Goal: Task Accomplishment & Management: Manage account settings

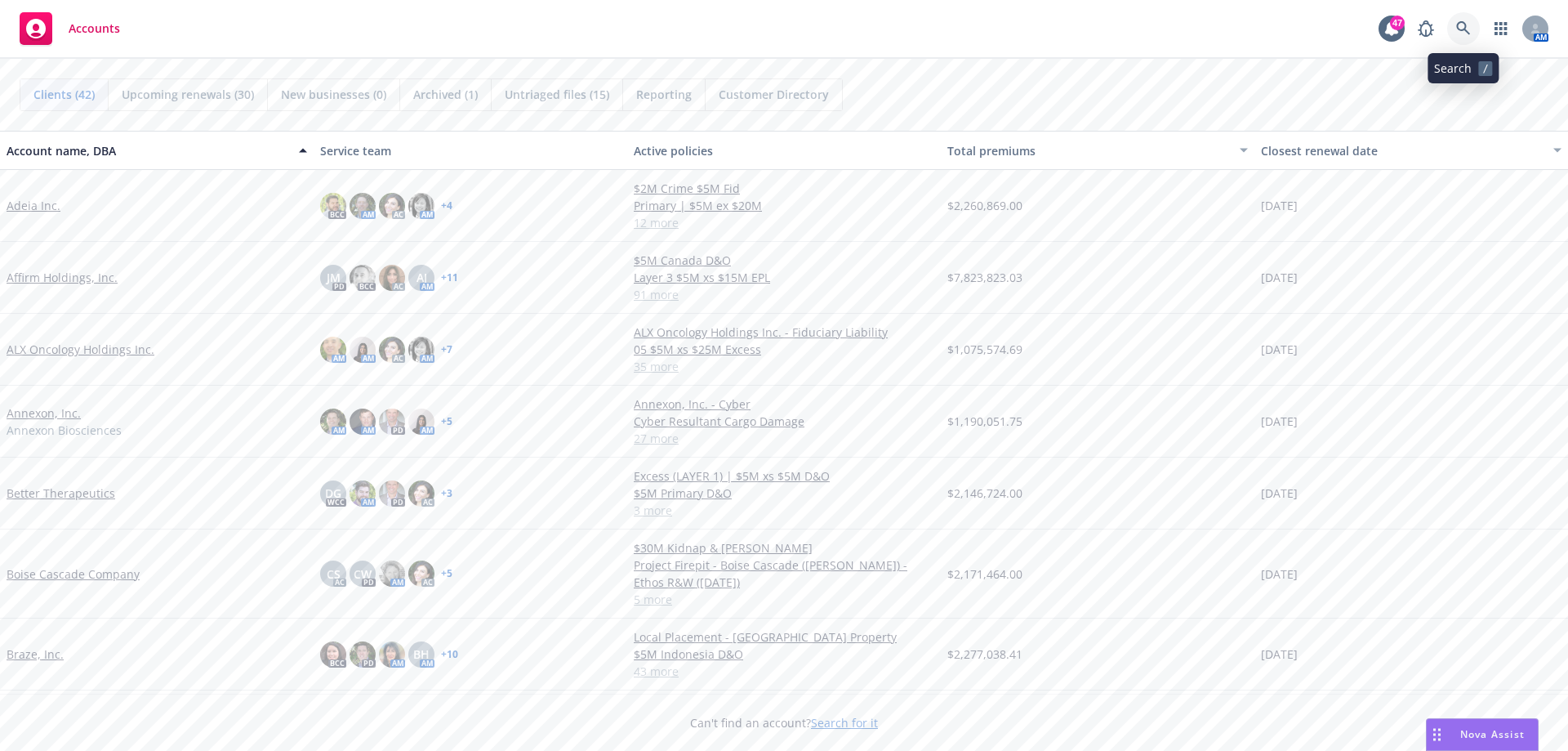
click at [1459, 22] on icon at bounding box center [1463, 29] width 14 height 14
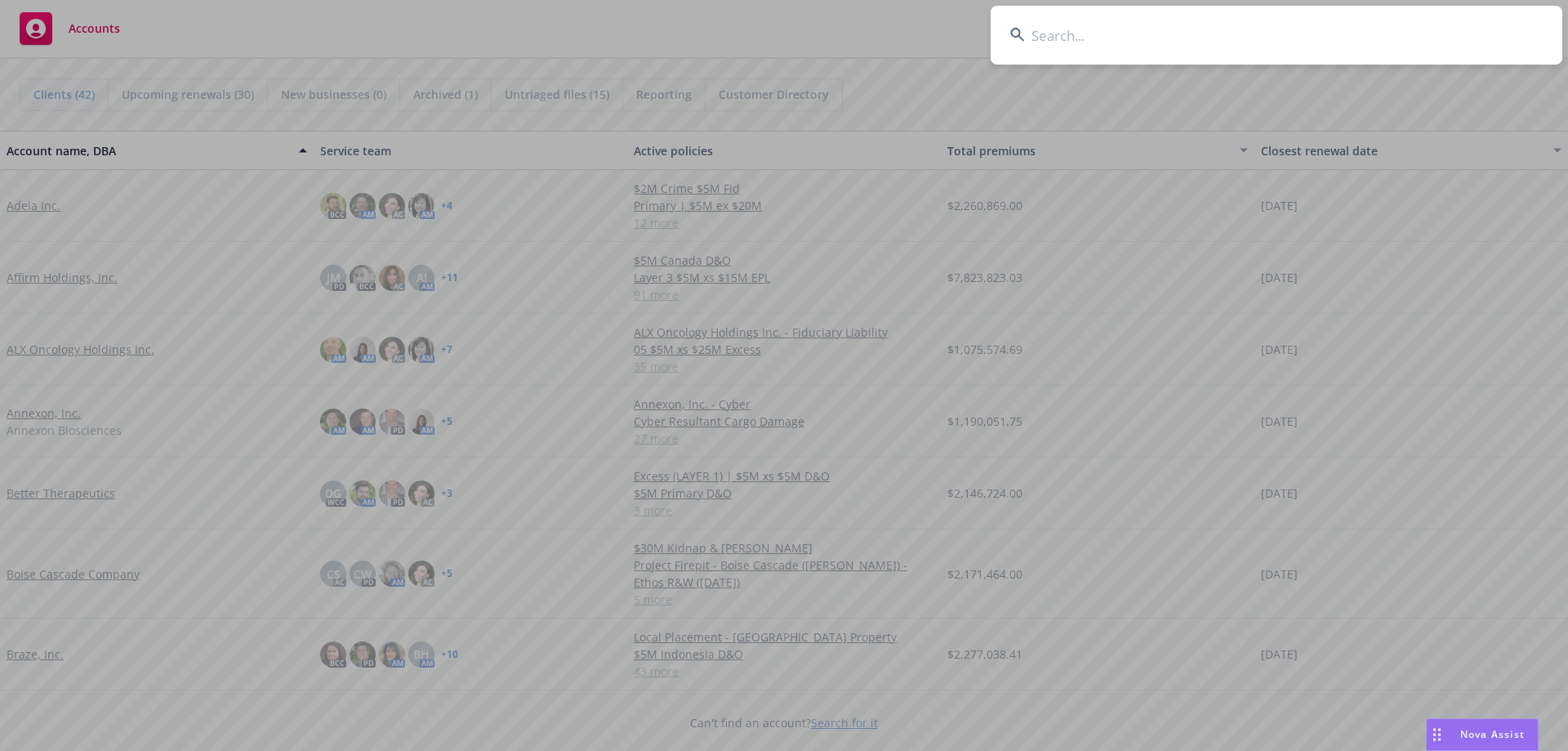
click at [1039, 31] on input at bounding box center [1276, 35] width 571 height 59
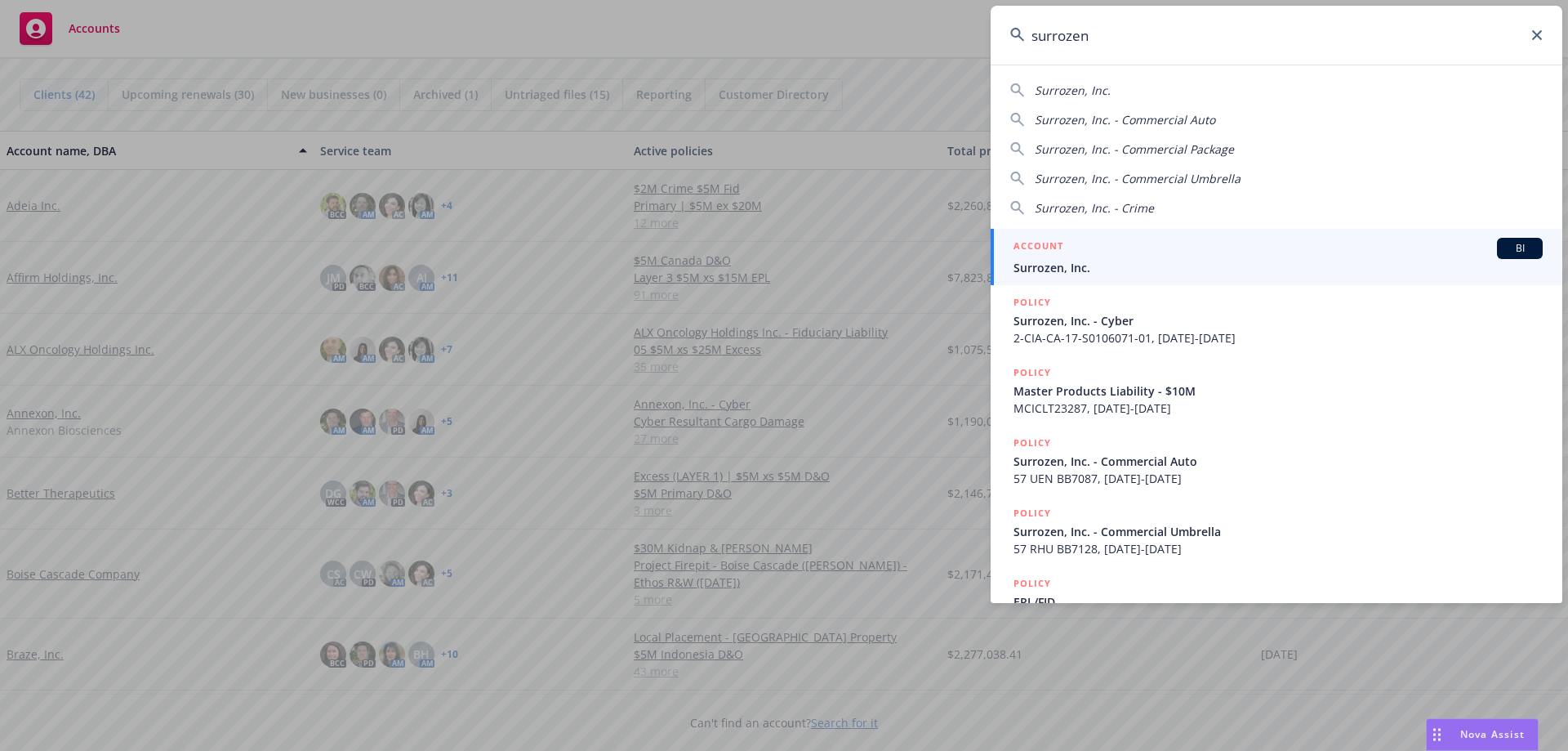
type input "surrozen"
click at [1076, 266] on span "Surrozen, Inc." at bounding box center [1278, 267] width 529 height 17
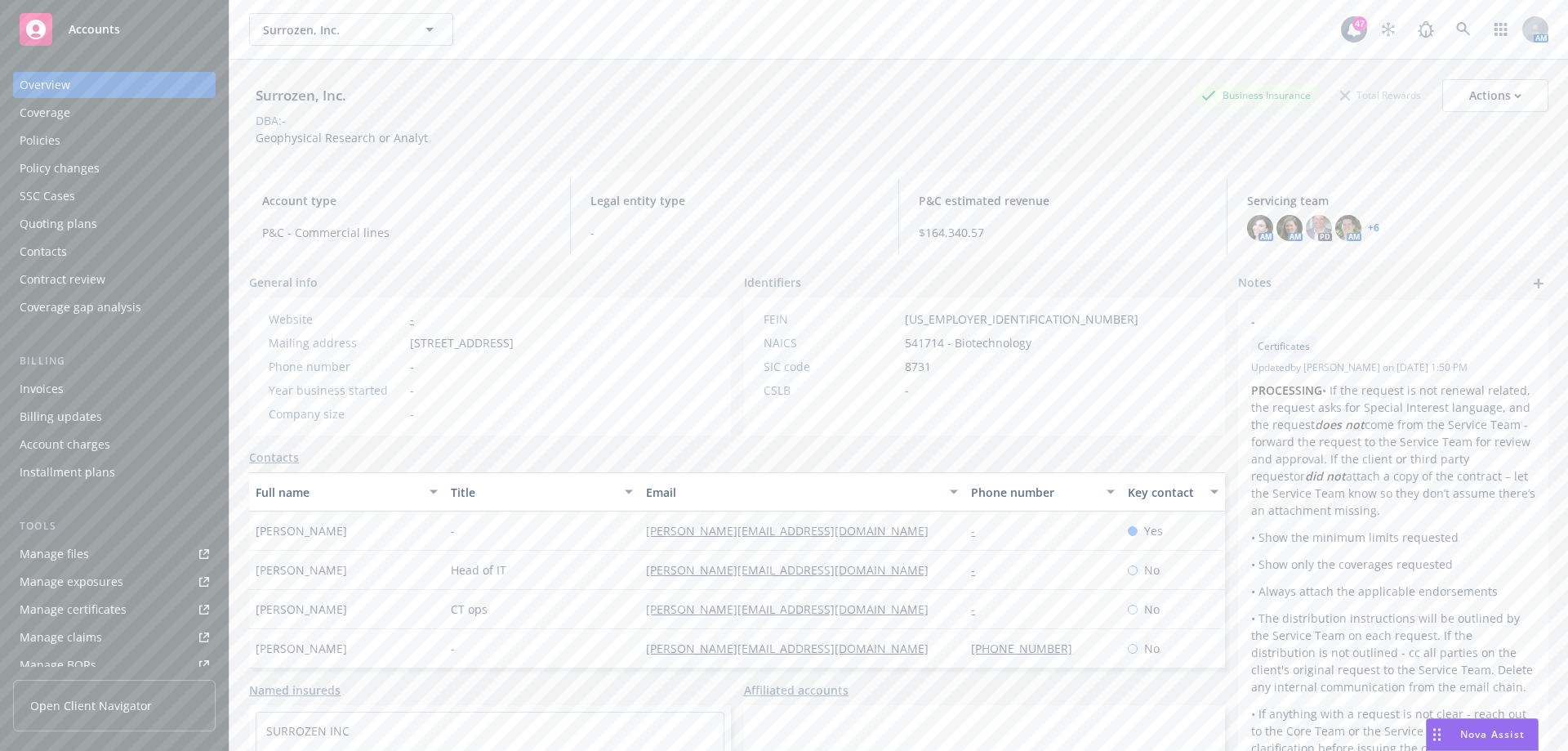
click at [61, 142] on div "Policies" at bounding box center [114, 140] width 189 height 26
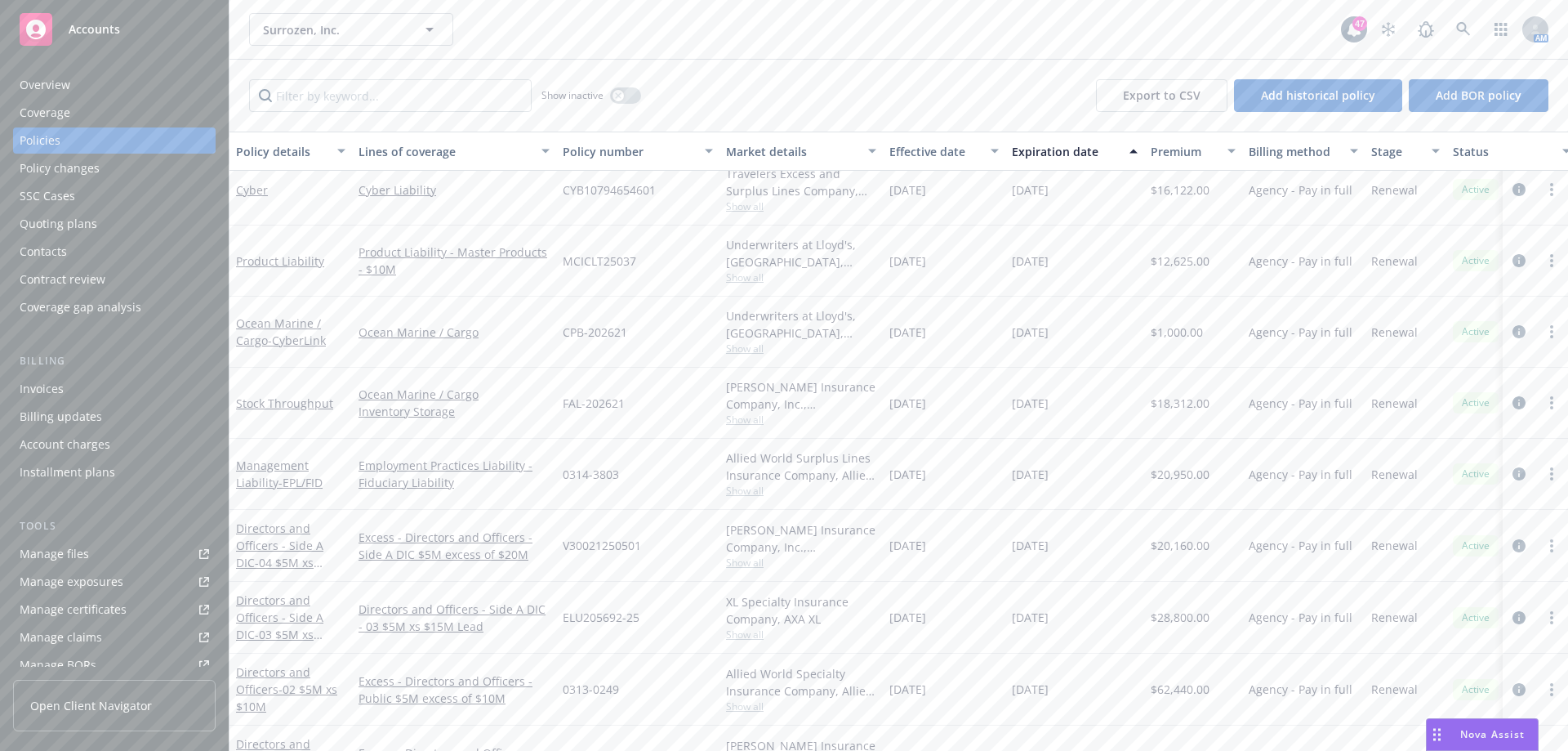
scroll to position [616, 0]
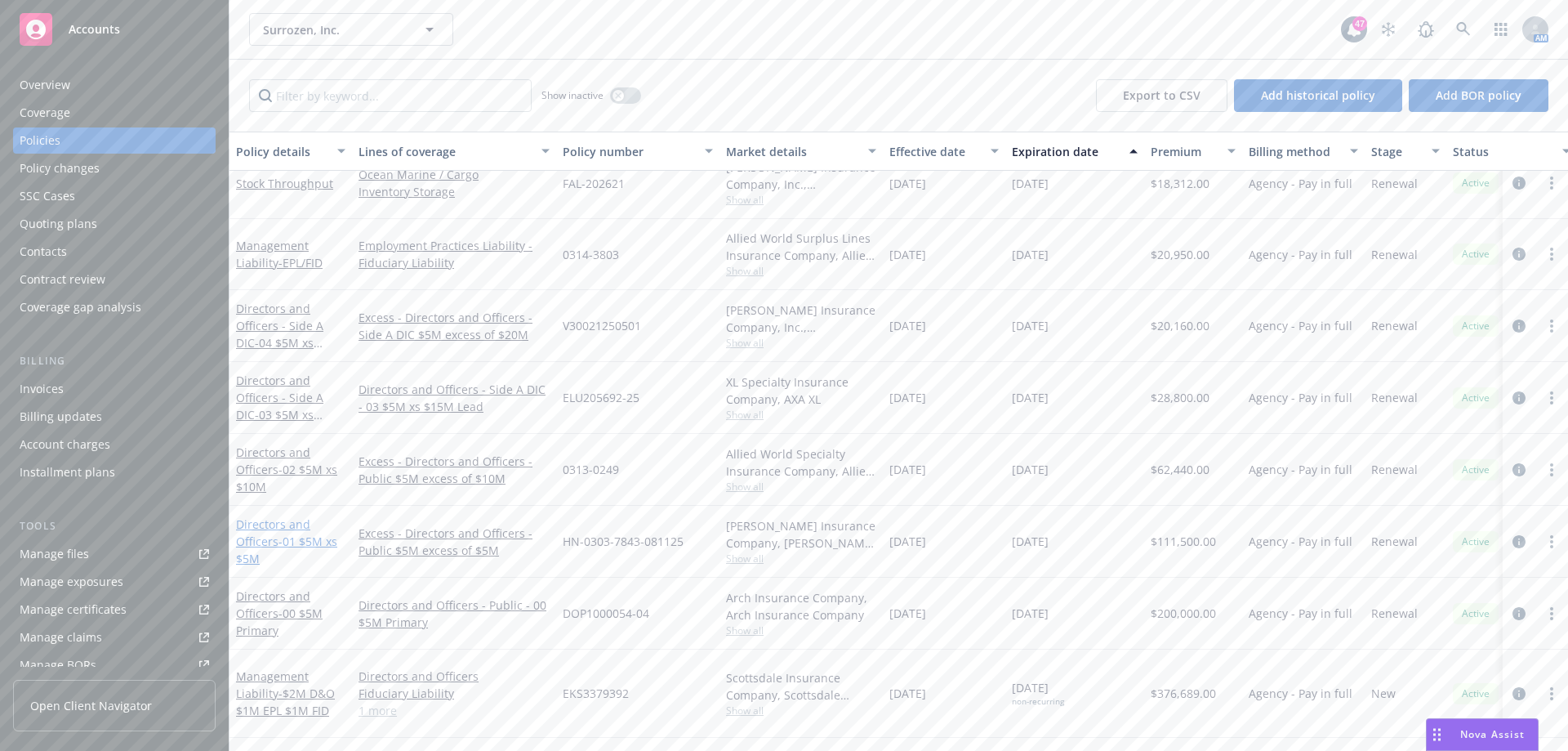
click at [292, 530] on link "Directors and Officers - 01 $5M xs $5M" at bounding box center [286, 541] width 101 height 50
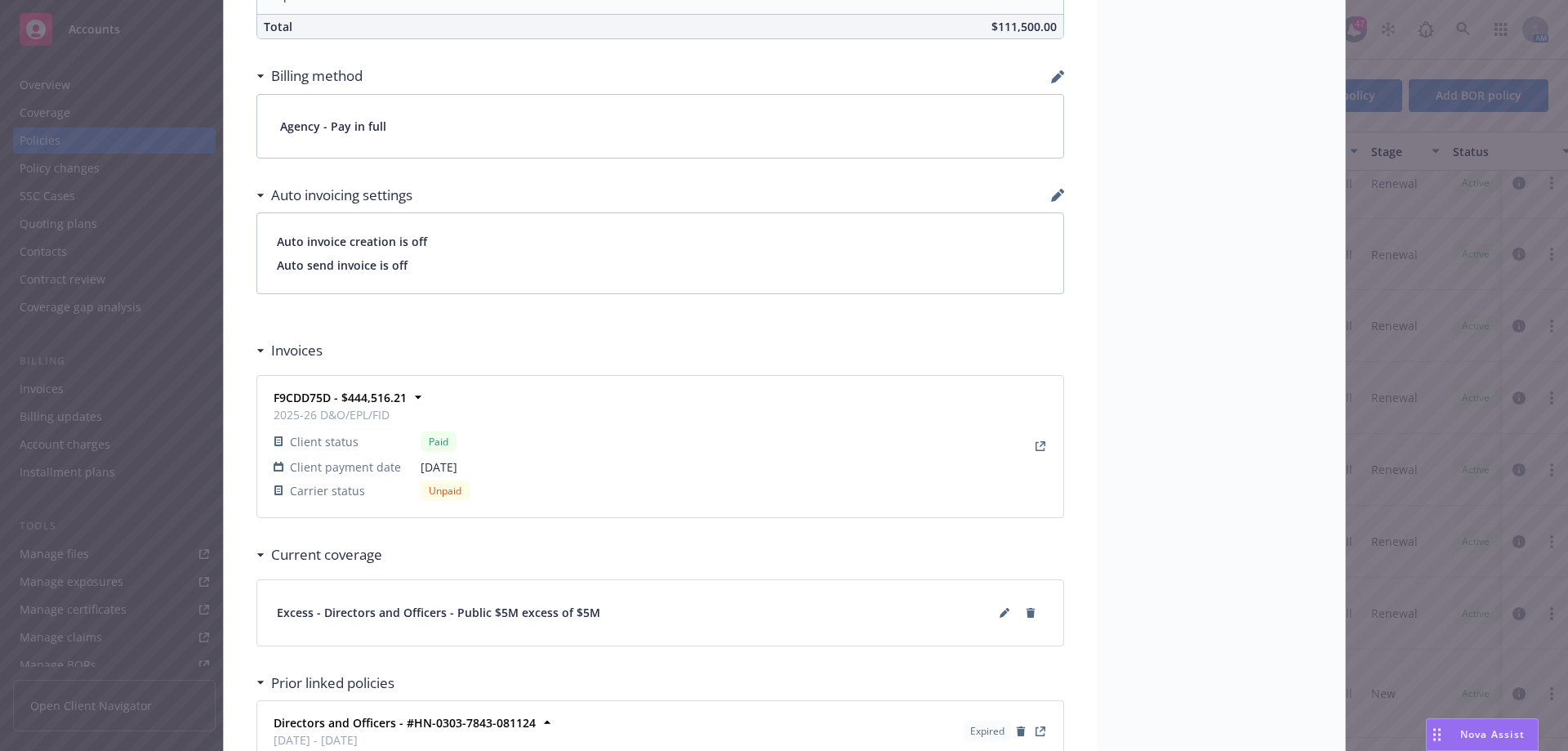
scroll to position [1325, 0]
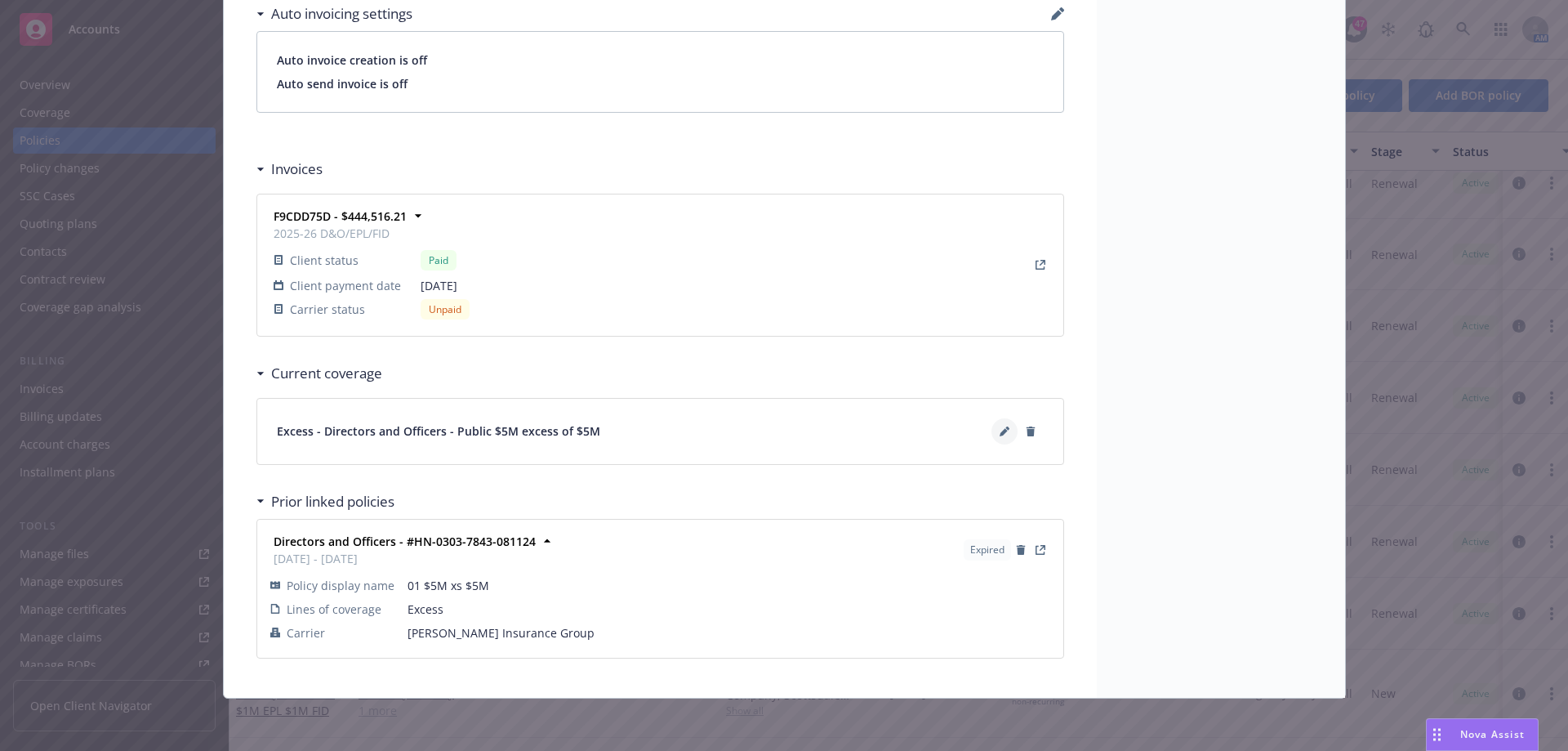
click at [999, 434] on icon at bounding box center [1003, 432] width 8 height 8
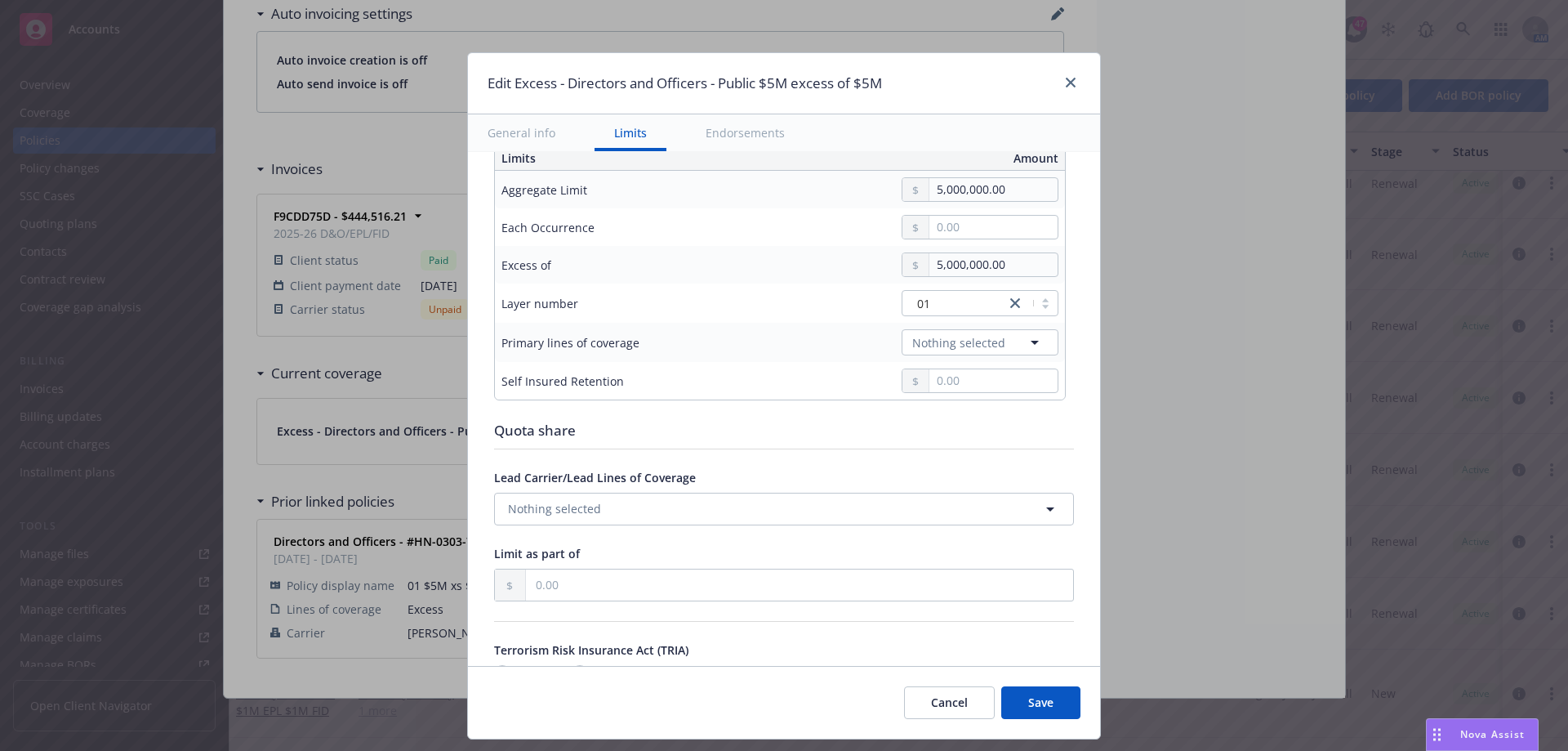
scroll to position [490, 0]
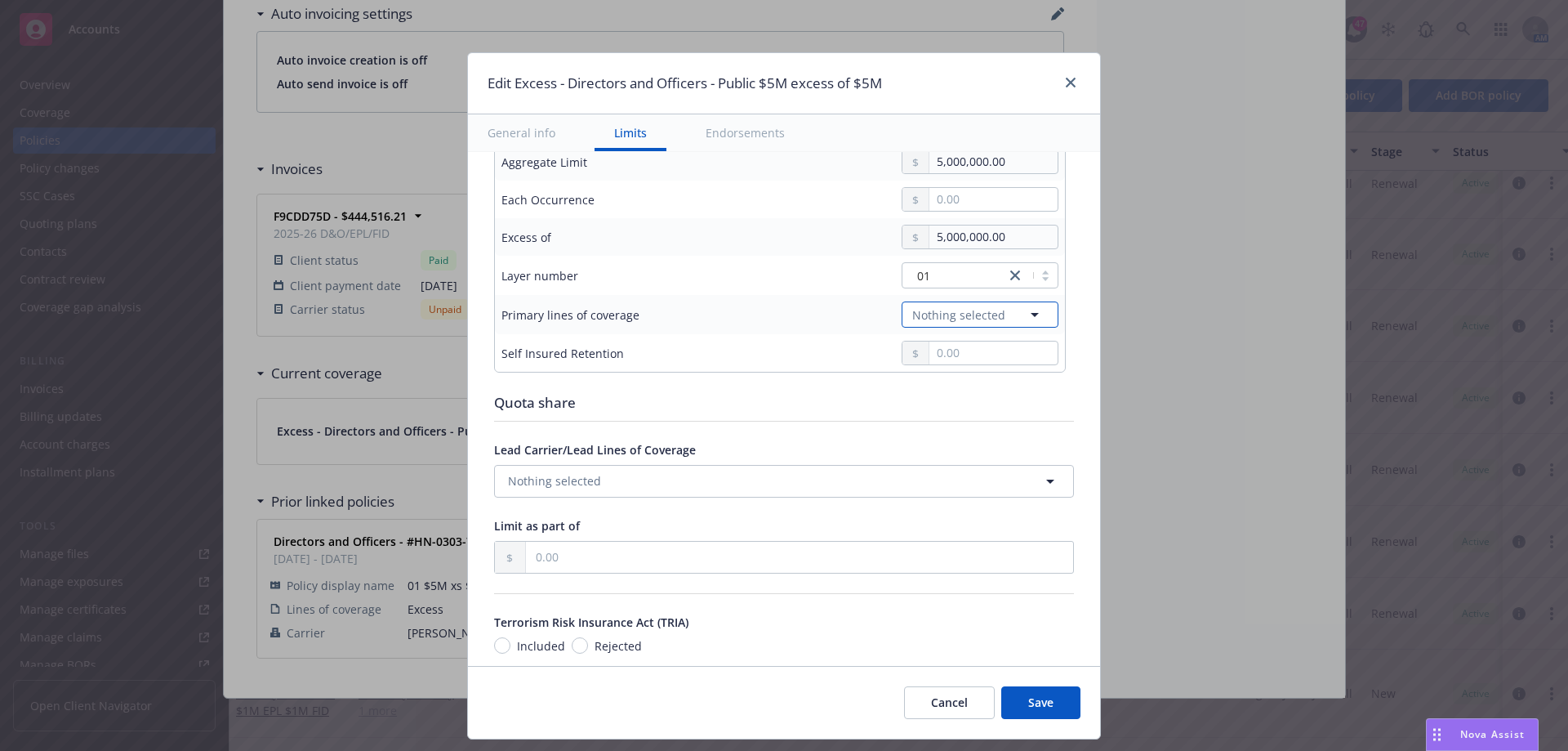
click at [1009, 313] on button "Nothing selected" at bounding box center [980, 314] width 157 height 26
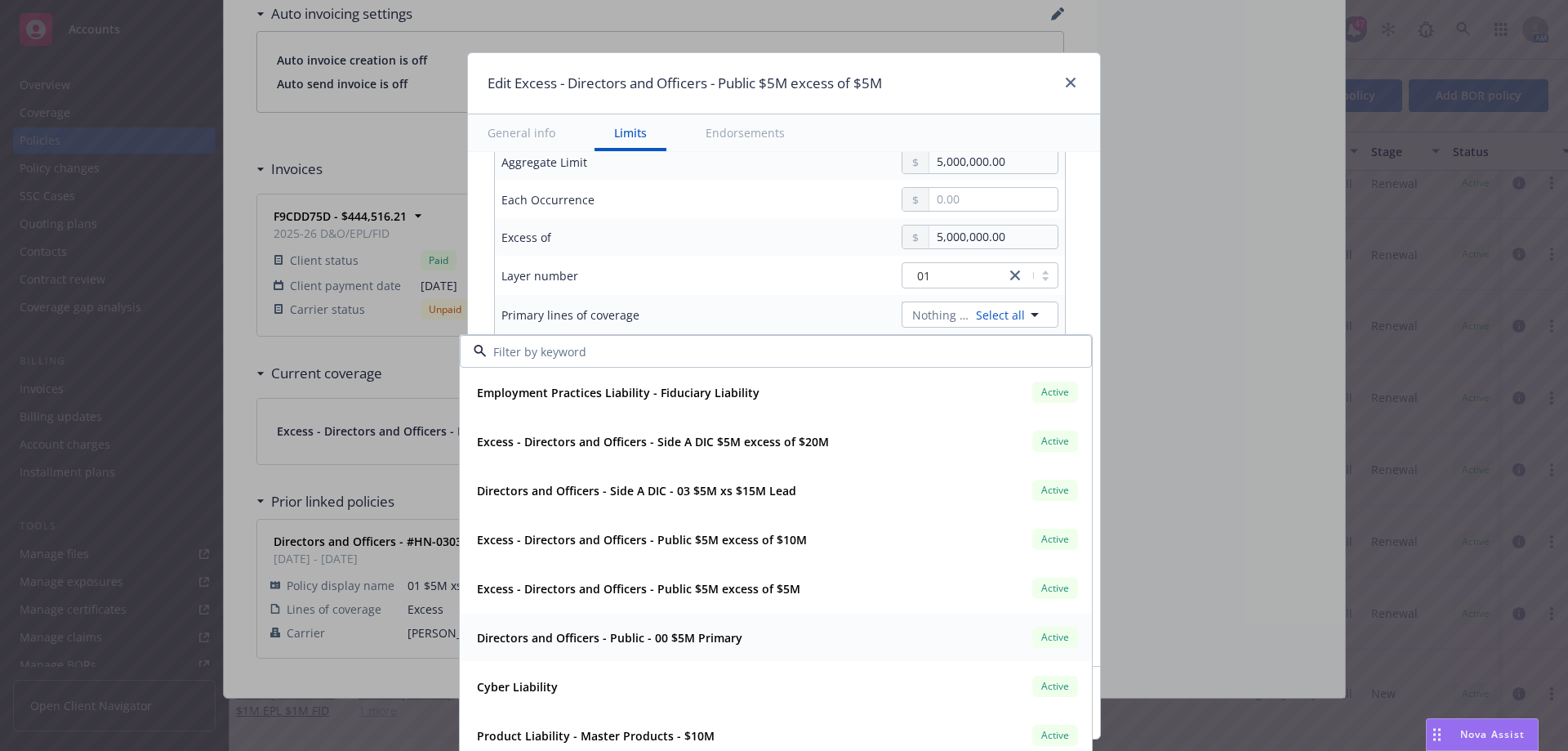
click at [694, 635] on strong "Directors and Officers - Public - 00 $5M Primary" at bounding box center [610, 637] width 266 height 15
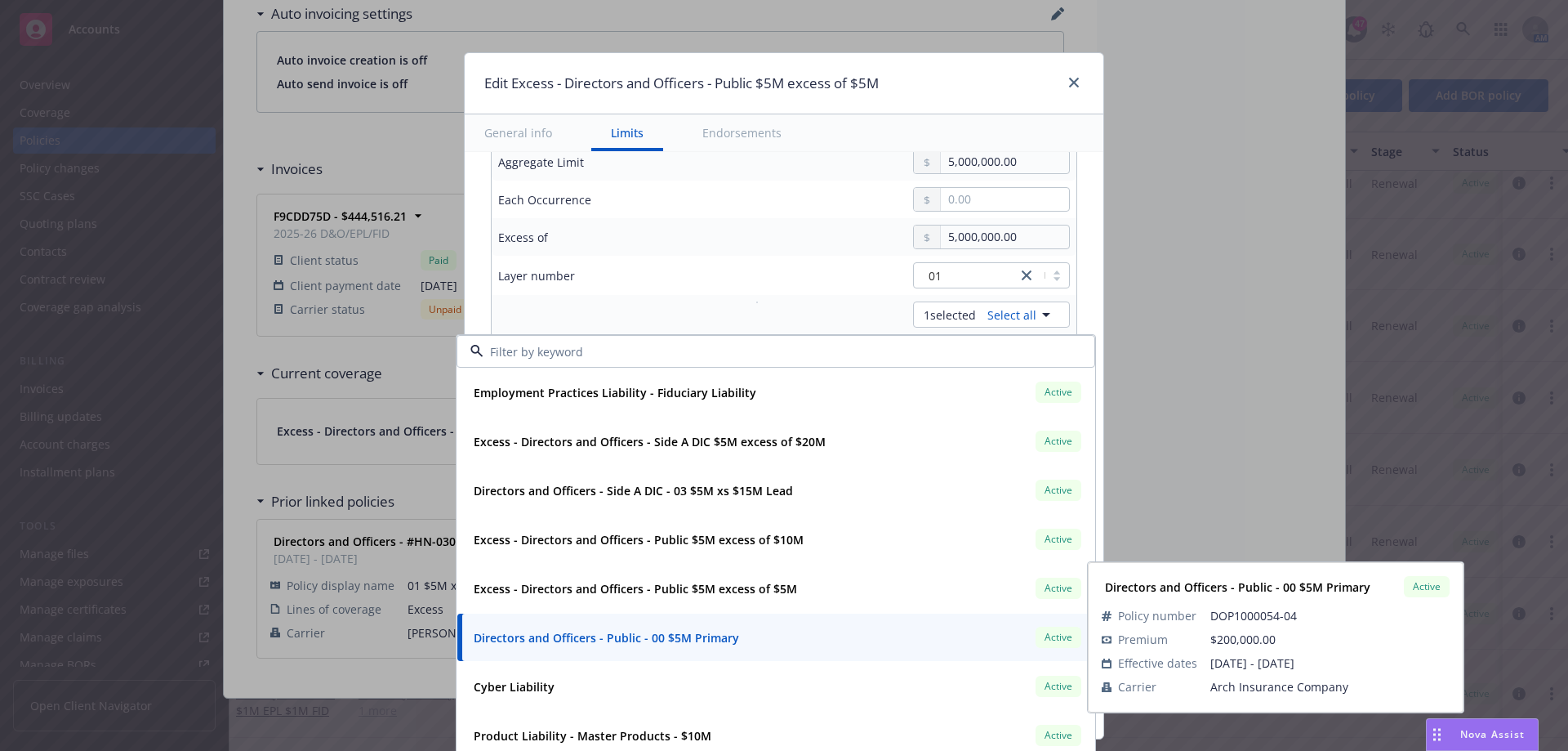
type input "Directors and Officers - Public $5M excess of $5M"
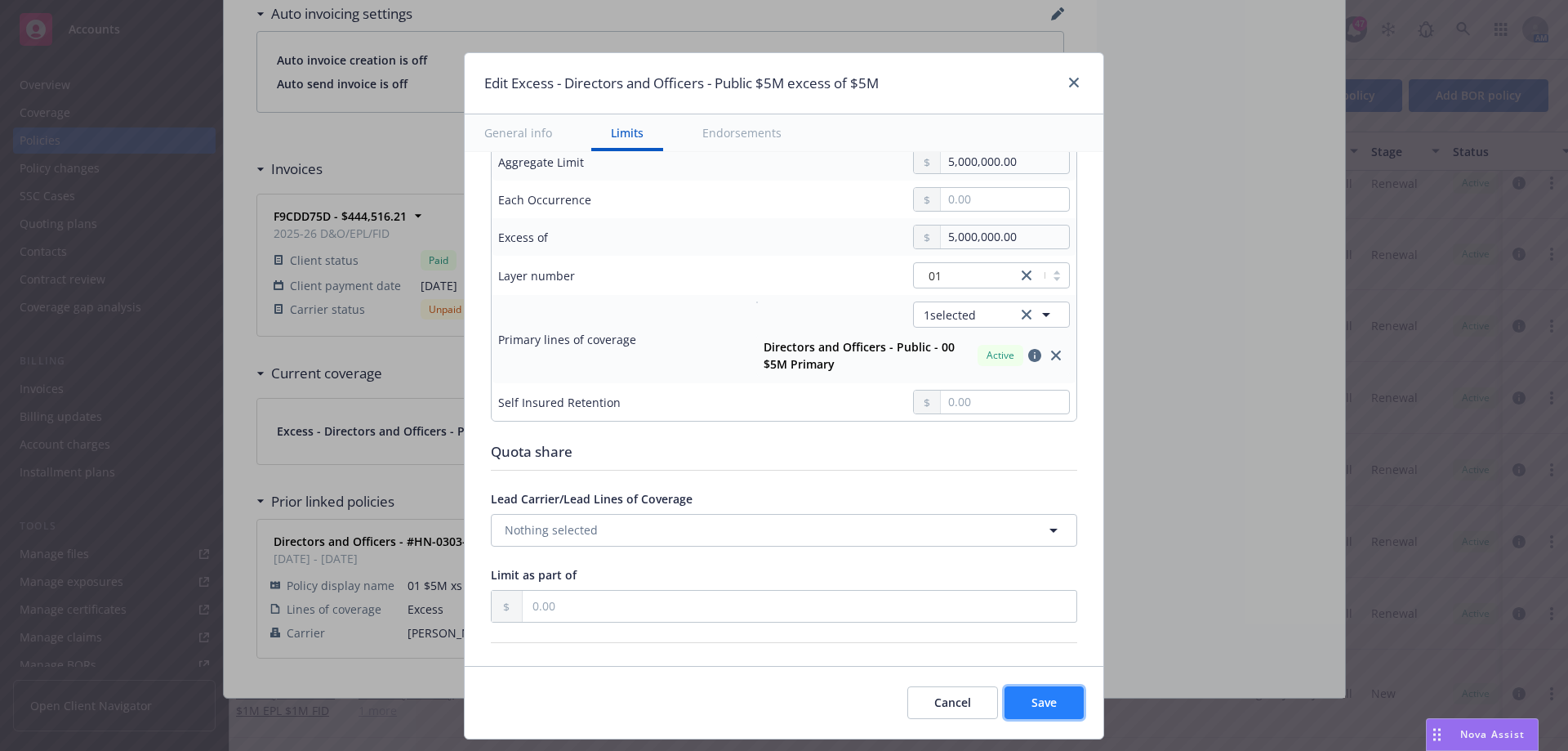
click at [1053, 708] on span "Save" at bounding box center [1044, 702] width 25 height 15
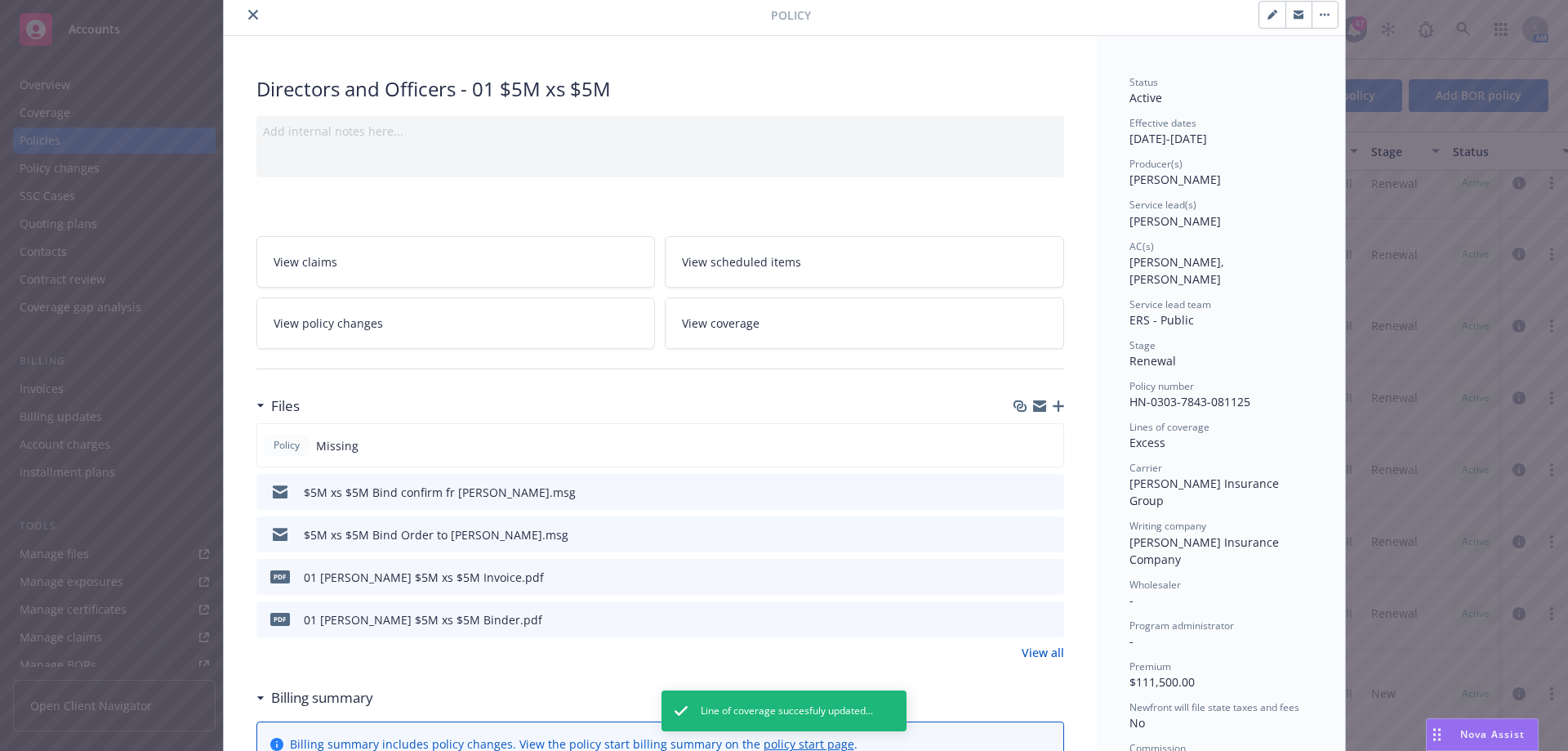
scroll to position [0, 0]
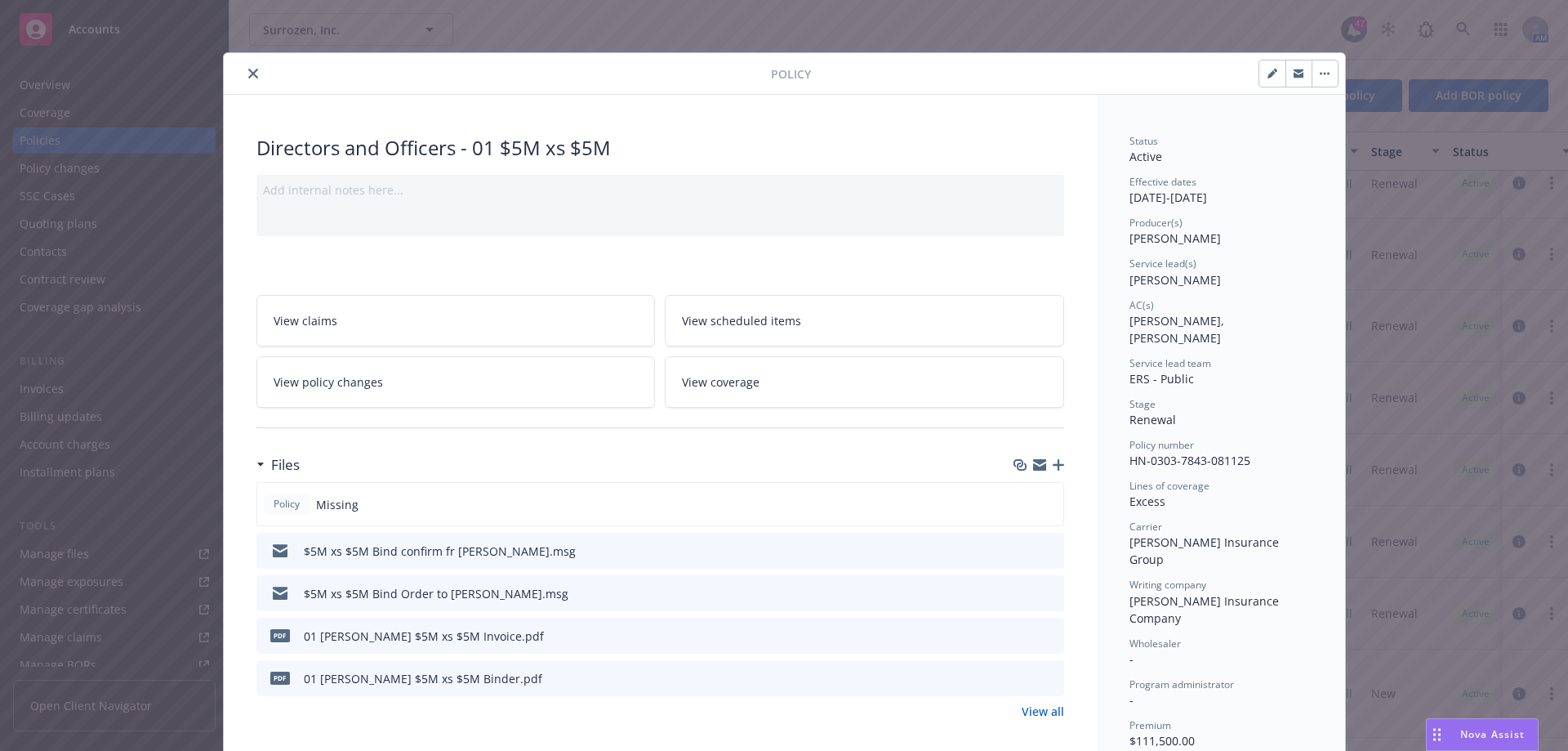
click at [248, 74] on icon "close" at bounding box center [253, 73] width 10 height 10
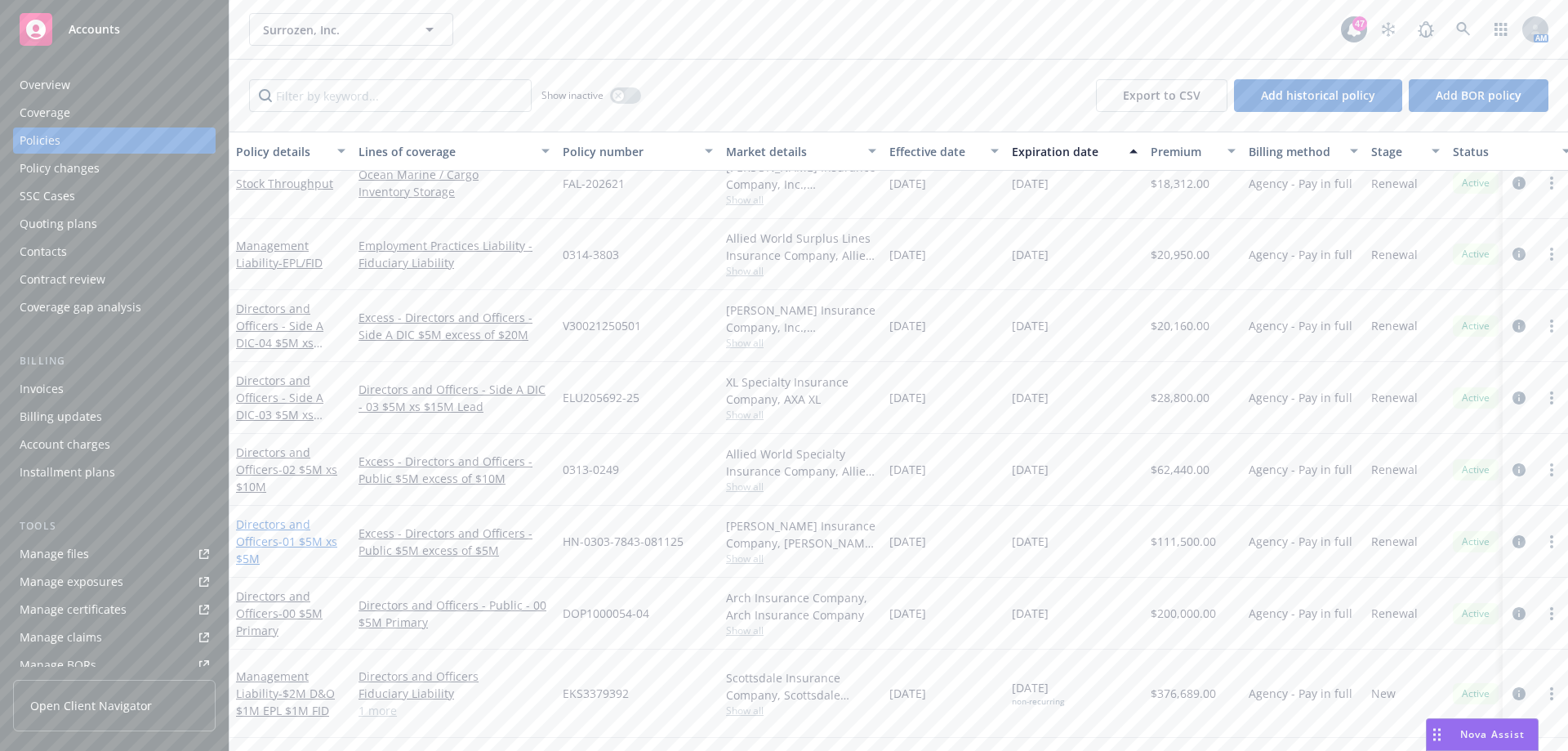
click at [256, 531] on link "Directors and Officers - 01 $5M xs $5M" at bounding box center [286, 541] width 101 height 50
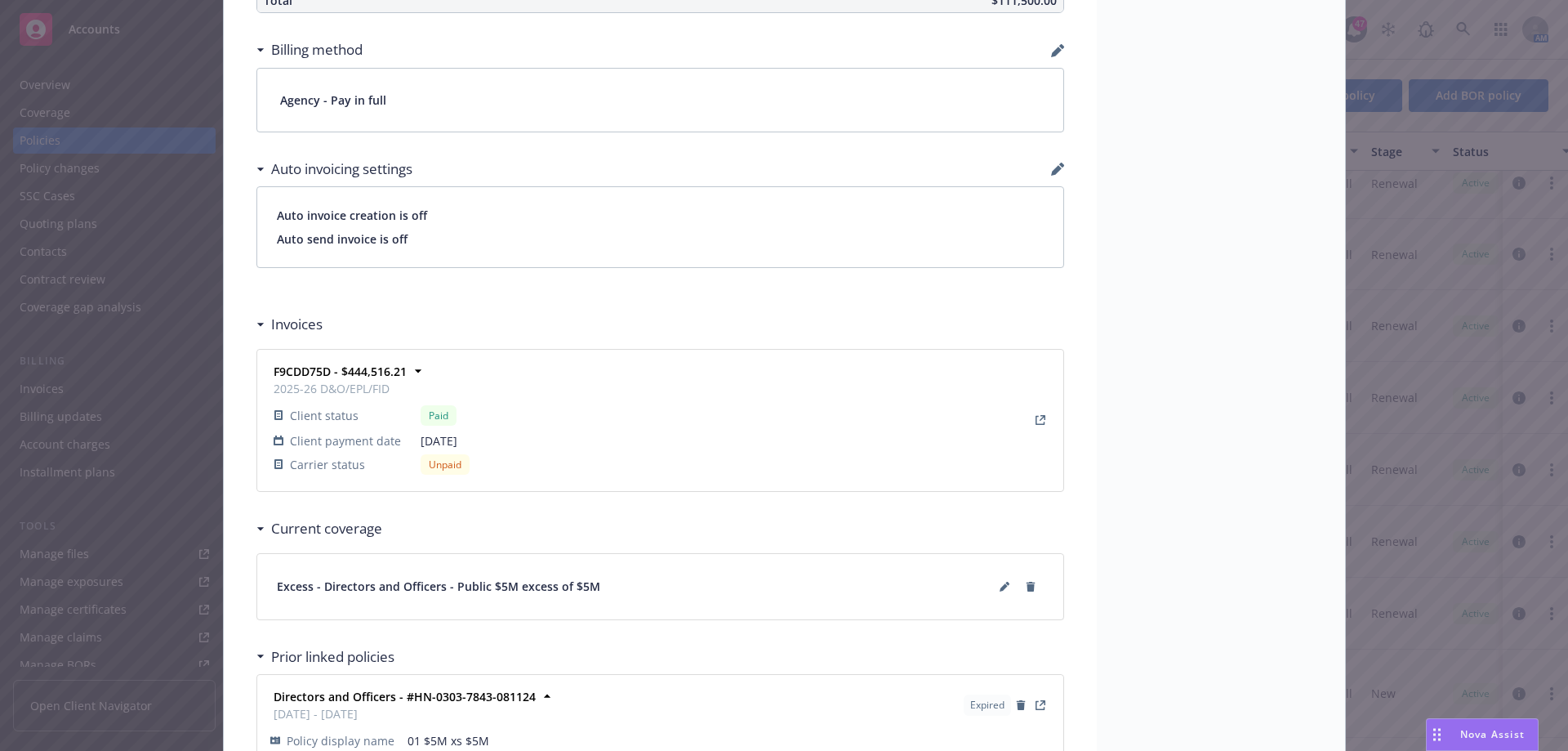
scroll to position [1274, 0]
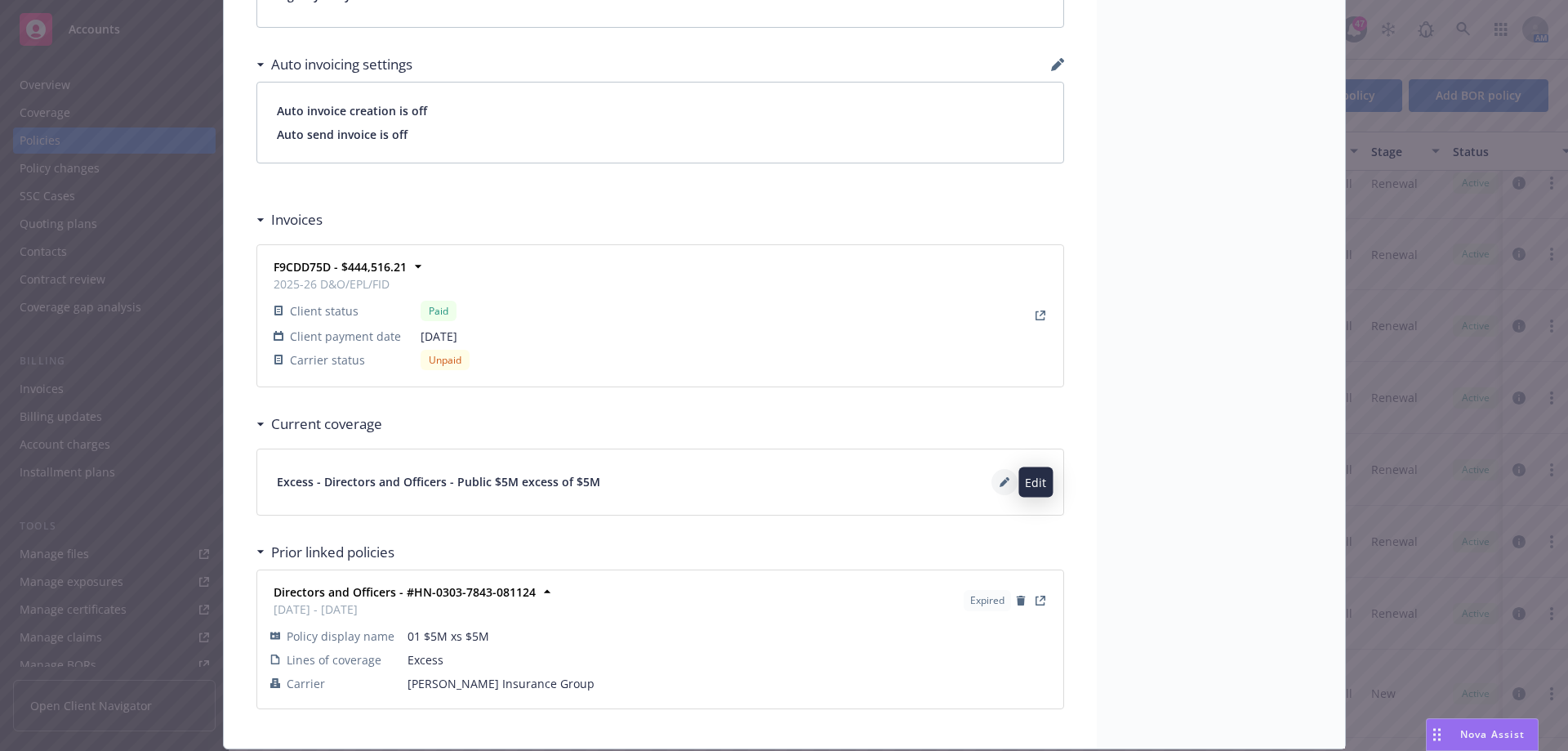
click at [999, 480] on icon at bounding box center [1004, 482] width 10 height 10
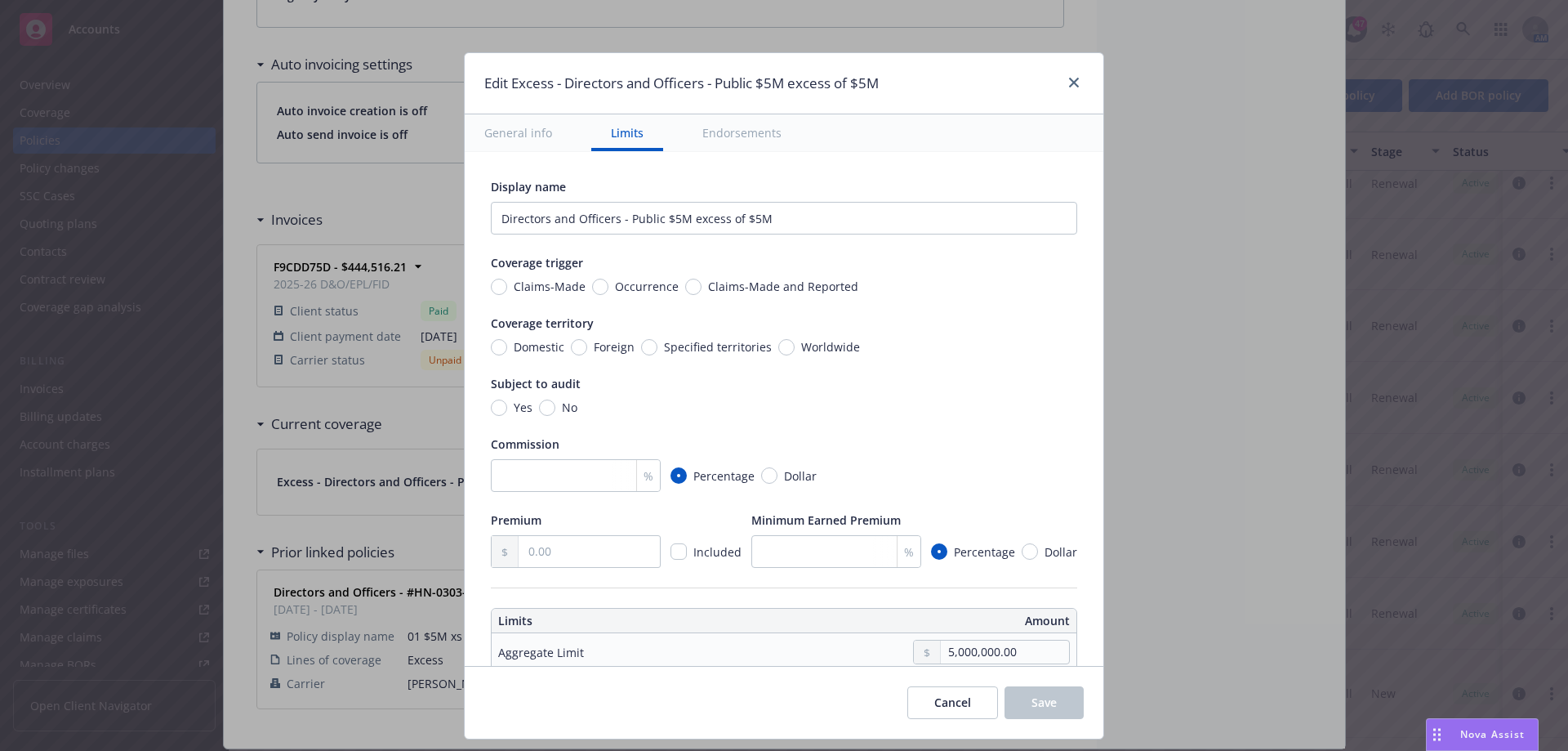
scroll to position [327, 0]
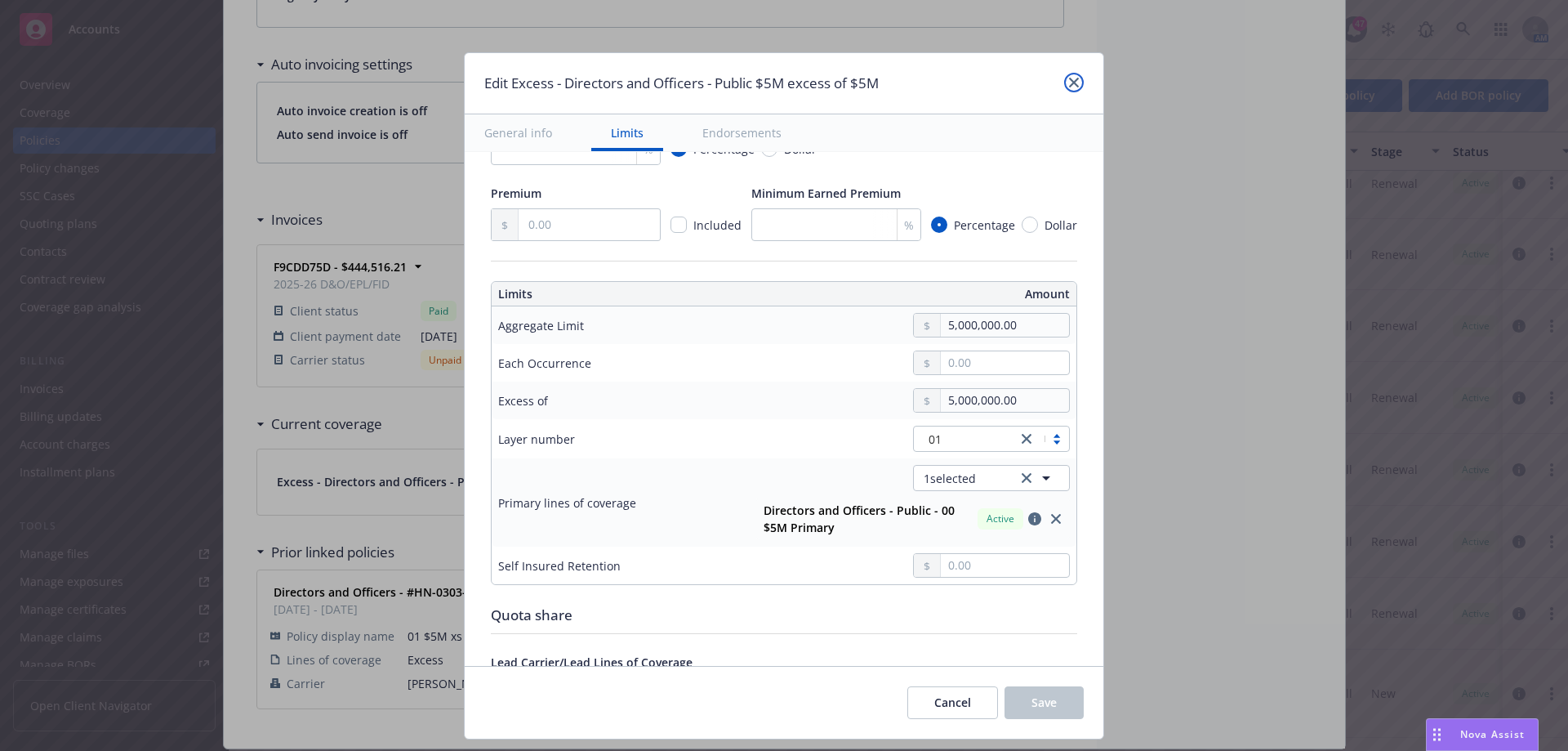
click at [1074, 85] on icon "close" at bounding box center [1074, 82] width 10 height 10
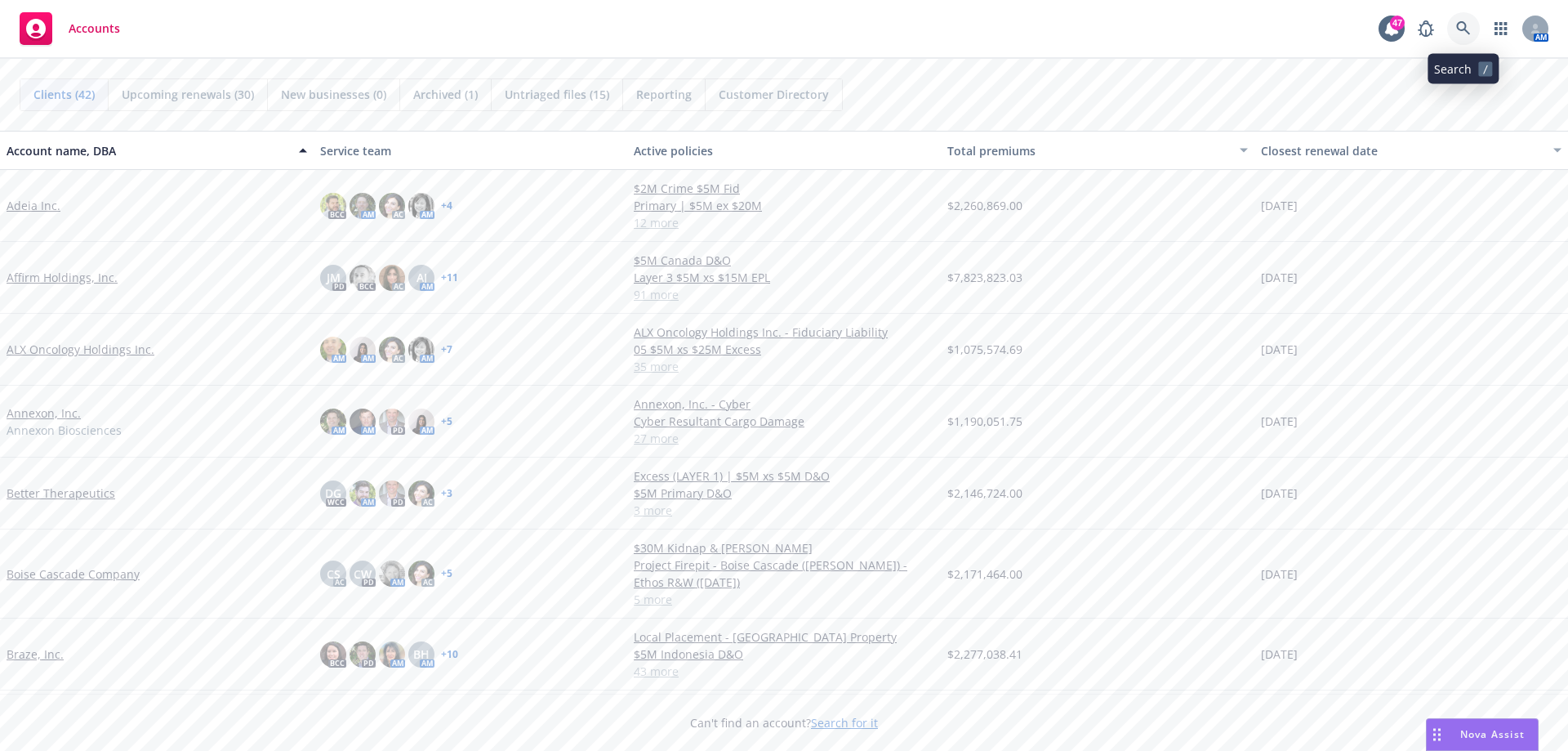
click at [1463, 16] on link at bounding box center [1463, 29] width 32 height 32
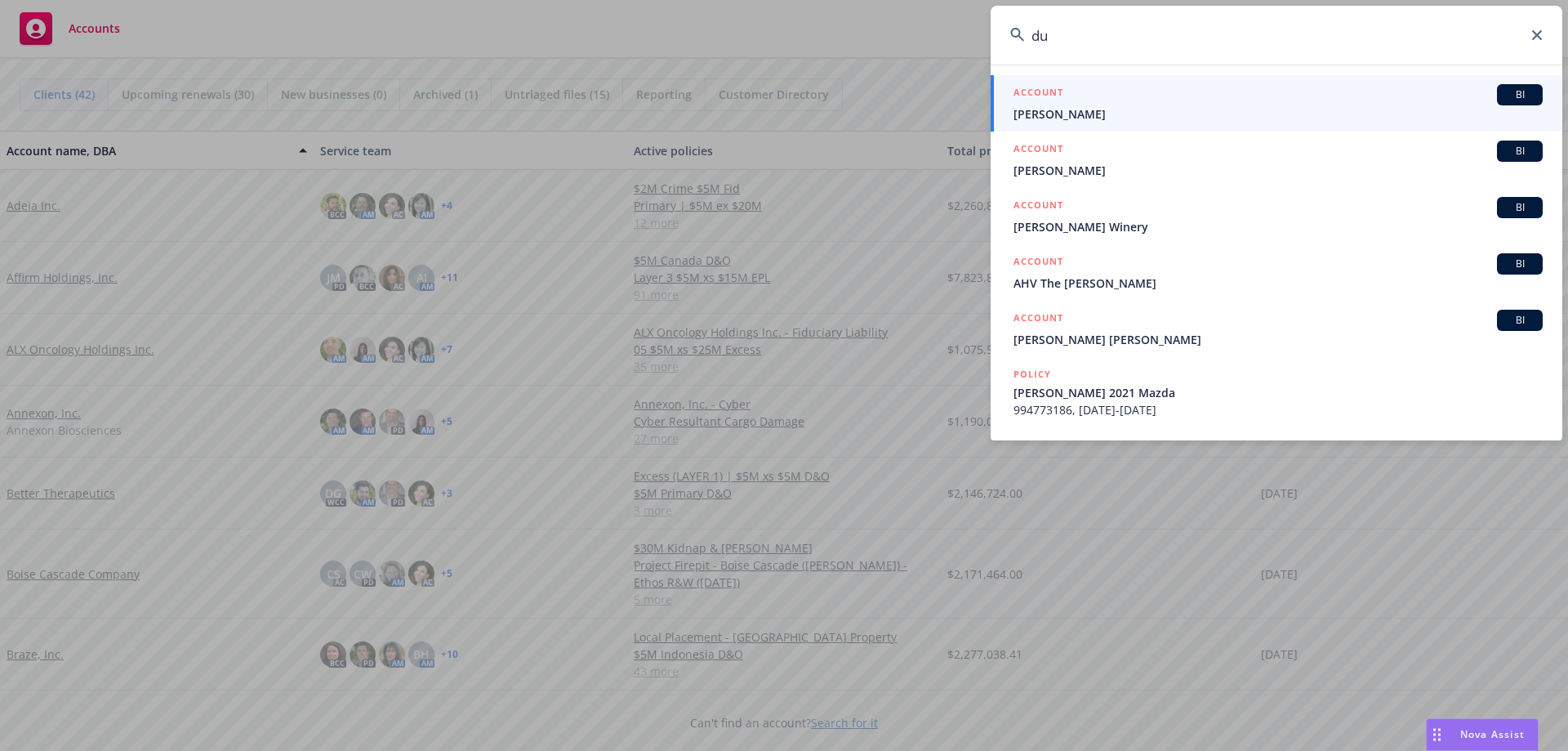
type input "d"
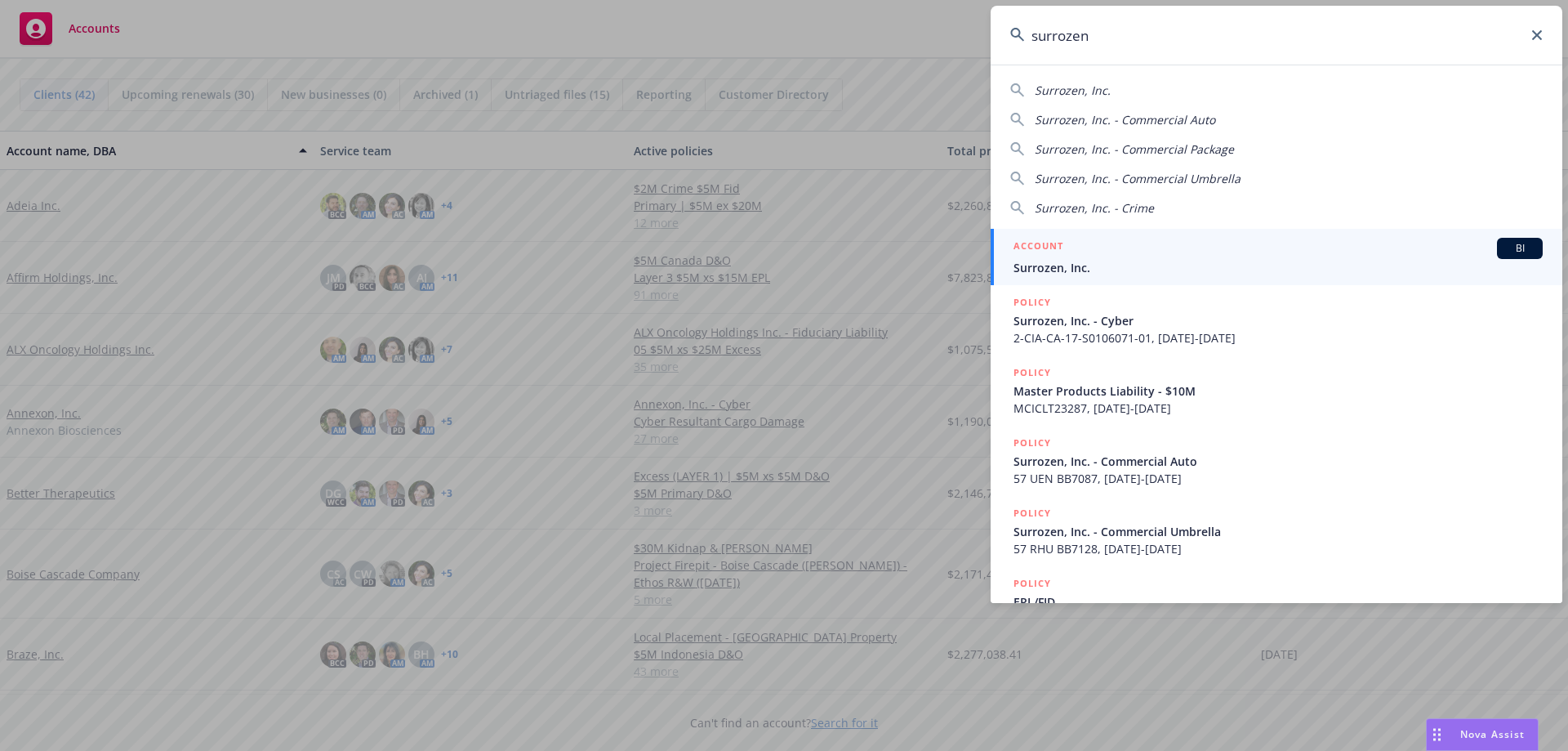
type input "surrozen"
click at [1047, 271] on span "Surrozen, Inc." at bounding box center [1278, 267] width 529 height 17
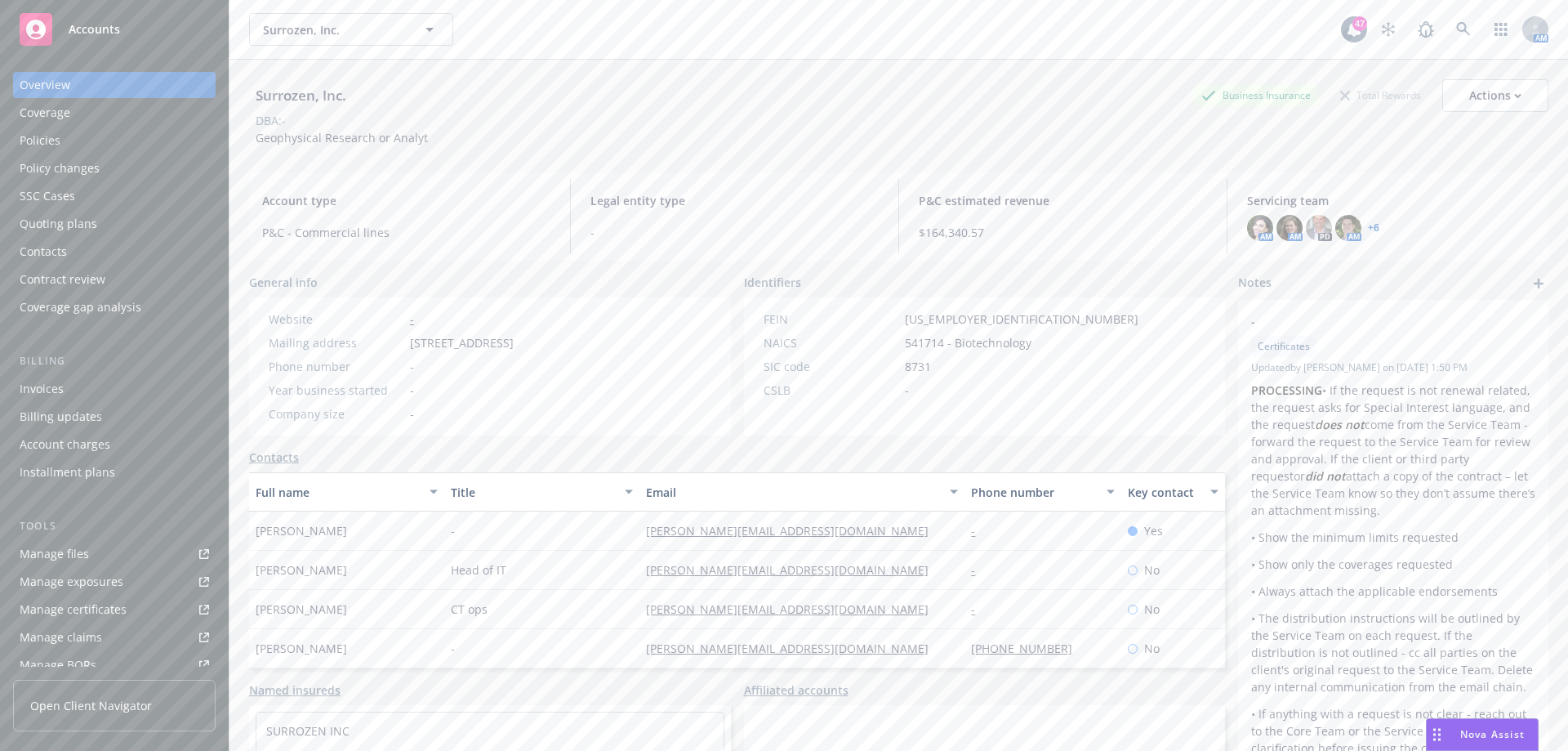
click at [31, 133] on div "Policies" at bounding box center [40, 140] width 41 height 26
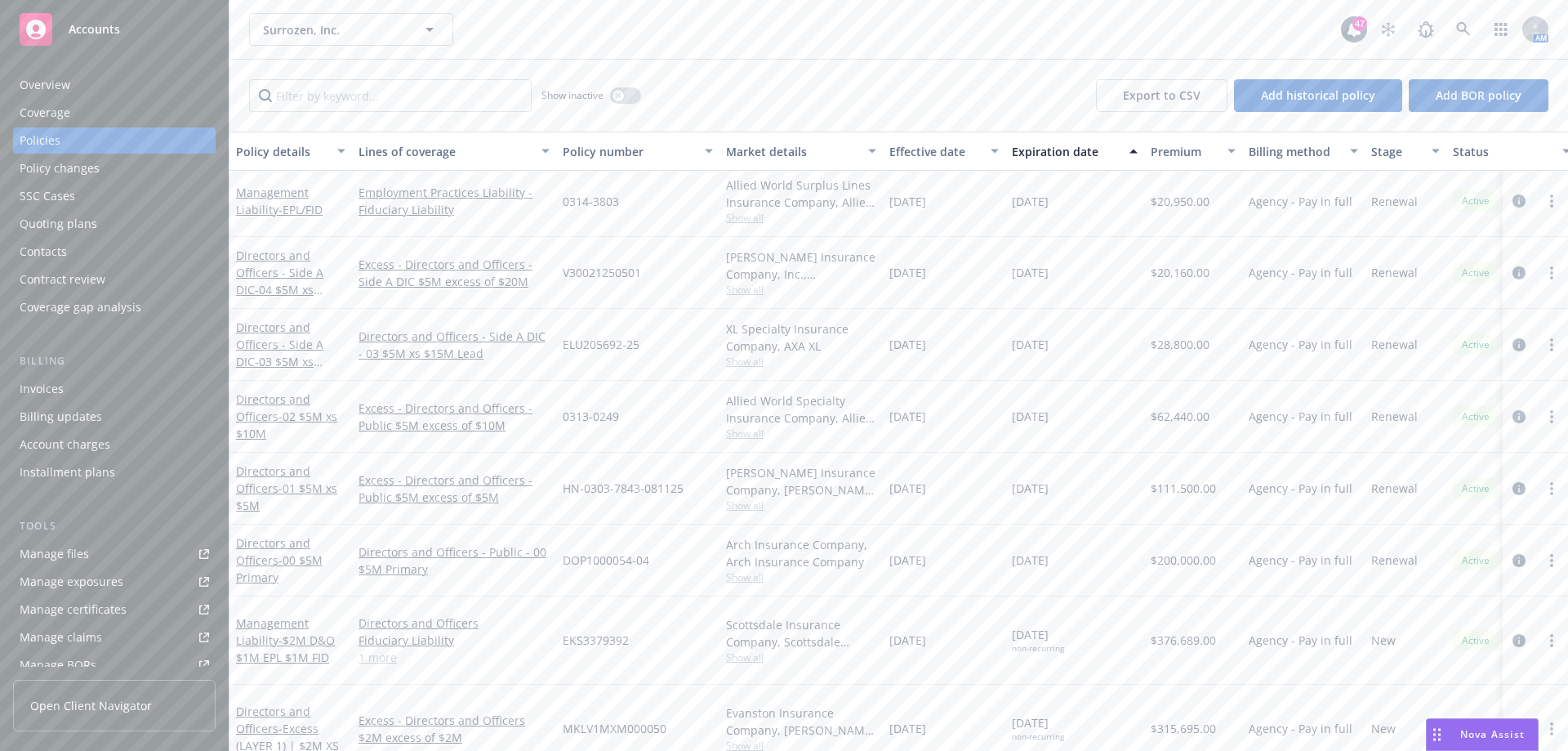
scroll to position [666, 0]
click at [316, 289] on span "- 04 $5M xs $20M Excess" at bounding box center [279, 296] width 87 height 32
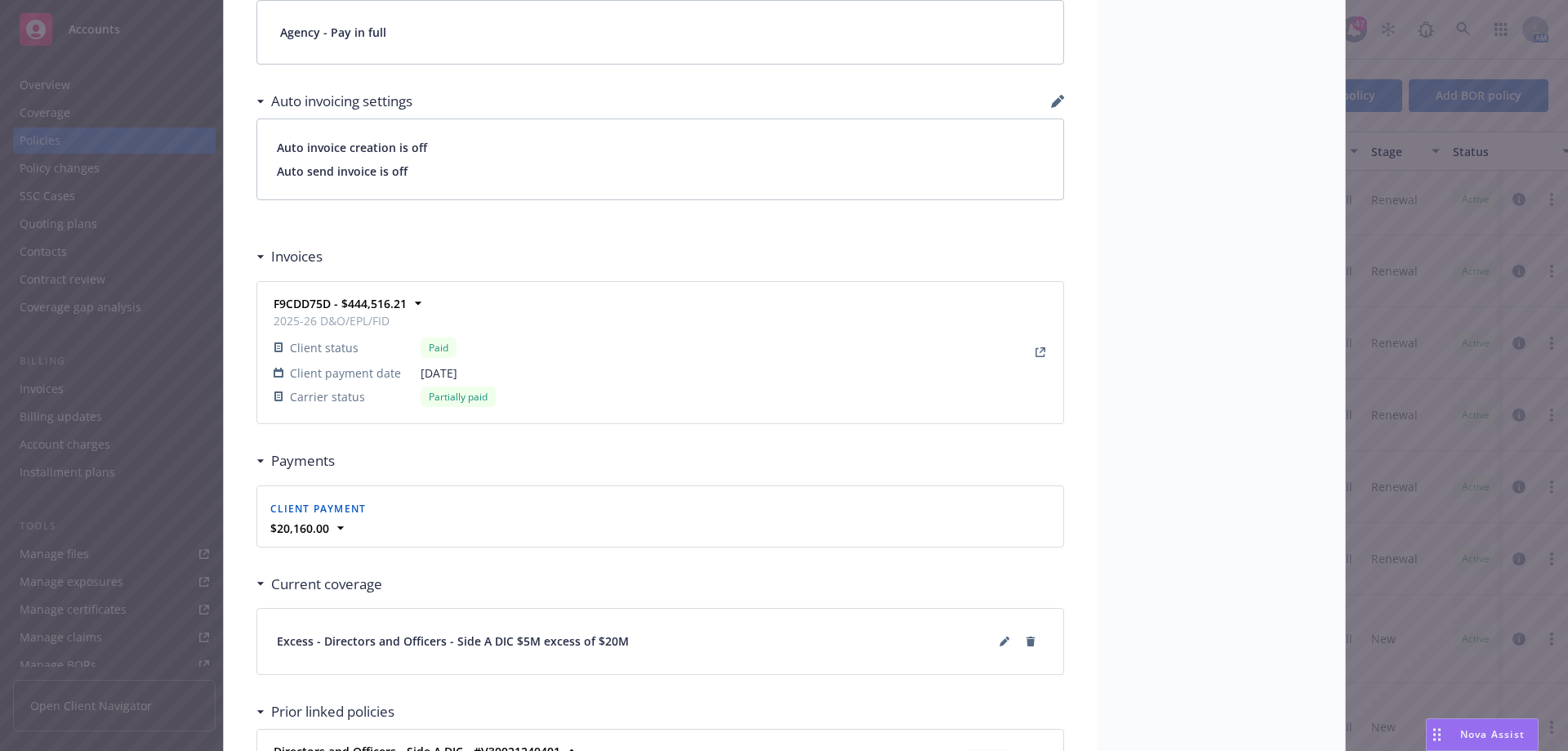
scroll to position [1307, 0]
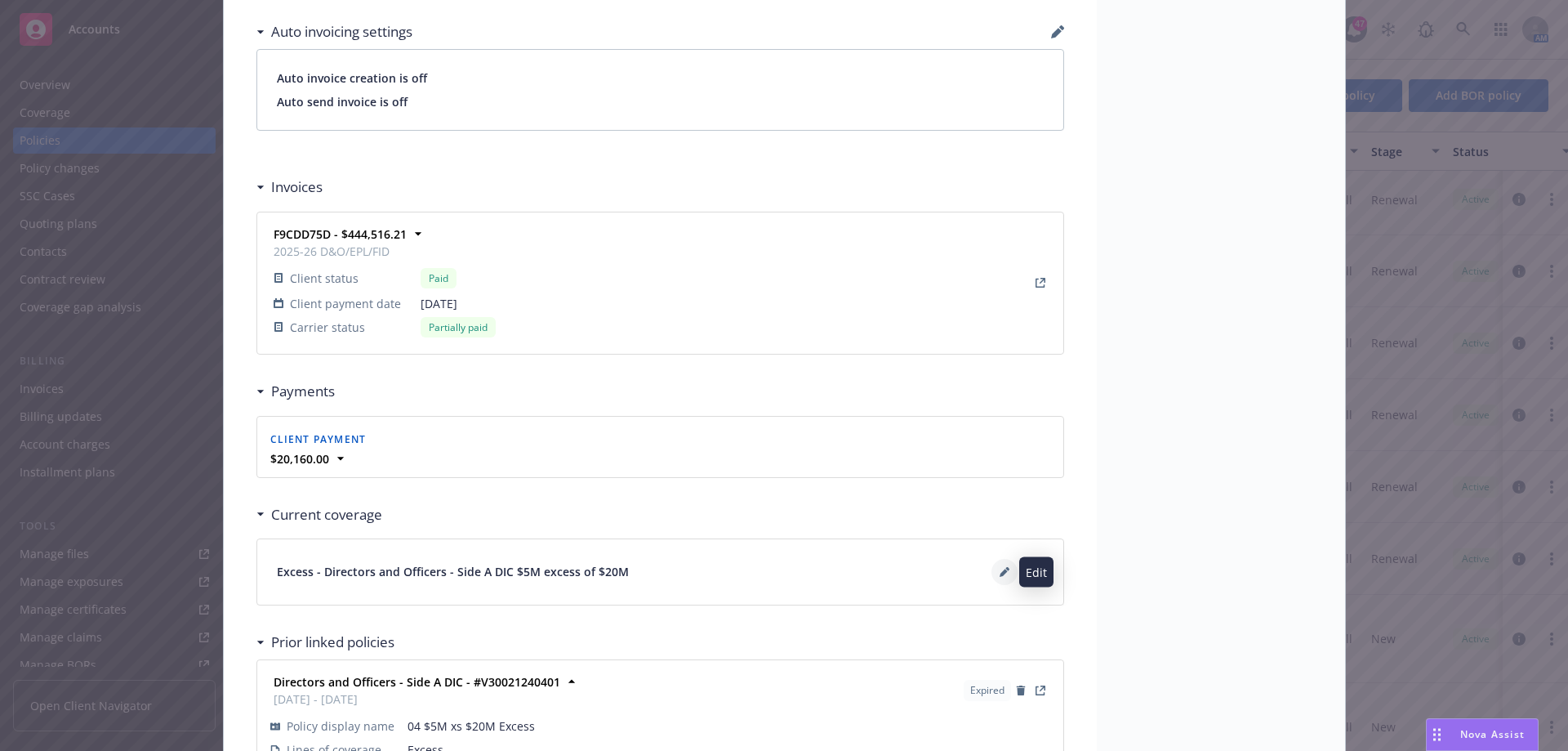
click at [999, 573] on icon at bounding box center [1003, 572] width 8 height 8
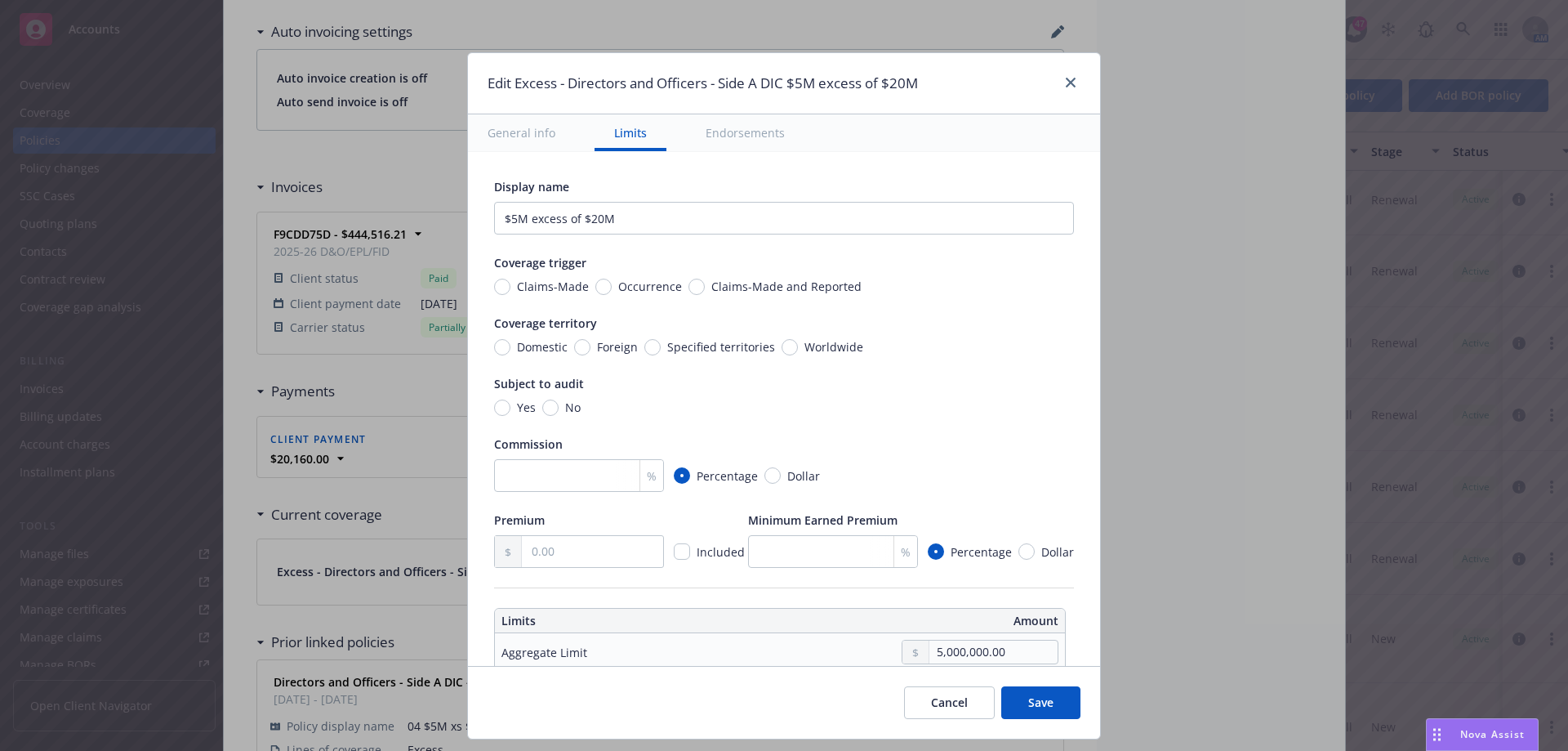
scroll to position [245, 0]
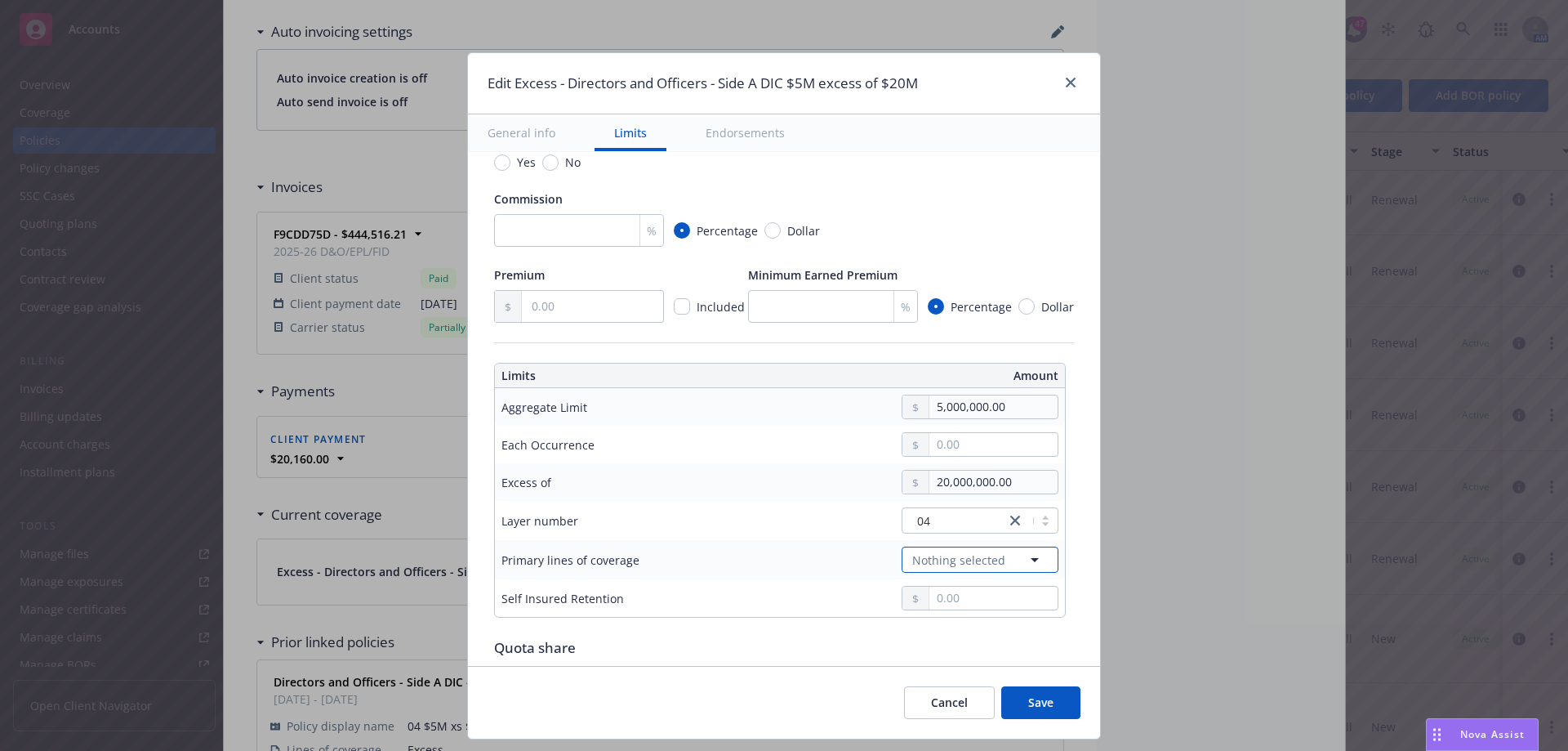
click at [999, 565] on button "Nothing selected" at bounding box center [980, 559] width 157 height 26
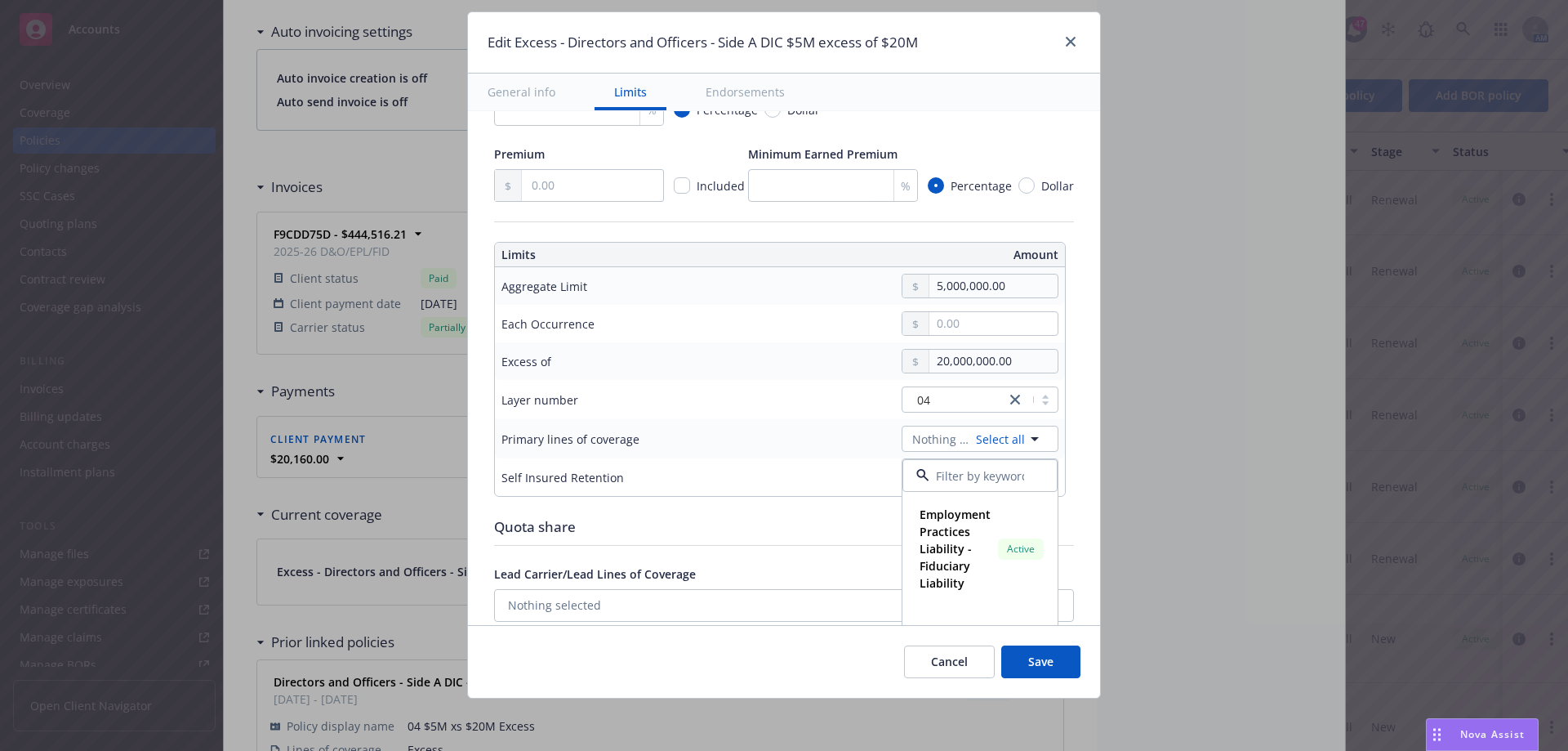
scroll to position [408, 0]
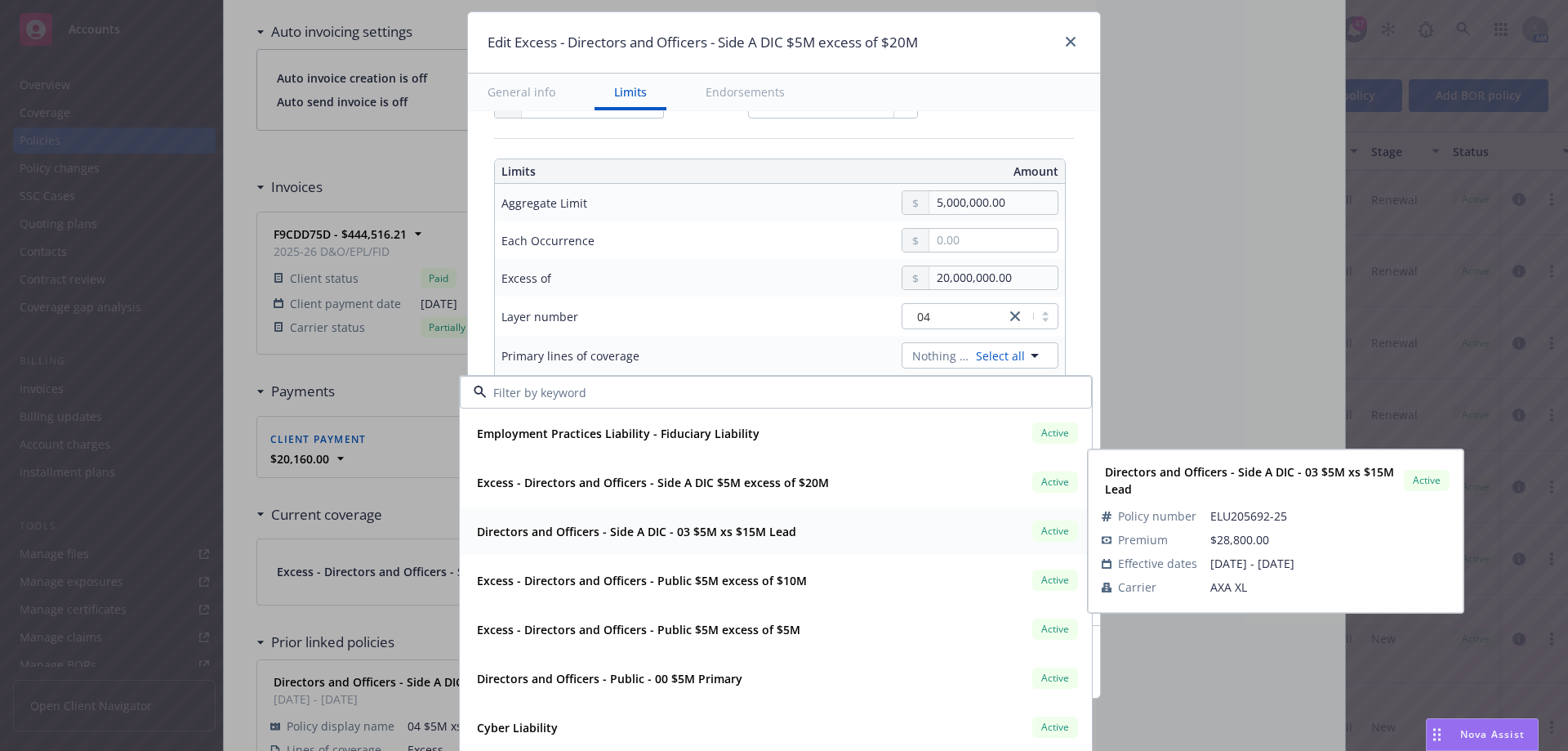
click at [746, 534] on strong "Directors and Officers - Side A DIC - 03 $5M xs $15M Lead" at bounding box center [637, 531] width 319 height 15
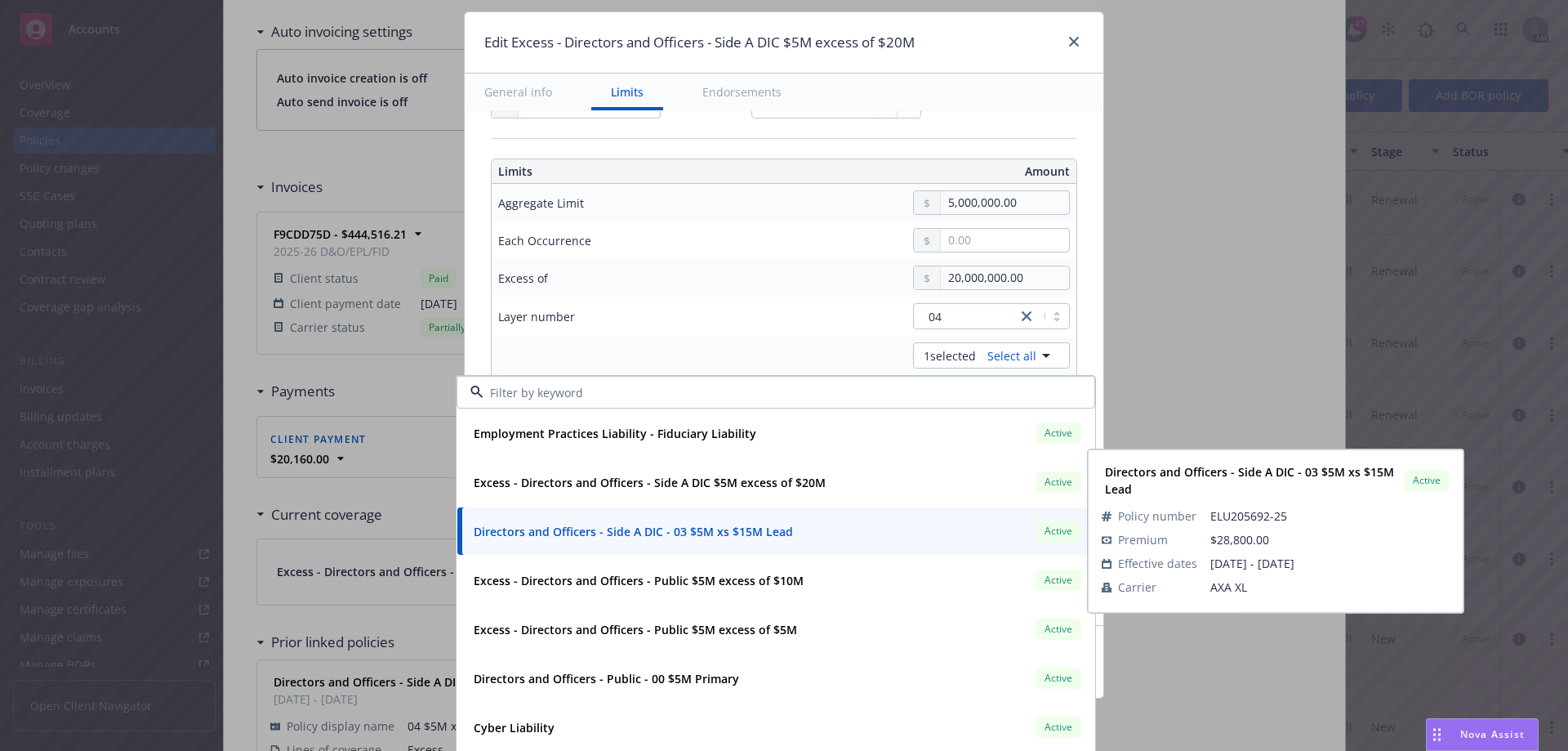
type input "Directors and Officers - Side A DIC $5M excess of $20M"
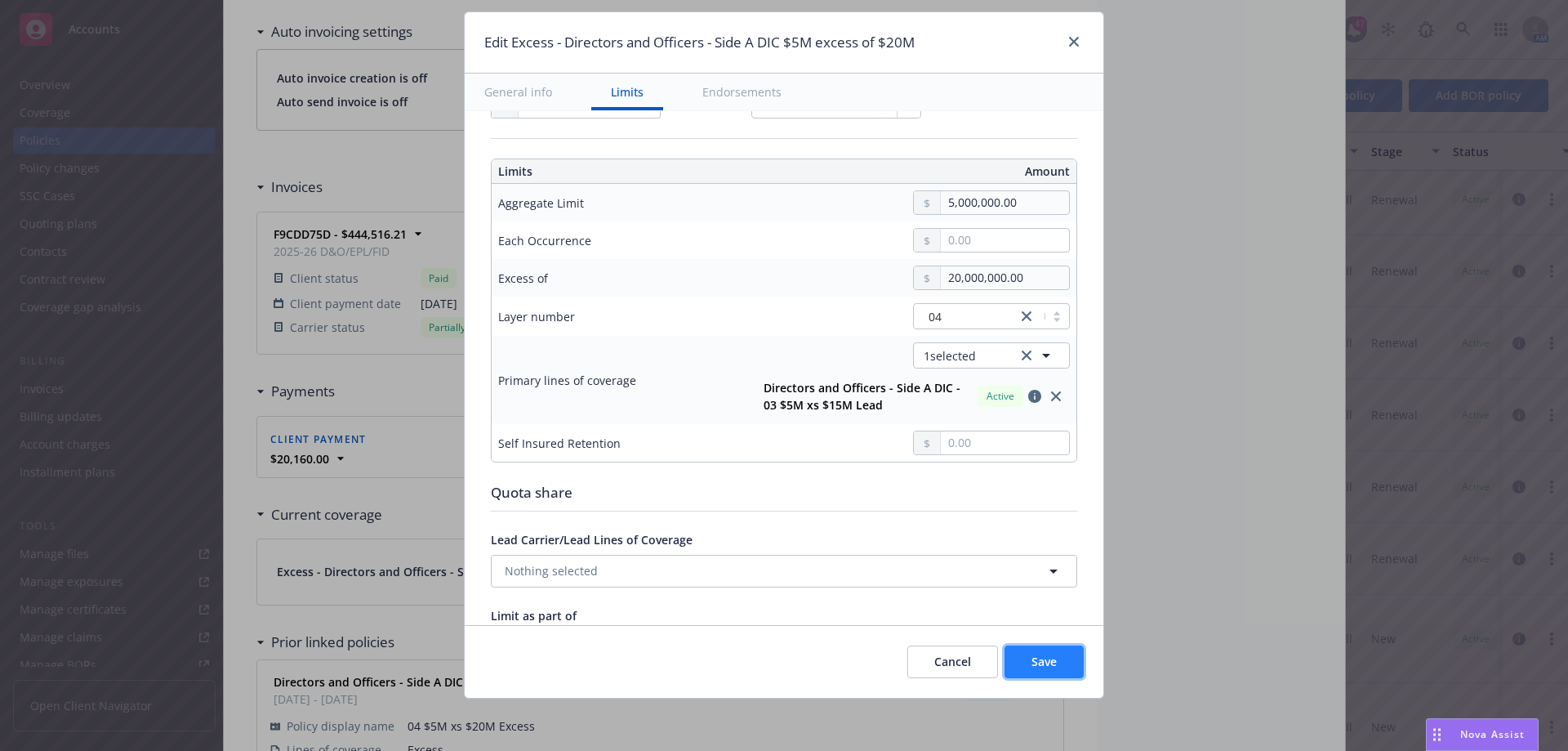
click at [1058, 662] on button "Save" at bounding box center [1044, 661] width 79 height 32
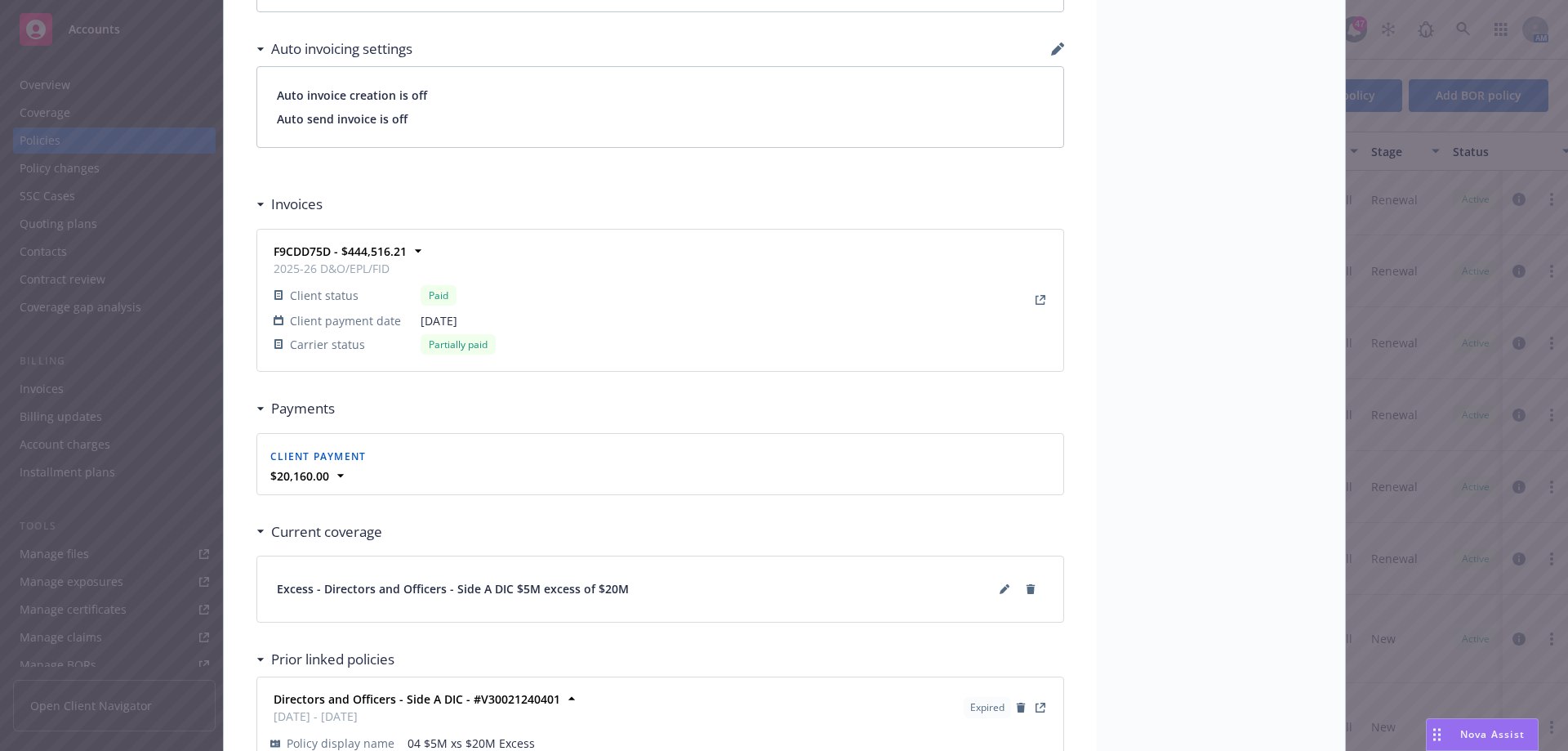
scroll to position [1366, 0]
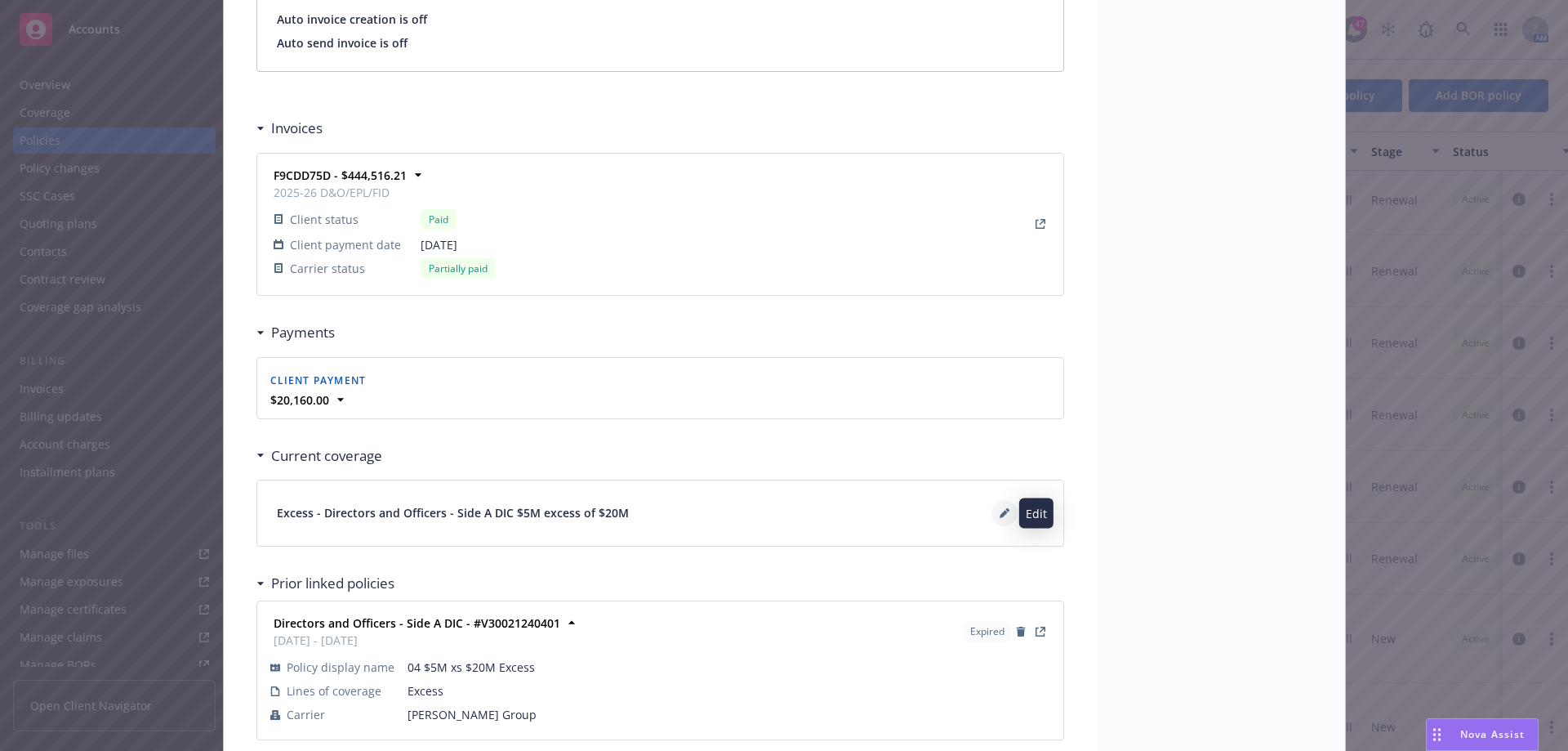
click at [999, 511] on icon at bounding box center [1003, 513] width 8 height 8
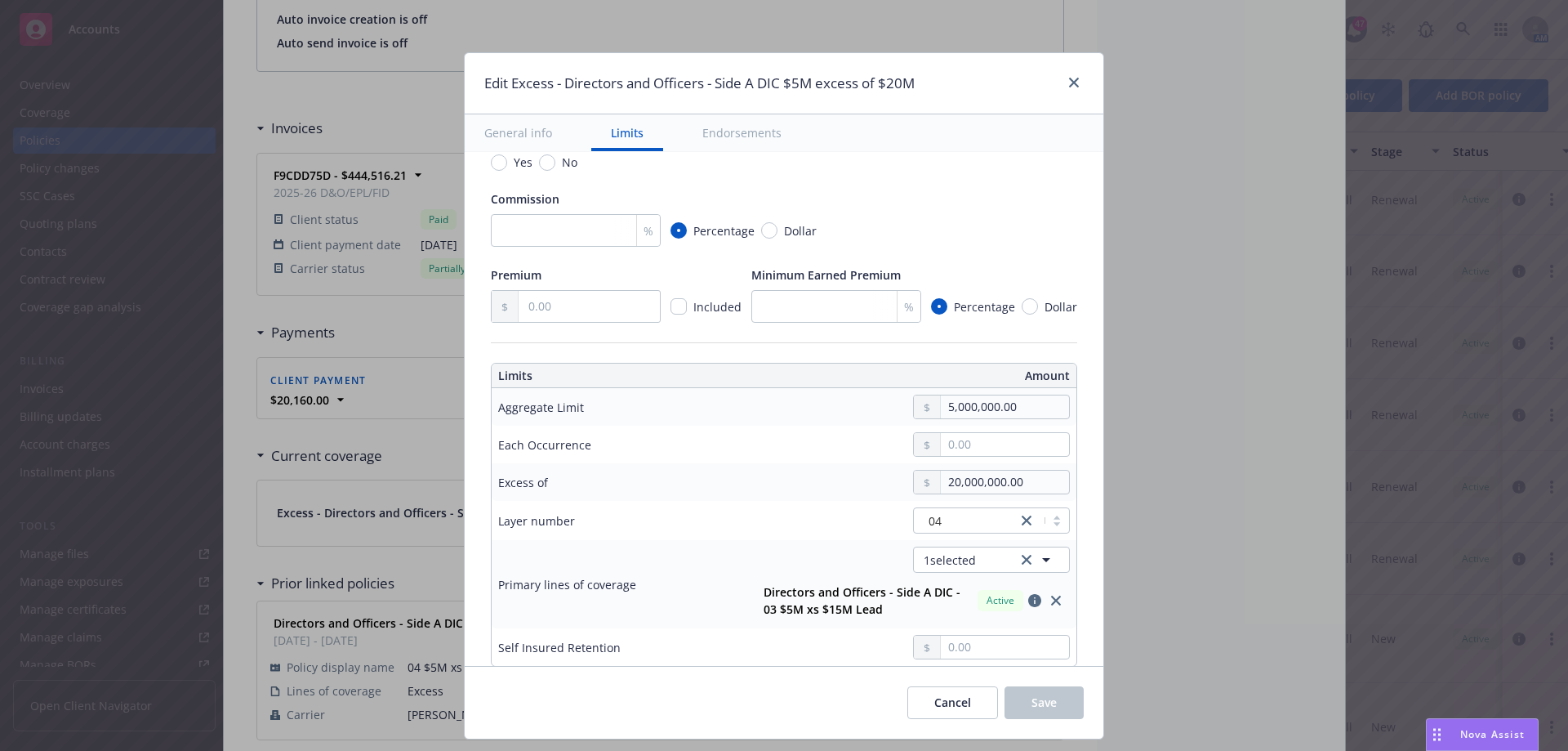
scroll to position [408, 0]
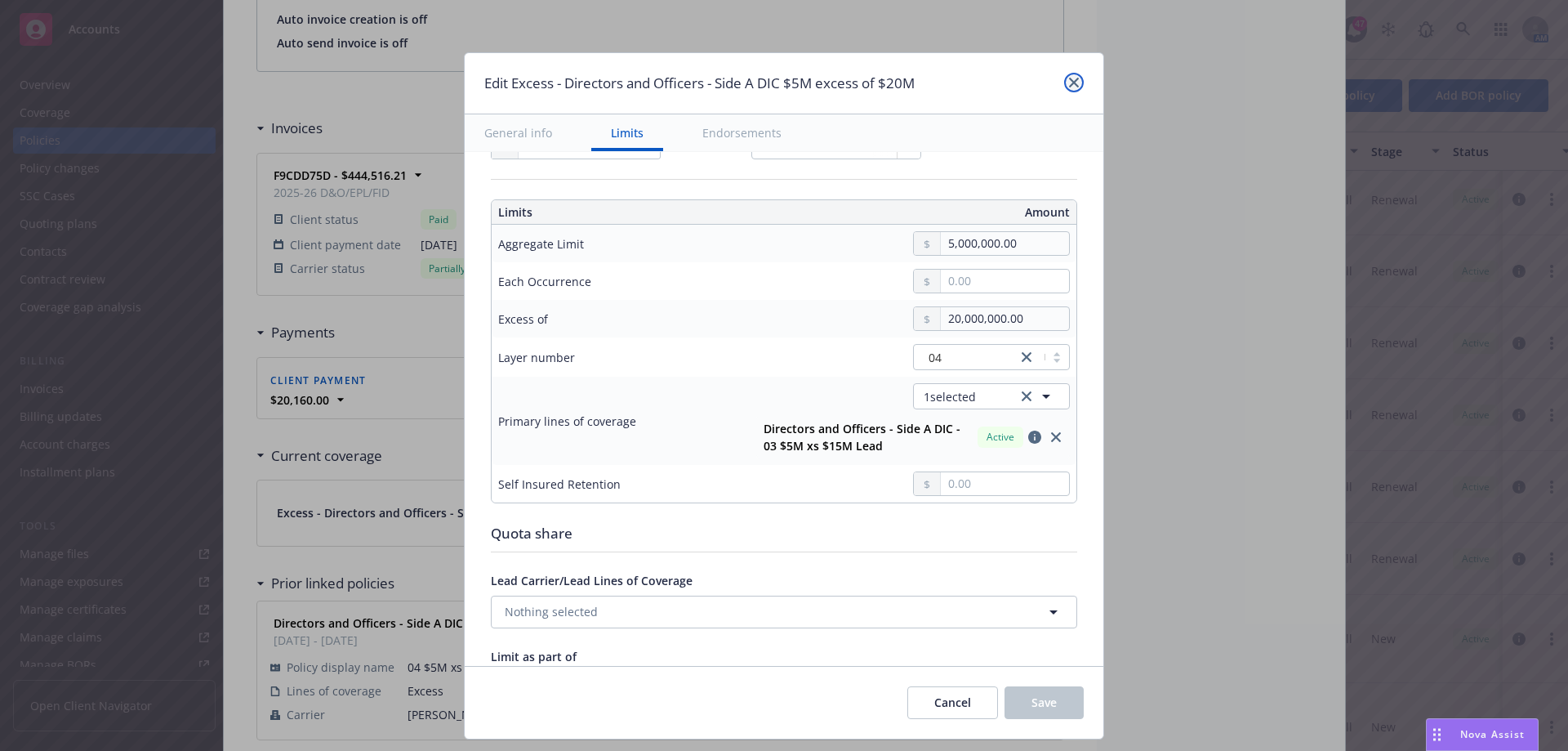
click at [1082, 87] on link "close" at bounding box center [1074, 83] width 20 height 20
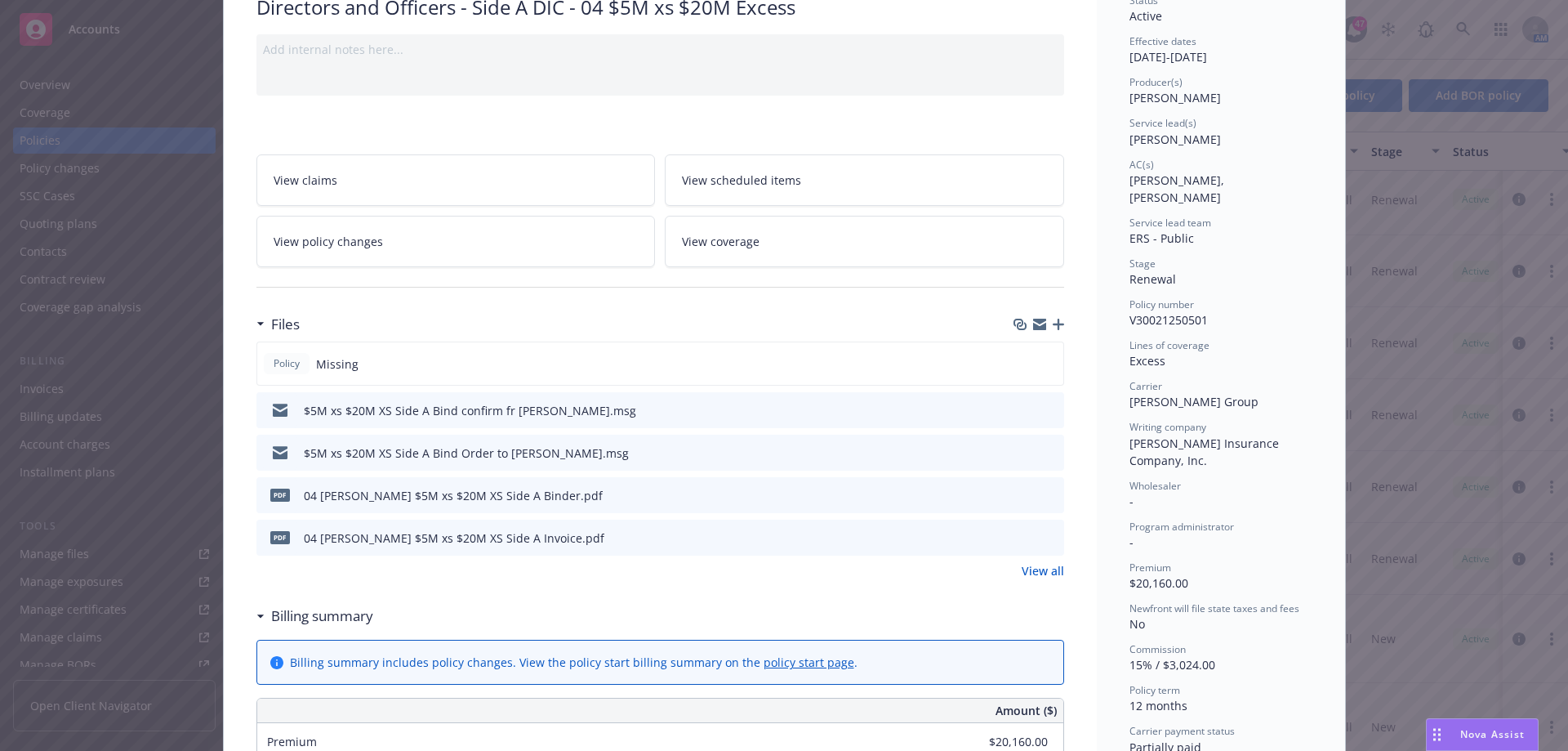
scroll to position [0, 0]
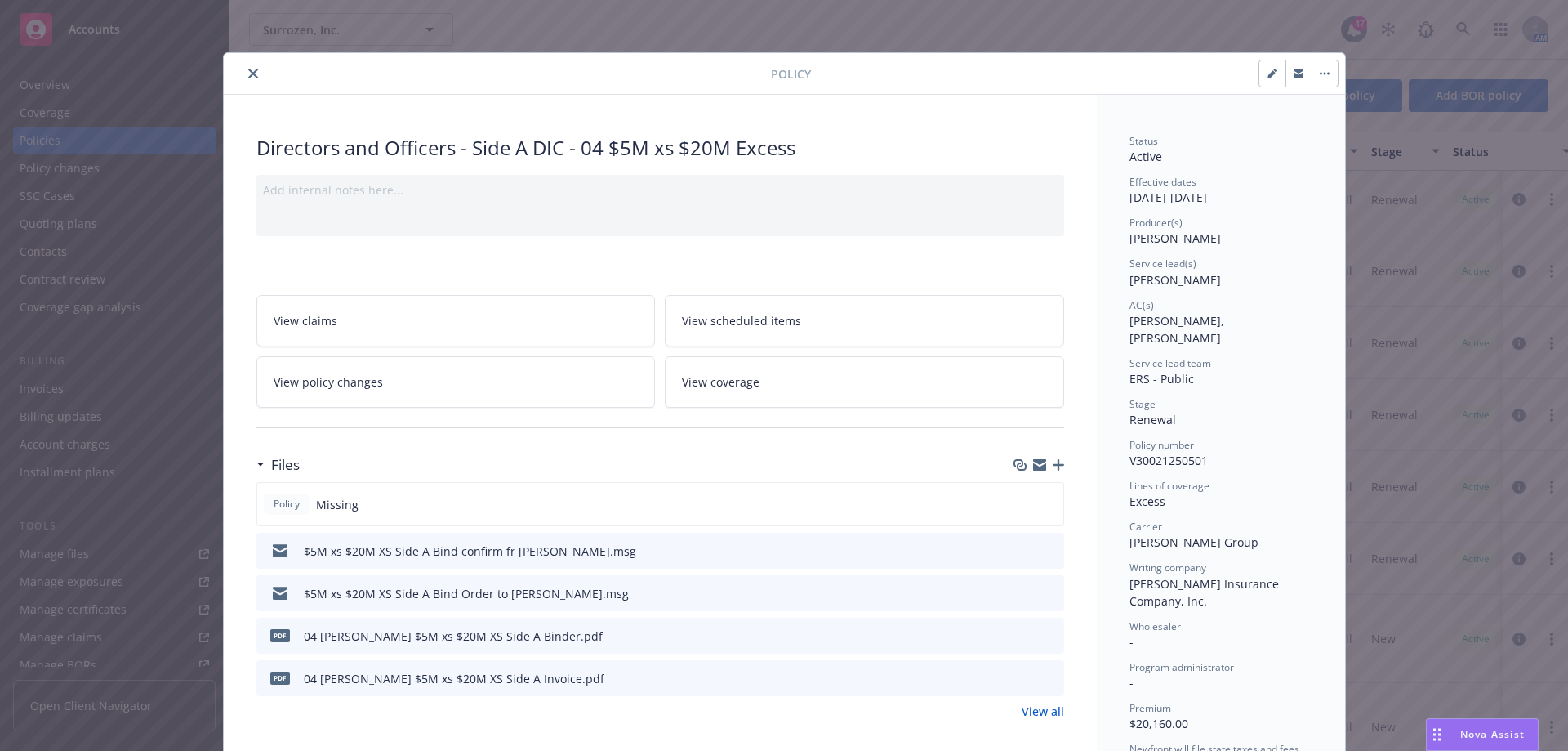
click at [248, 73] on icon "close" at bounding box center [253, 73] width 10 height 10
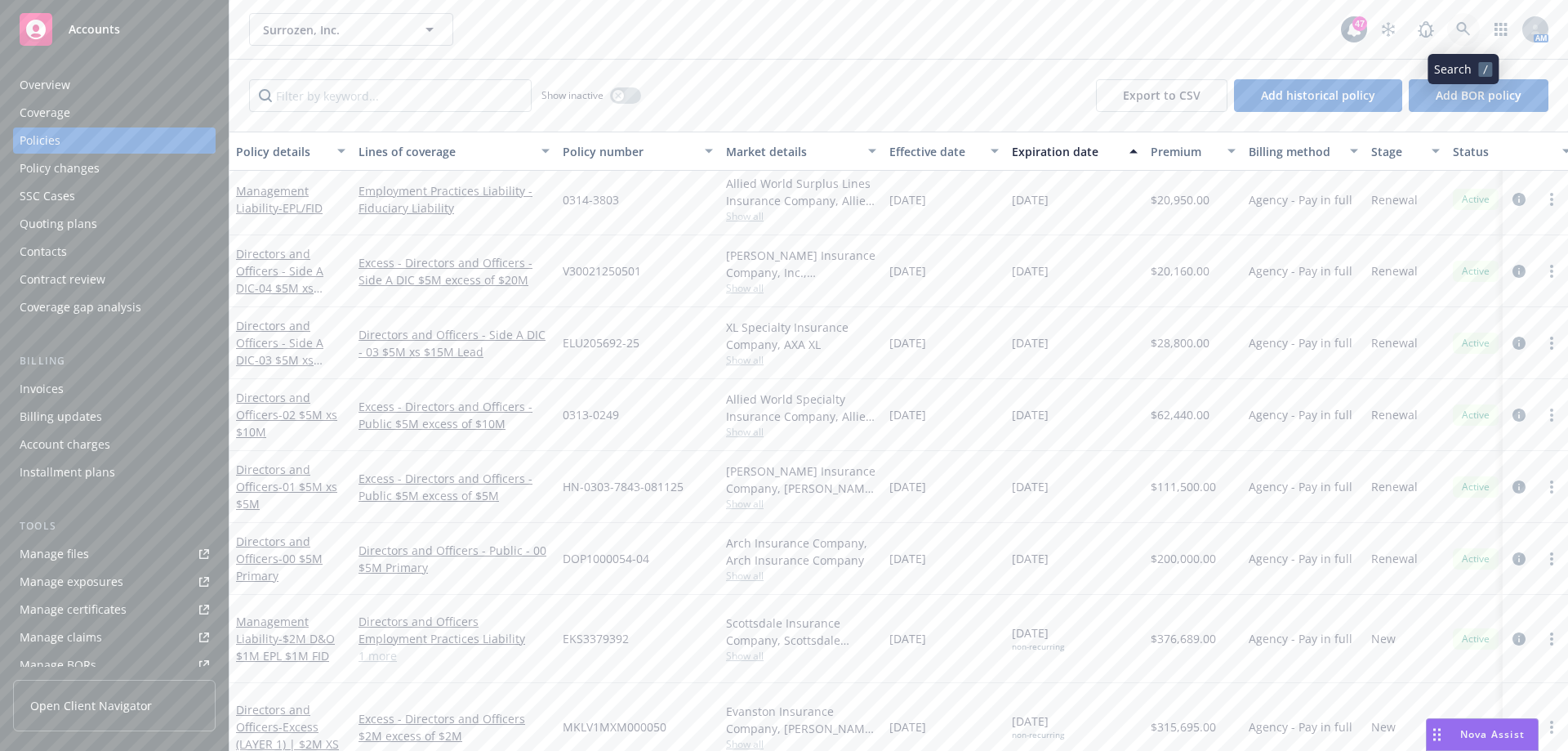
click at [1467, 23] on icon at bounding box center [1463, 30] width 14 height 14
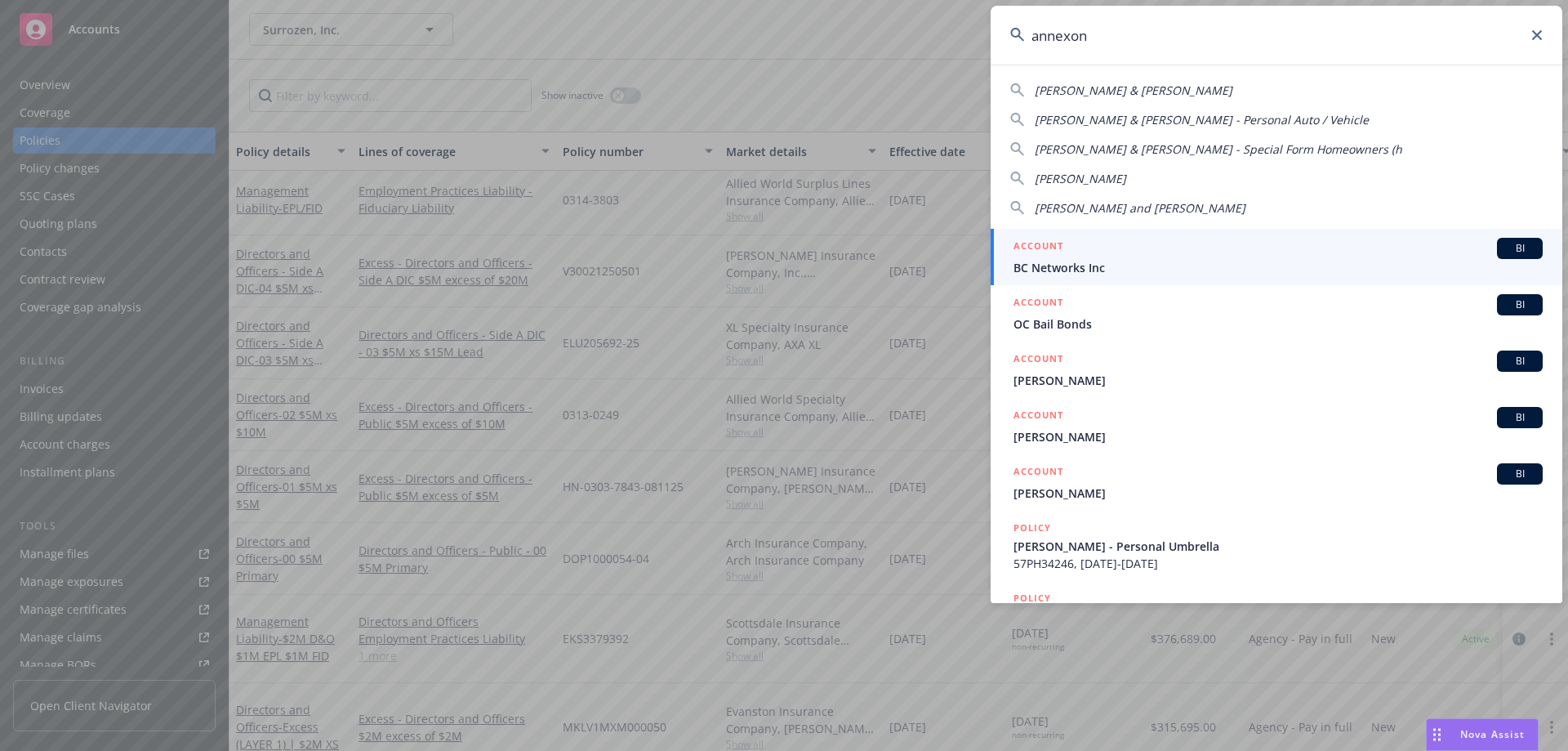
type input "annexon"
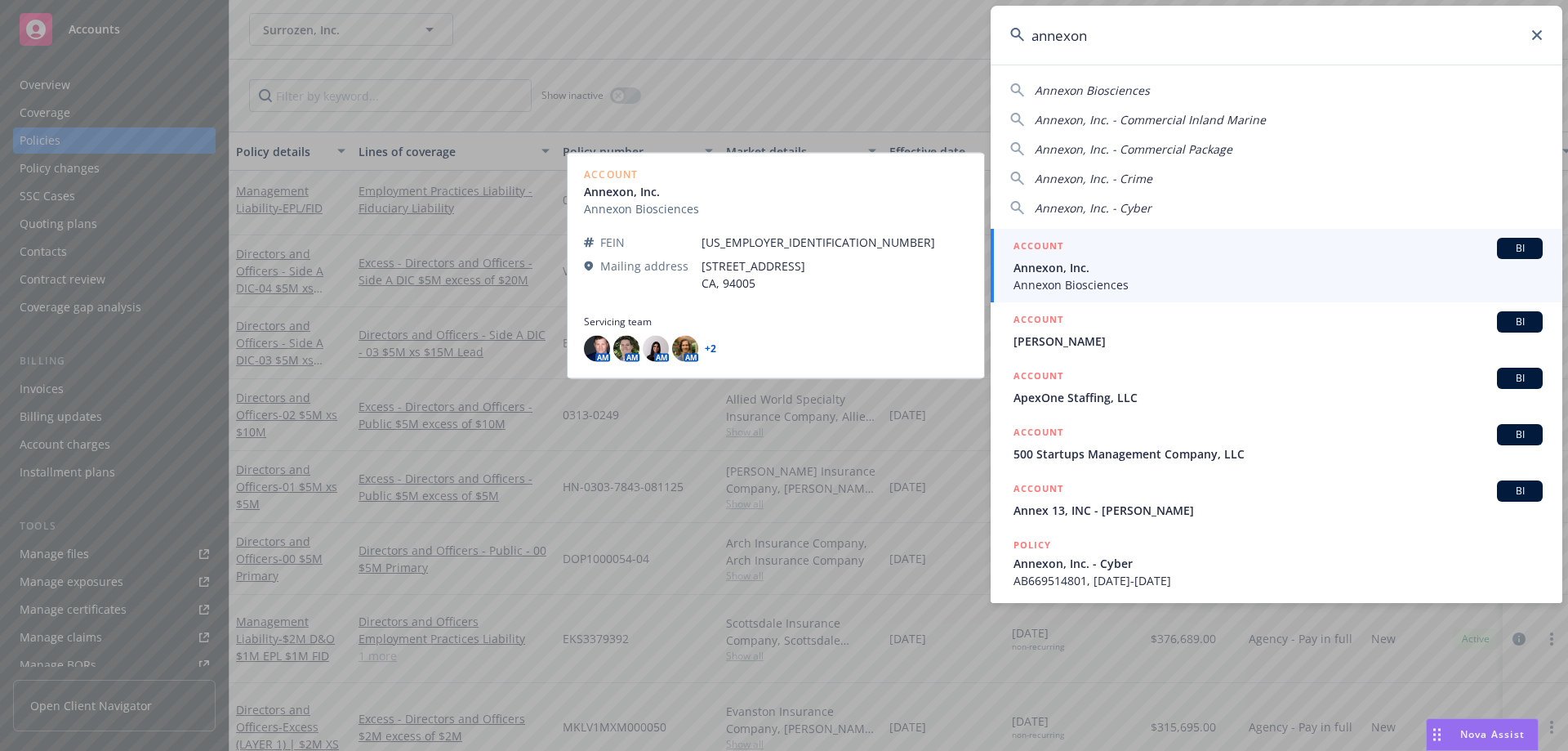
click at [1056, 272] on span "Annexon, Inc." at bounding box center [1278, 267] width 529 height 17
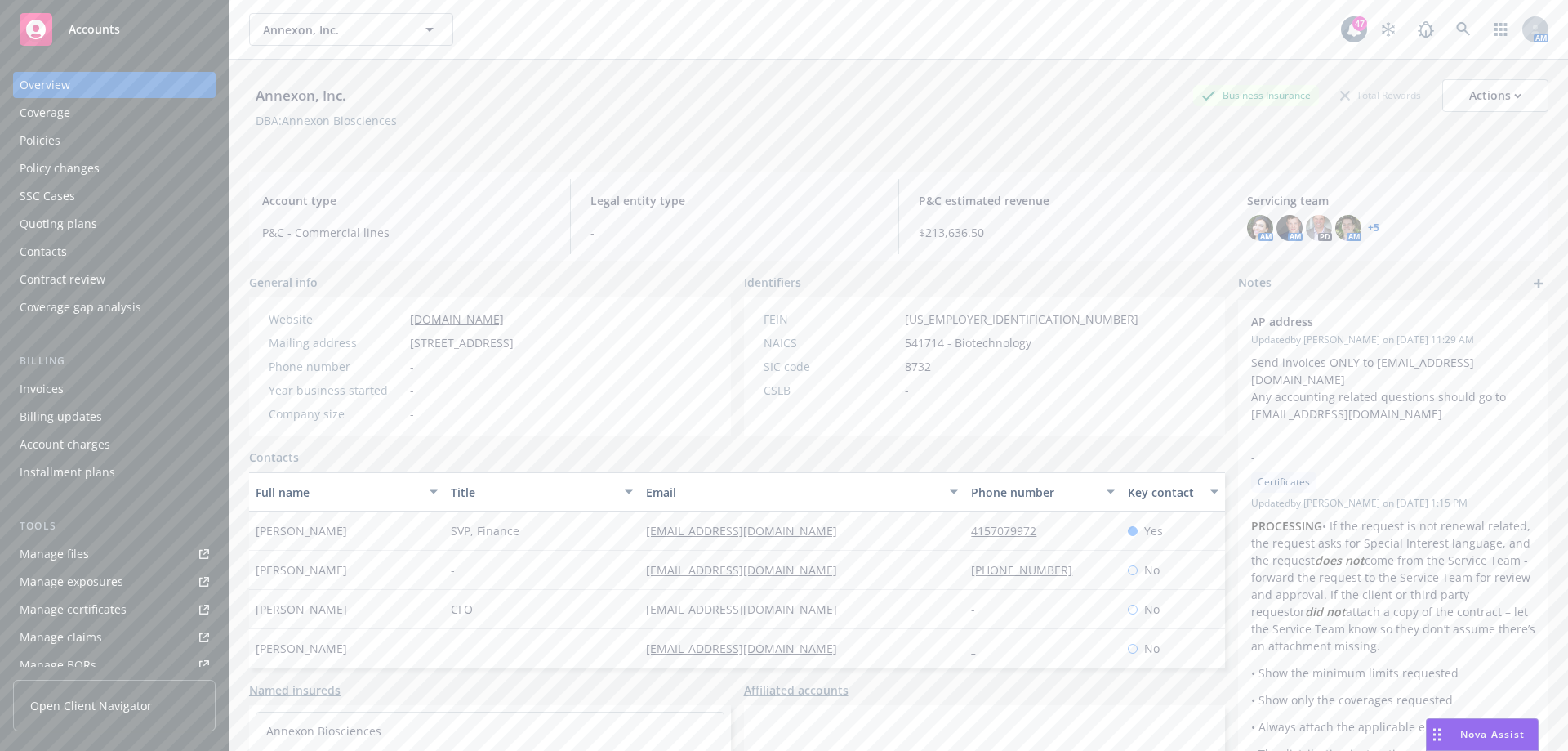
click at [50, 143] on div "Policies" at bounding box center [40, 140] width 41 height 26
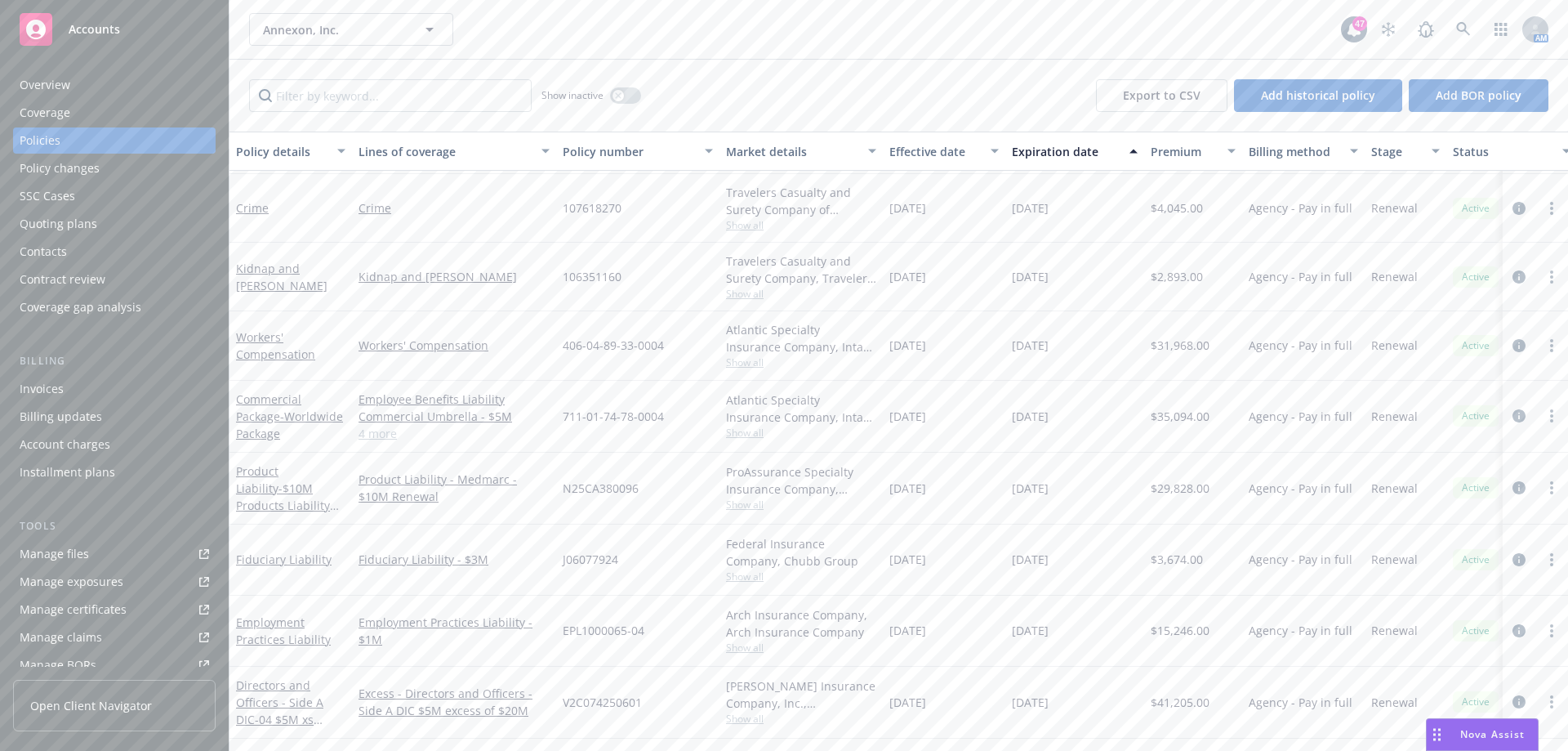
scroll to position [490, 0]
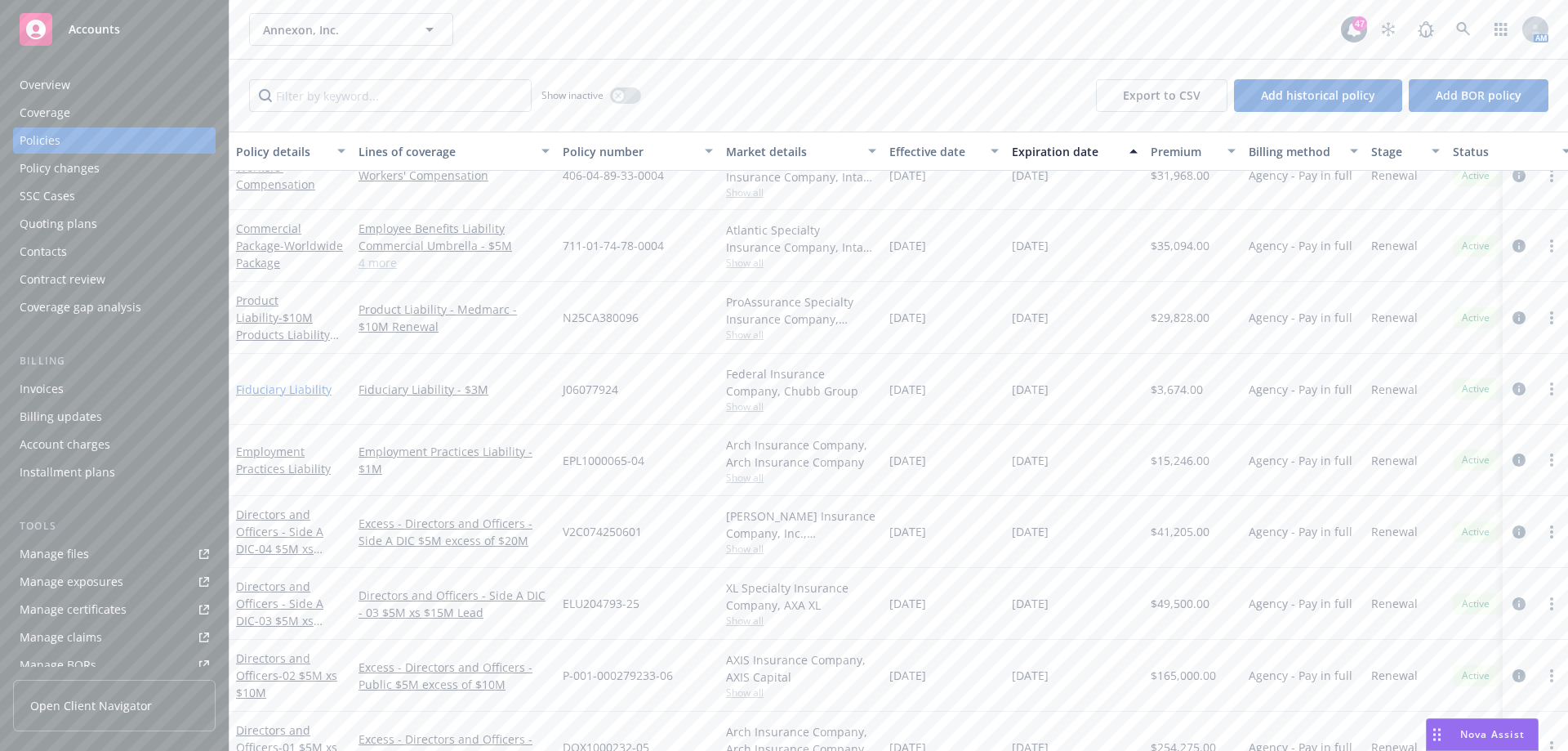
click at [301, 391] on link "Fiduciary Liability" at bounding box center [283, 389] width 96 height 15
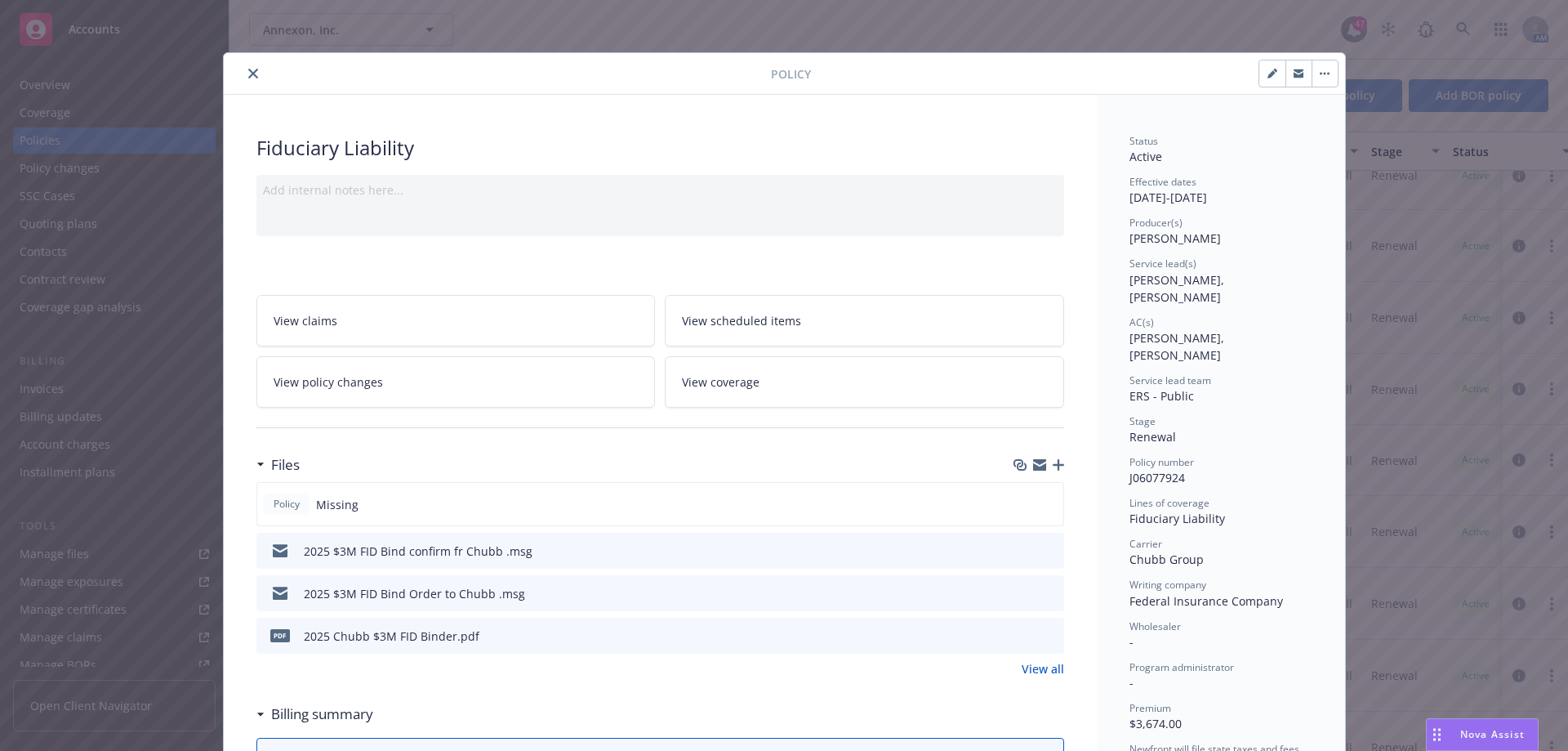
click at [1053, 467] on icon "button" at bounding box center [1058, 465] width 12 height 12
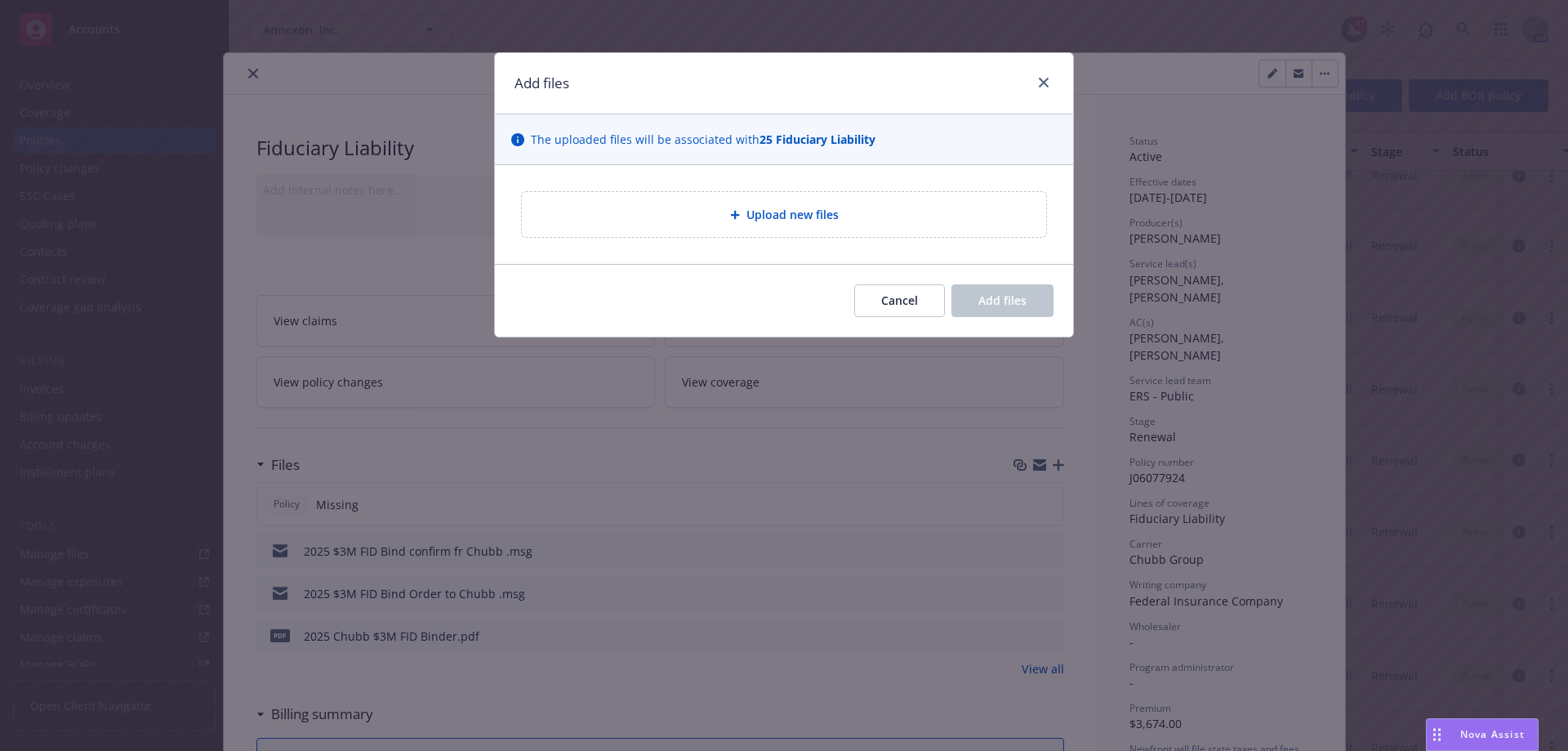
type textarea "x"
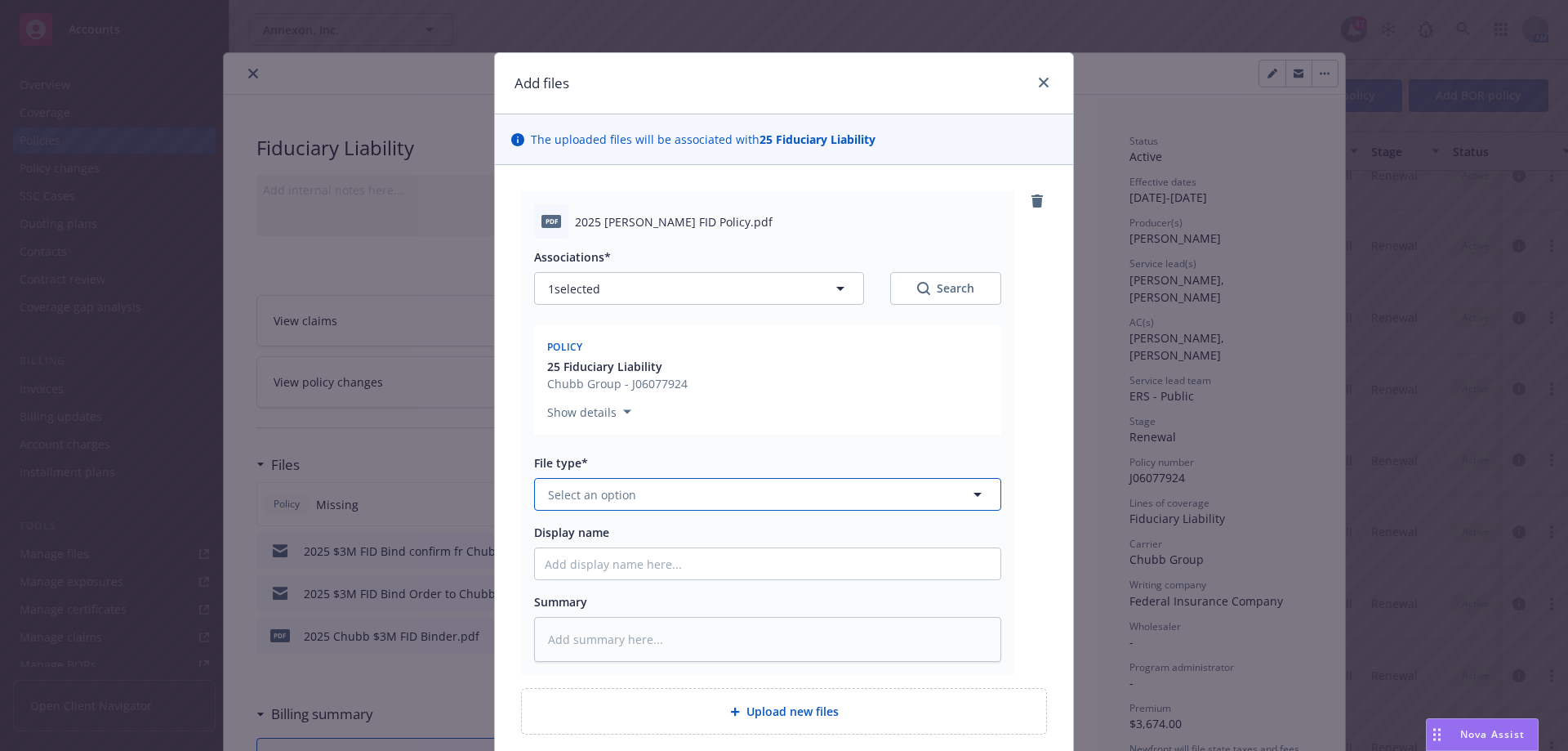
click at [811, 504] on button "Select an option" at bounding box center [767, 494] width 467 height 32
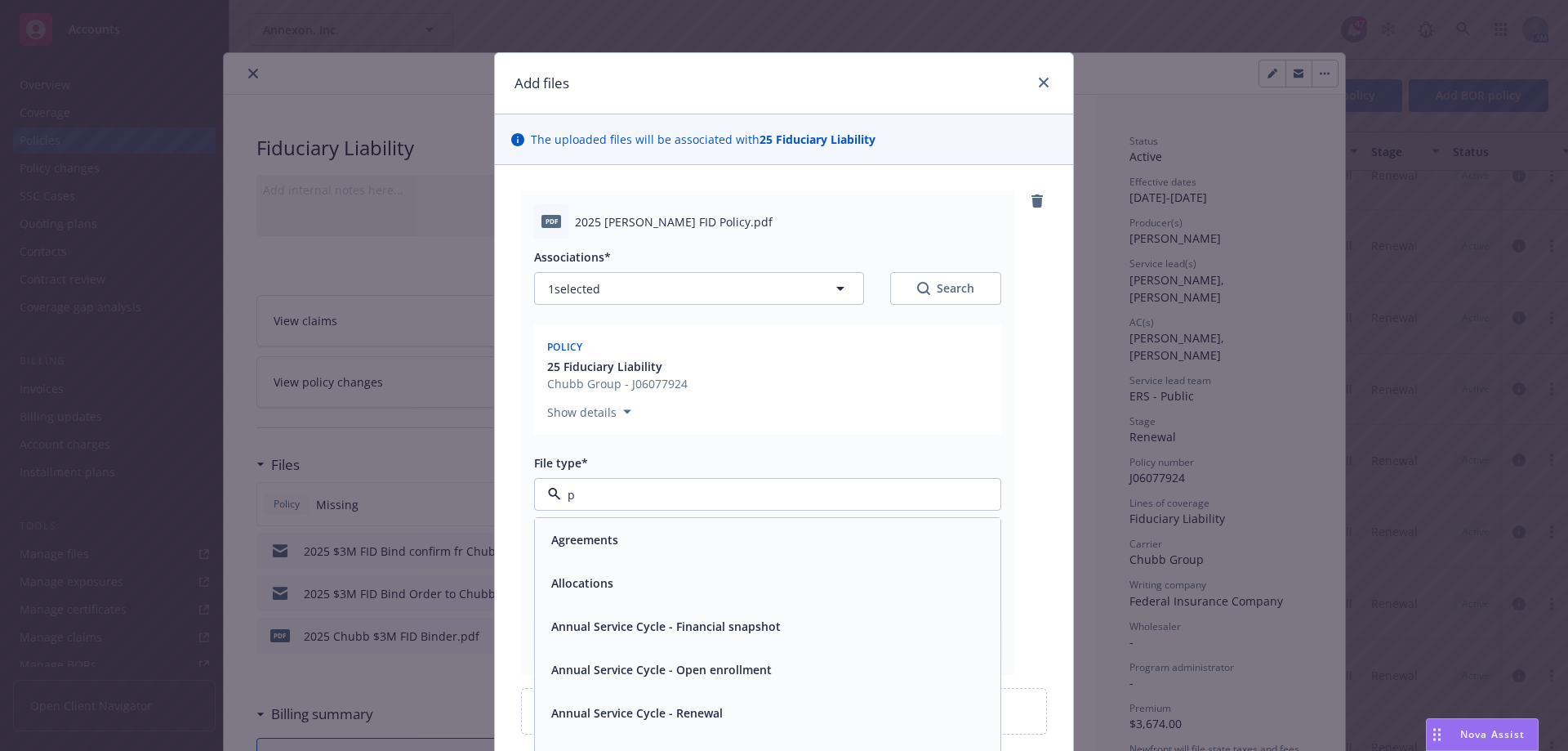
type input "po"
click at [684, 546] on div "Policy" at bounding box center [767, 539] width 446 height 23
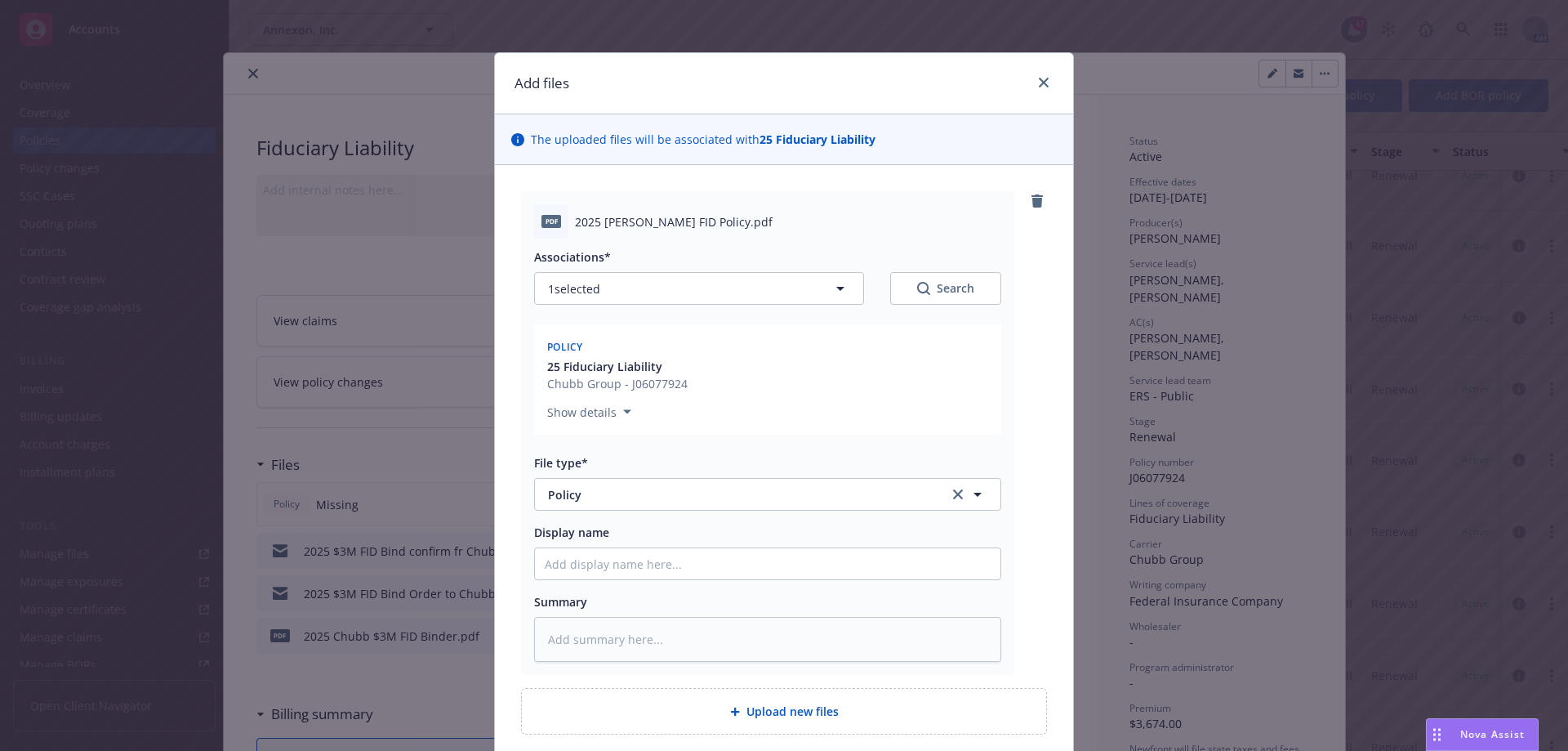
scroll to position [135, 0]
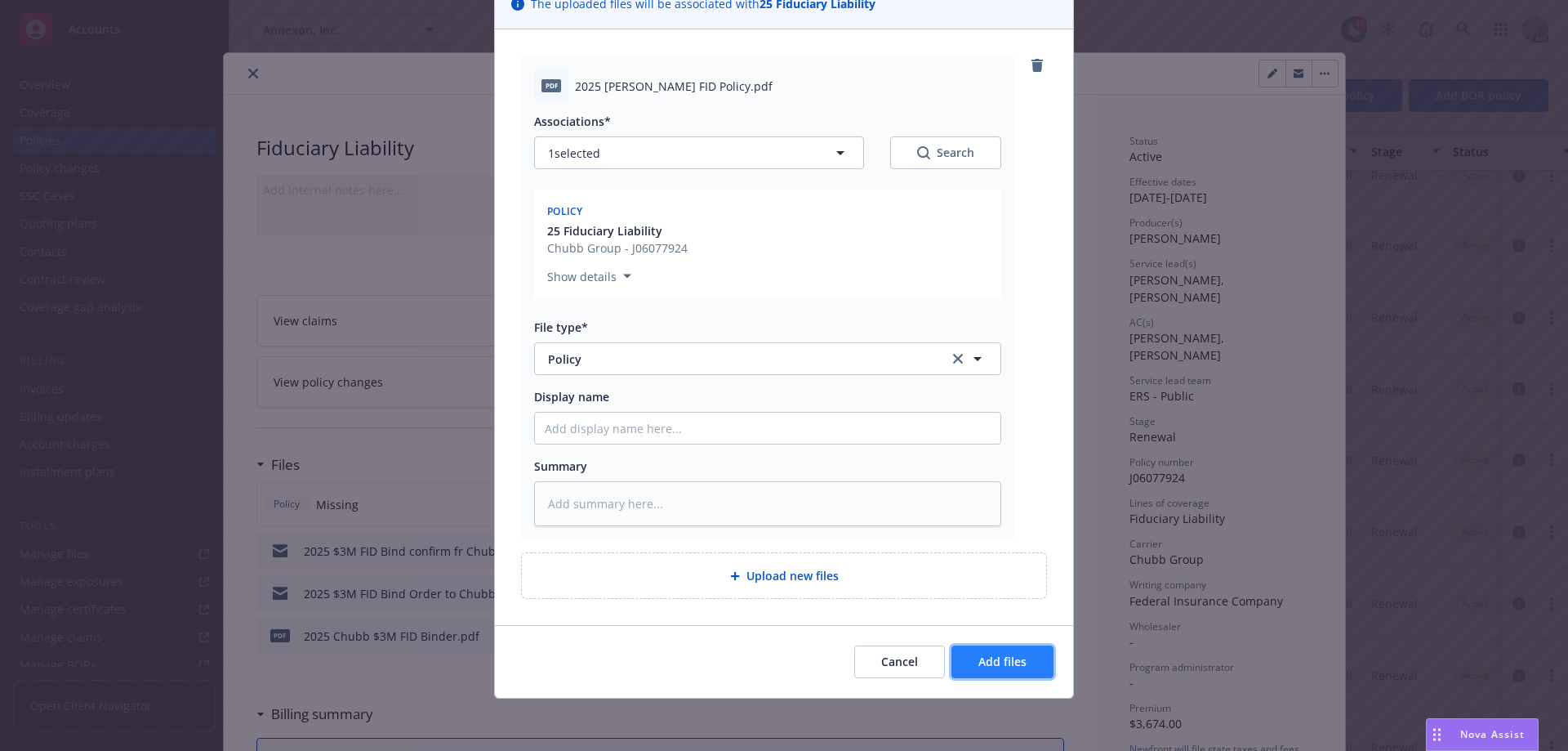
click at [1005, 658] on span "Add files" at bounding box center [1003, 660] width 48 height 15
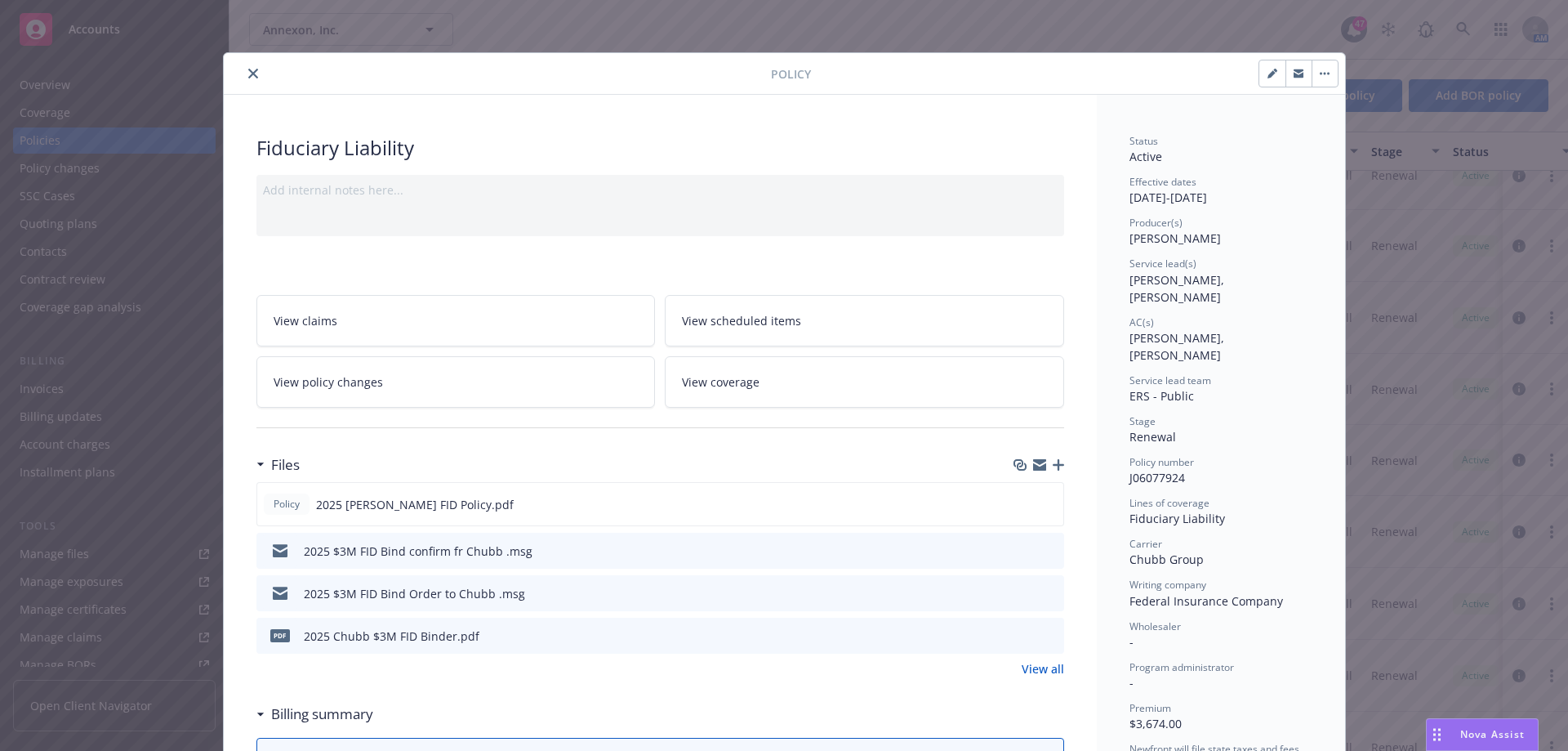
click at [248, 75] on icon "close" at bounding box center [253, 73] width 10 height 10
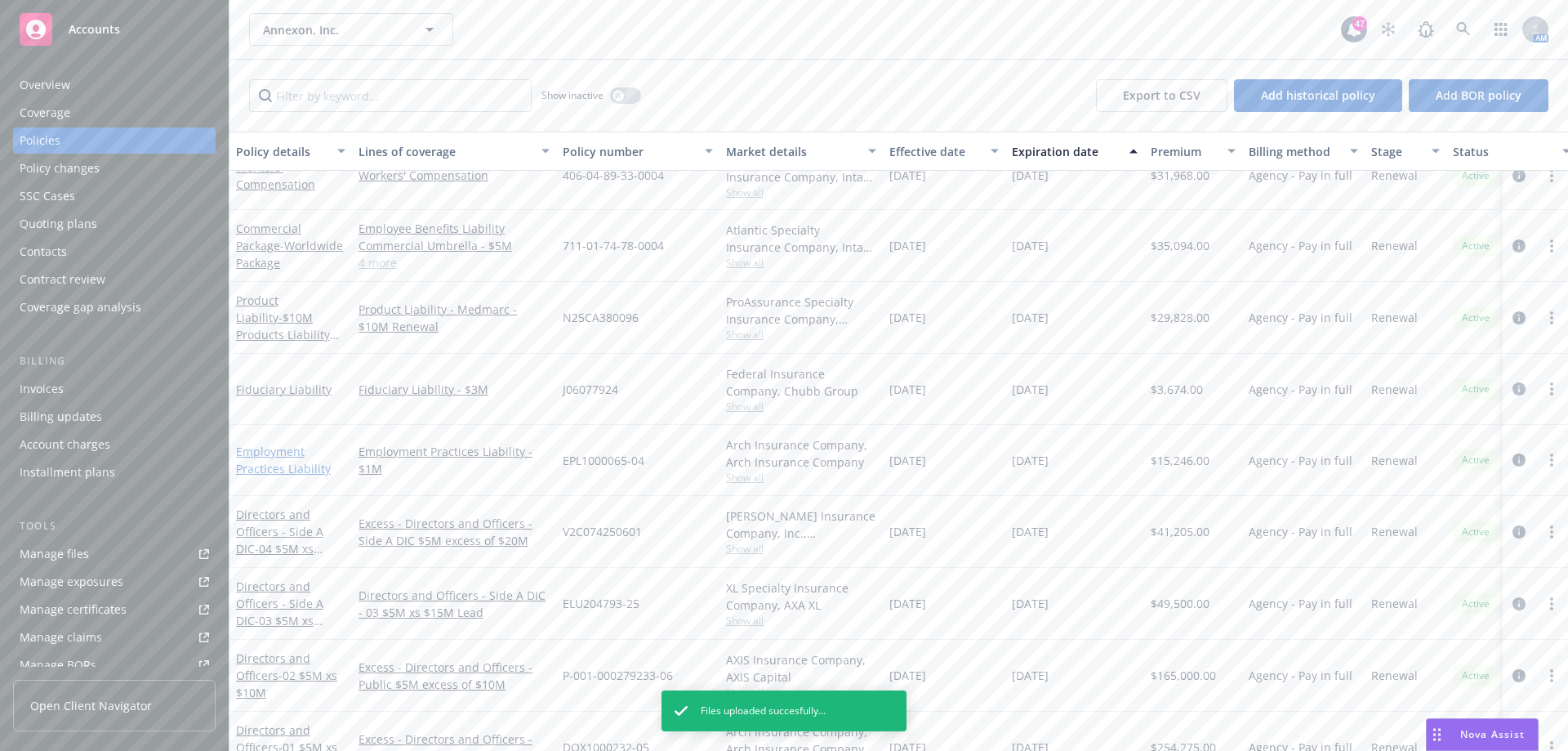
click at [292, 454] on link "Employment Practices Liability" at bounding box center [283, 459] width 95 height 32
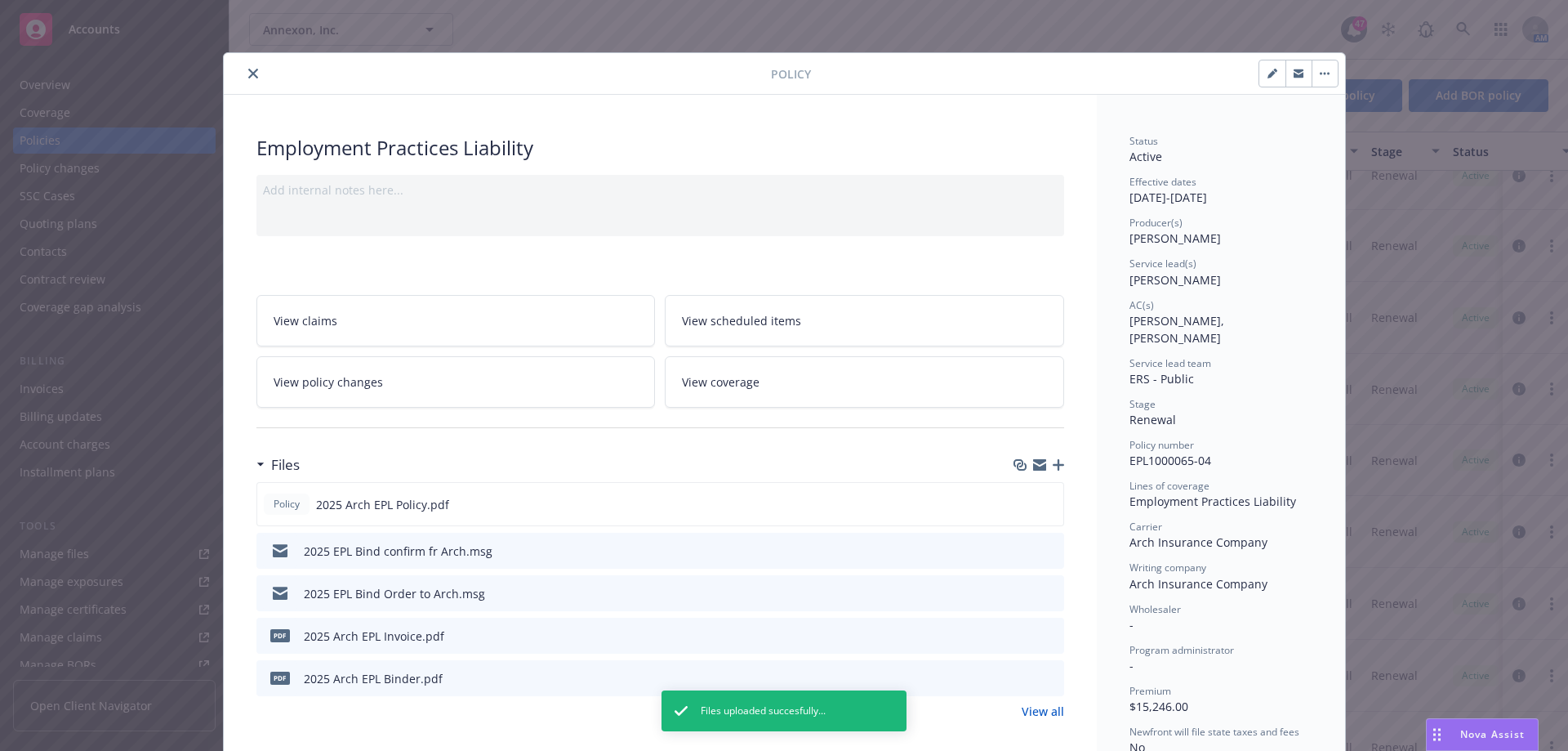
drag, startPoint x: 1051, startPoint y: 461, endPoint x: 1119, endPoint y: 461, distance: 68.0
click at [243, 74] on button "close" at bounding box center [253, 74] width 20 height 20
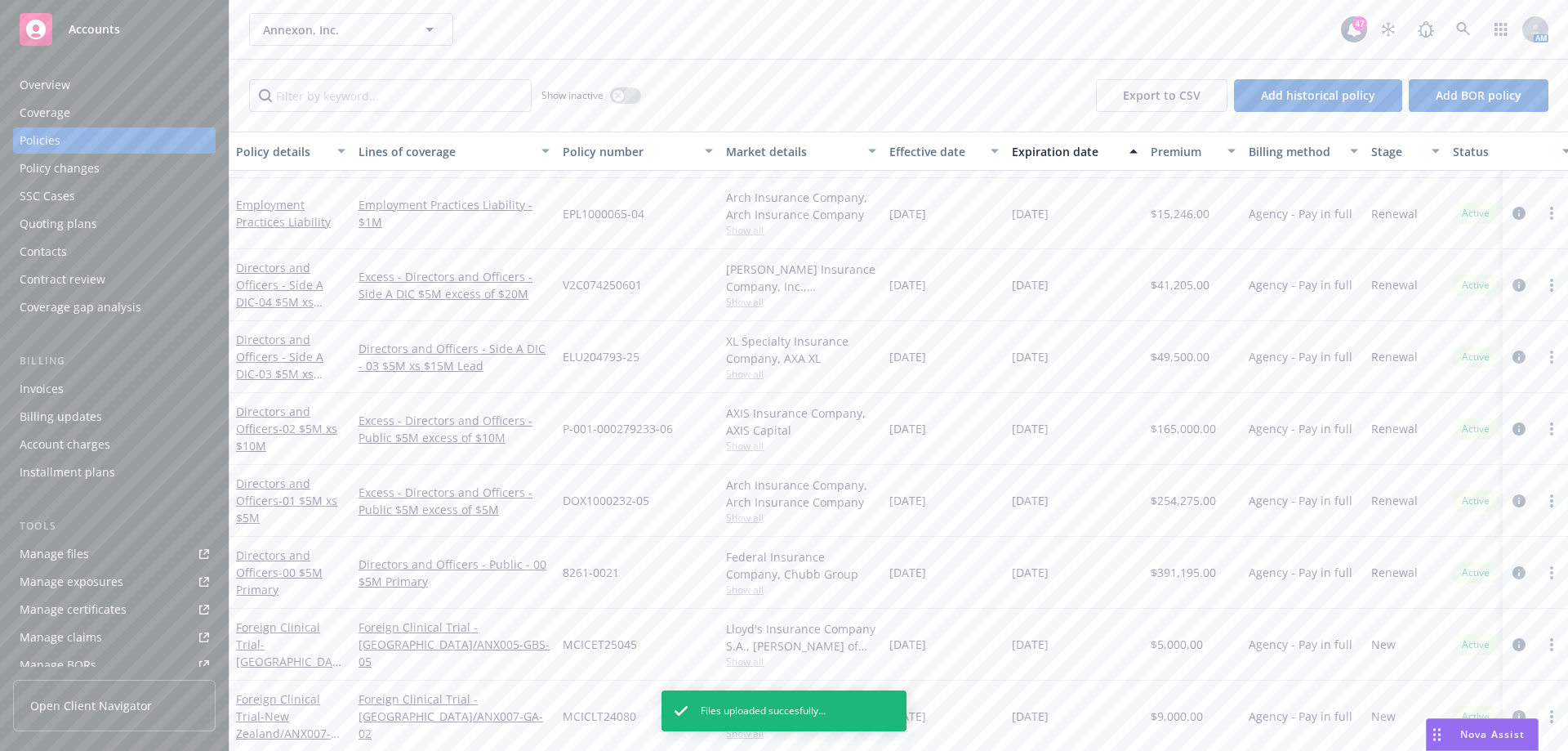
scroll to position [735, 0]
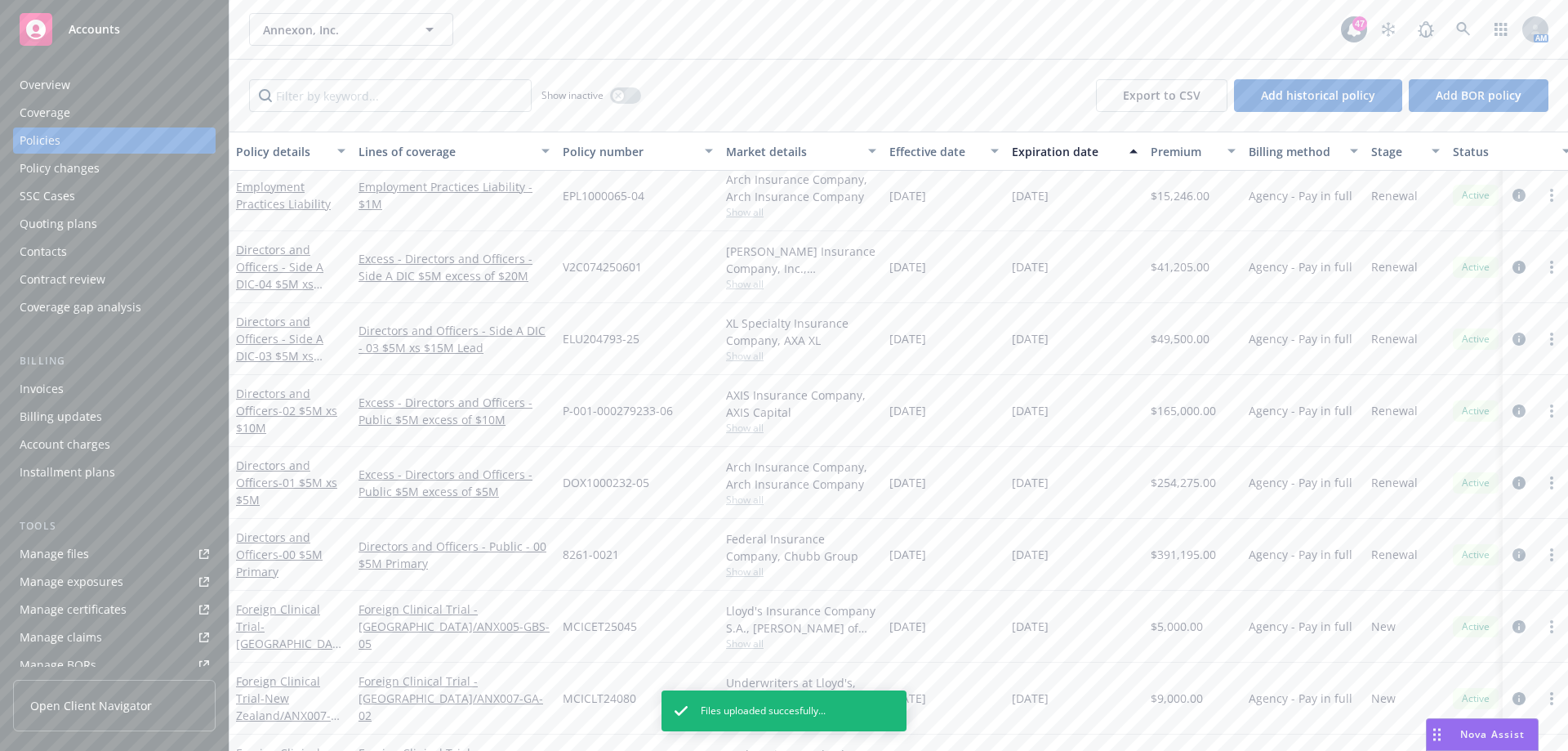
click at [271, 275] on div "Directors and Officers - Side A DIC - 04 $5M xs $20M Excess" at bounding box center [291, 266] width 109 height 51
click at [286, 271] on link "Directors and Officers - Side A DIC - 04 $5M xs $20M Excess" at bounding box center [279, 275] width 87 height 67
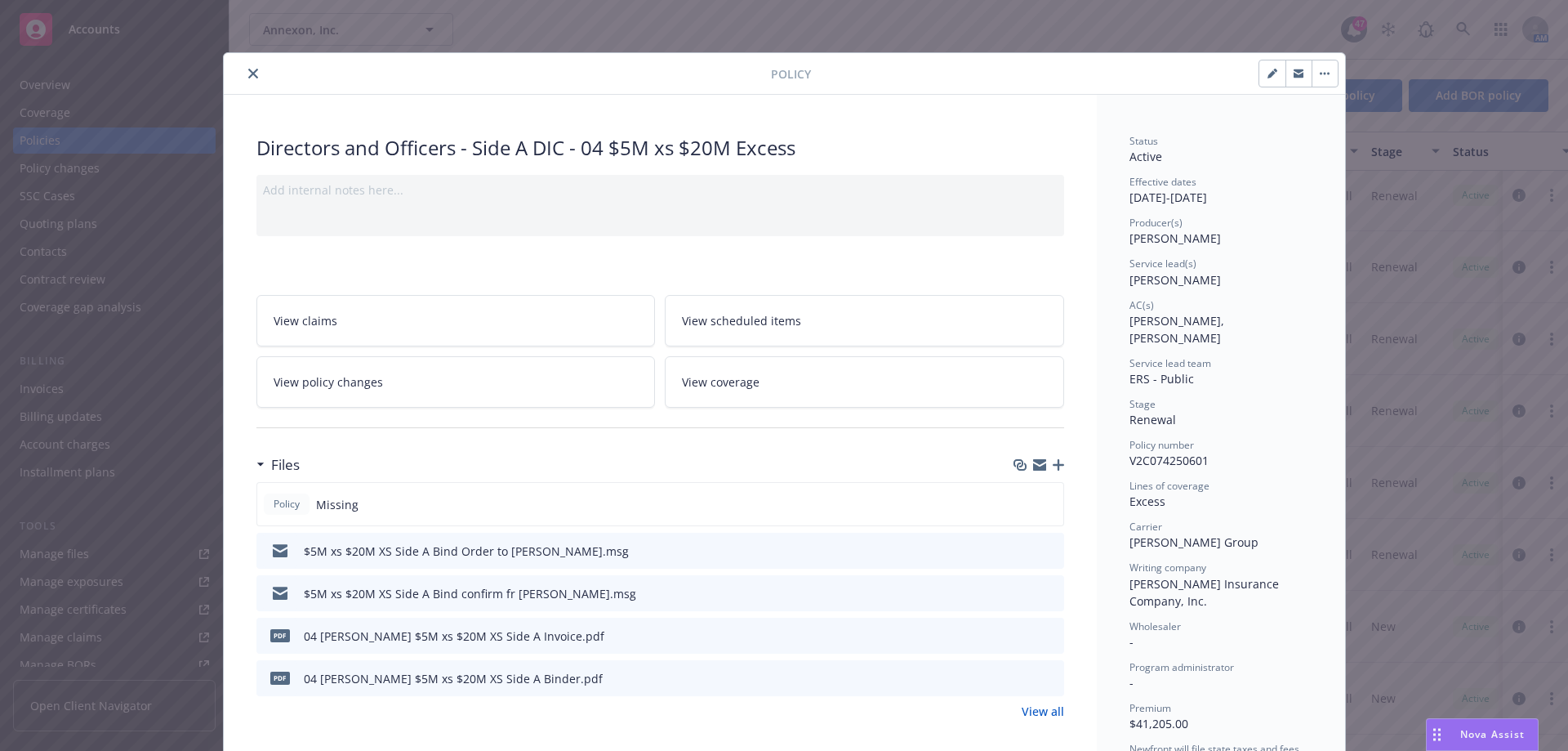
click at [1053, 462] on icon "button" at bounding box center [1058, 465] width 12 height 12
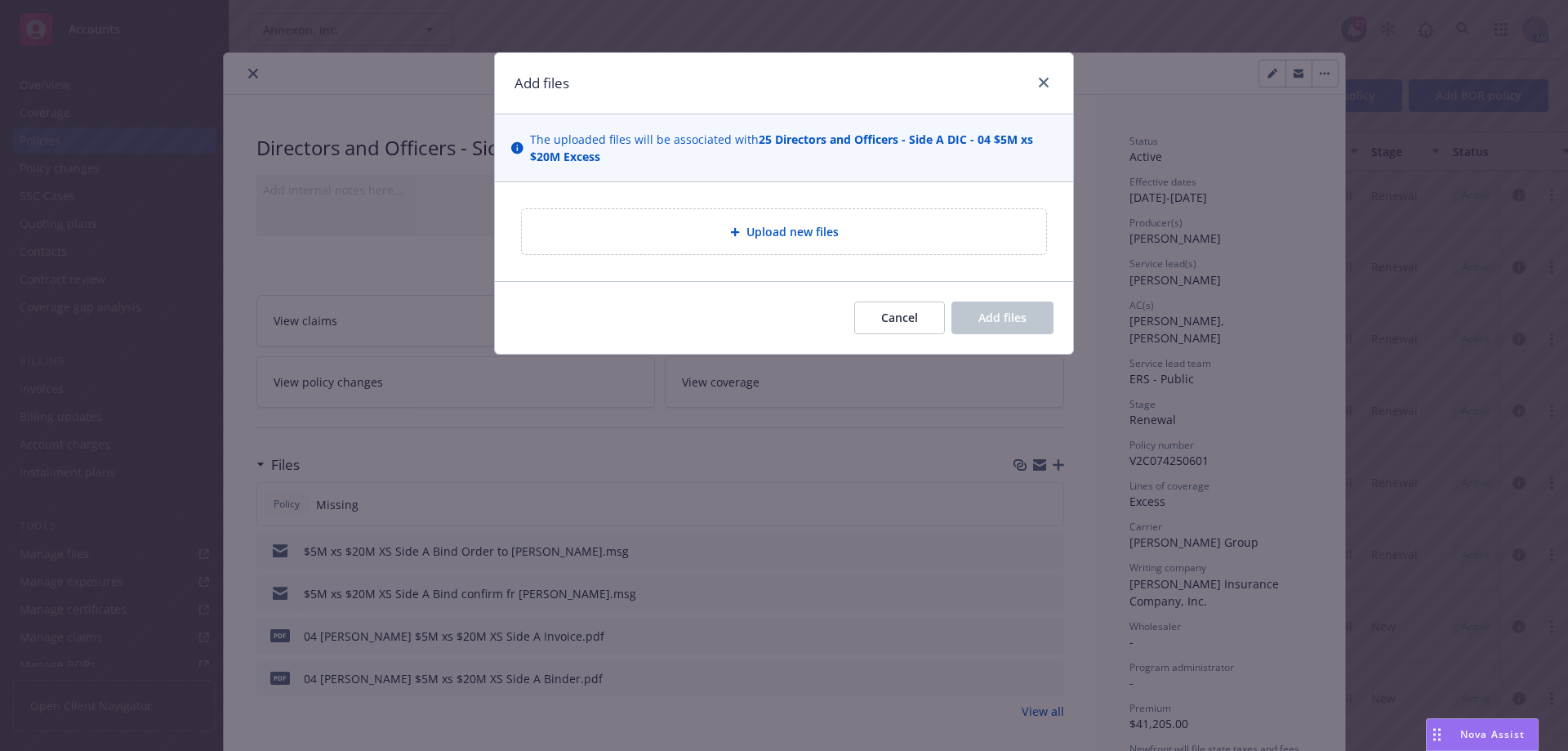
type textarea "x"
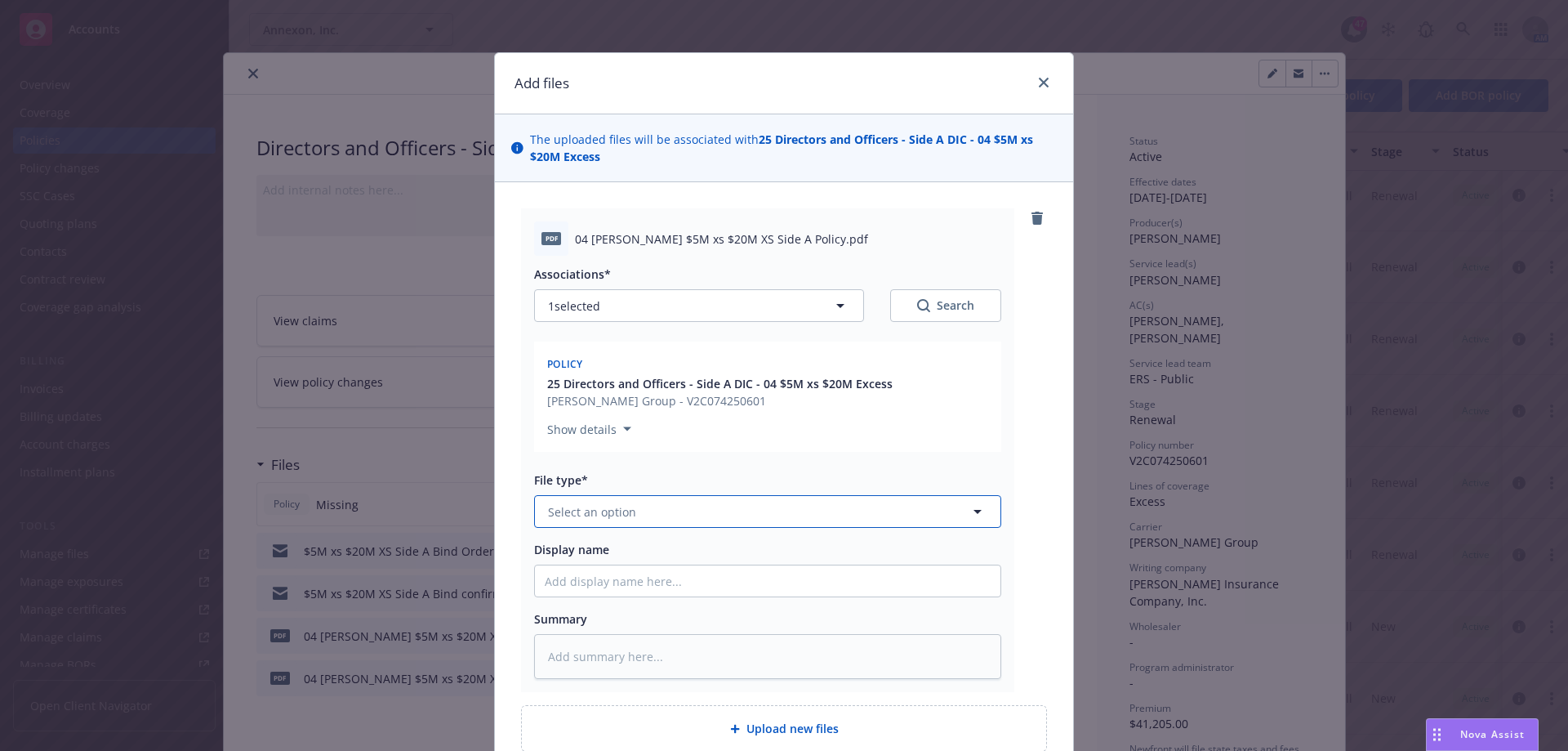
click at [778, 511] on button "Select an option" at bounding box center [767, 511] width 467 height 32
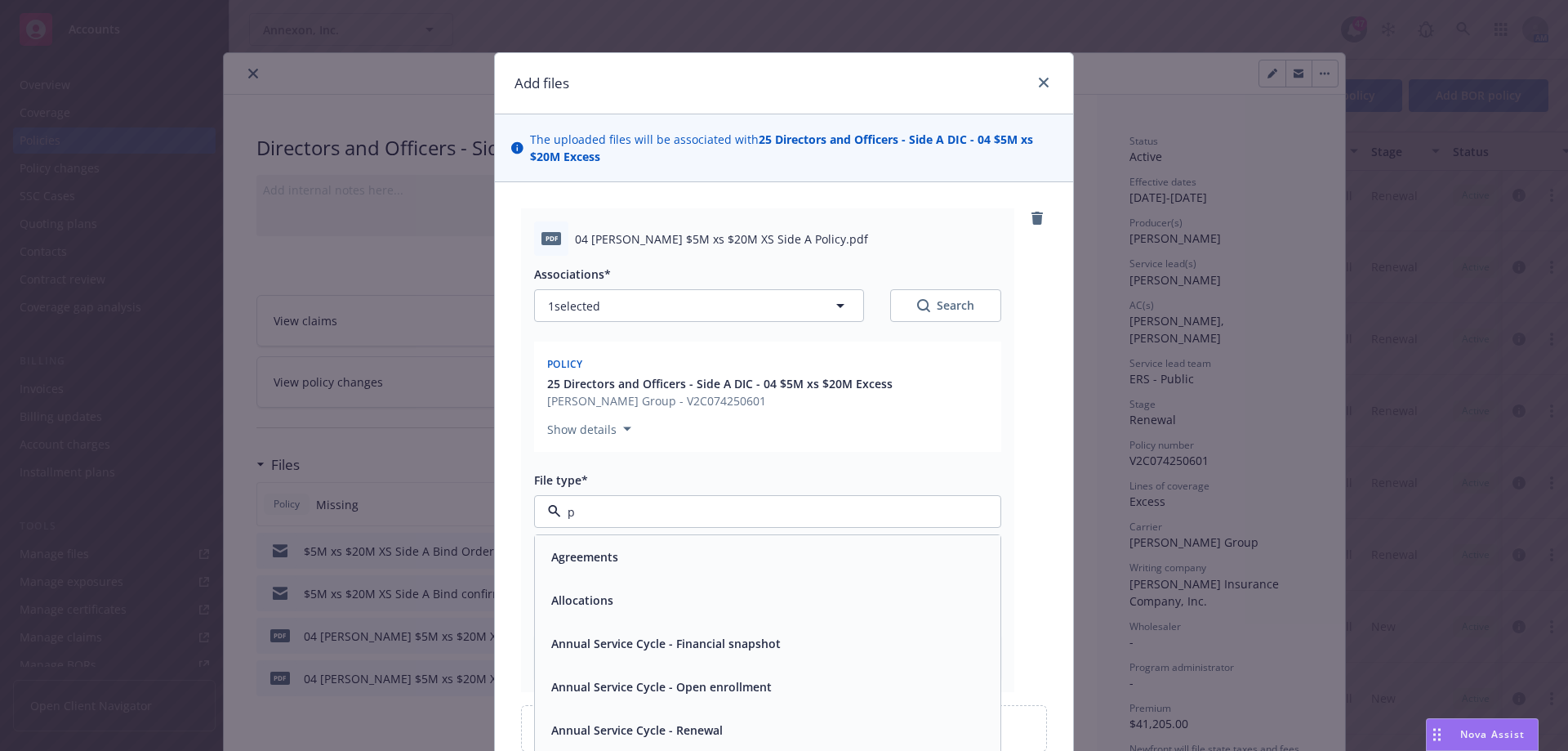
type input "po"
click at [715, 552] on div "Policy" at bounding box center [767, 556] width 446 height 23
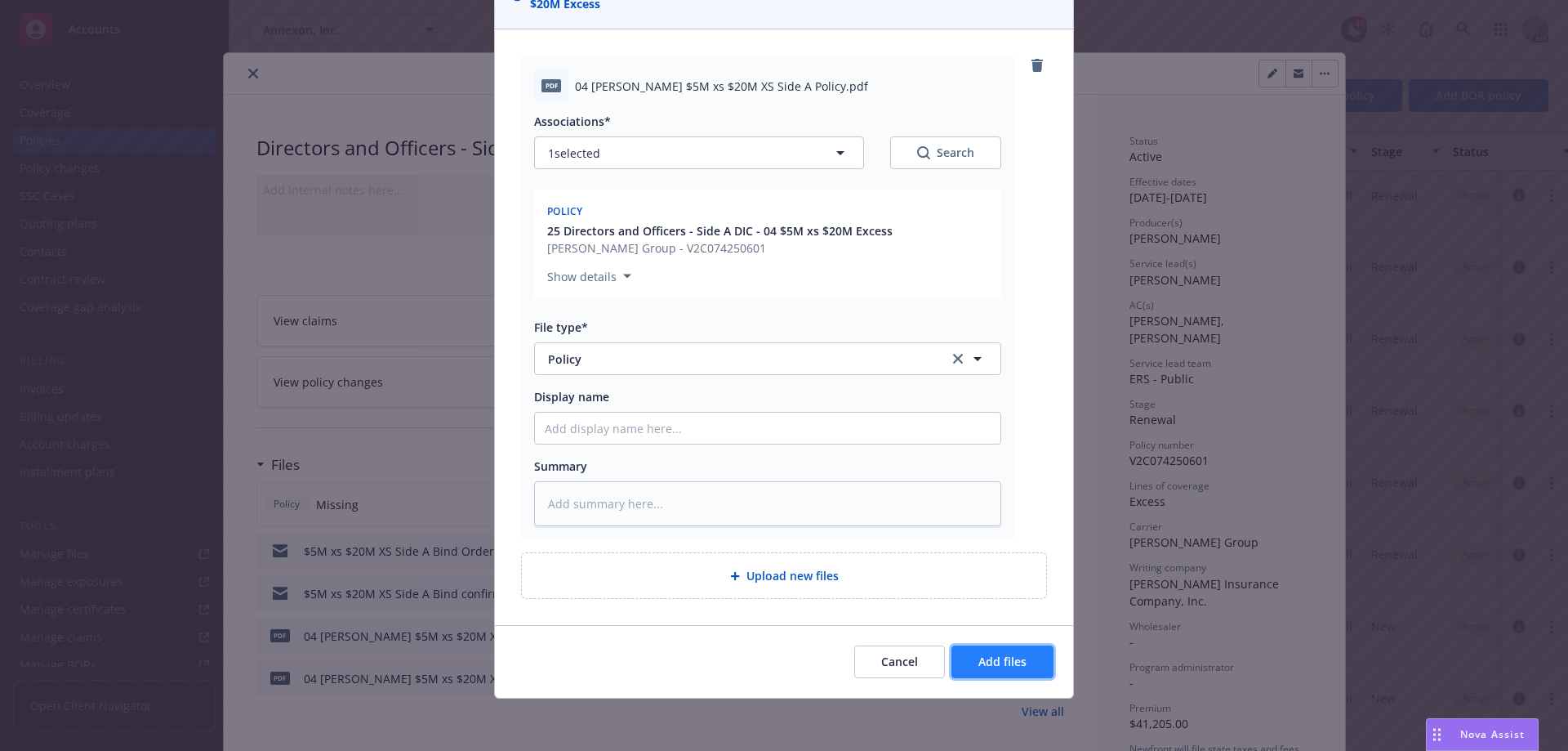
click at [1025, 656] on button "Add files" at bounding box center [1003, 661] width 102 height 32
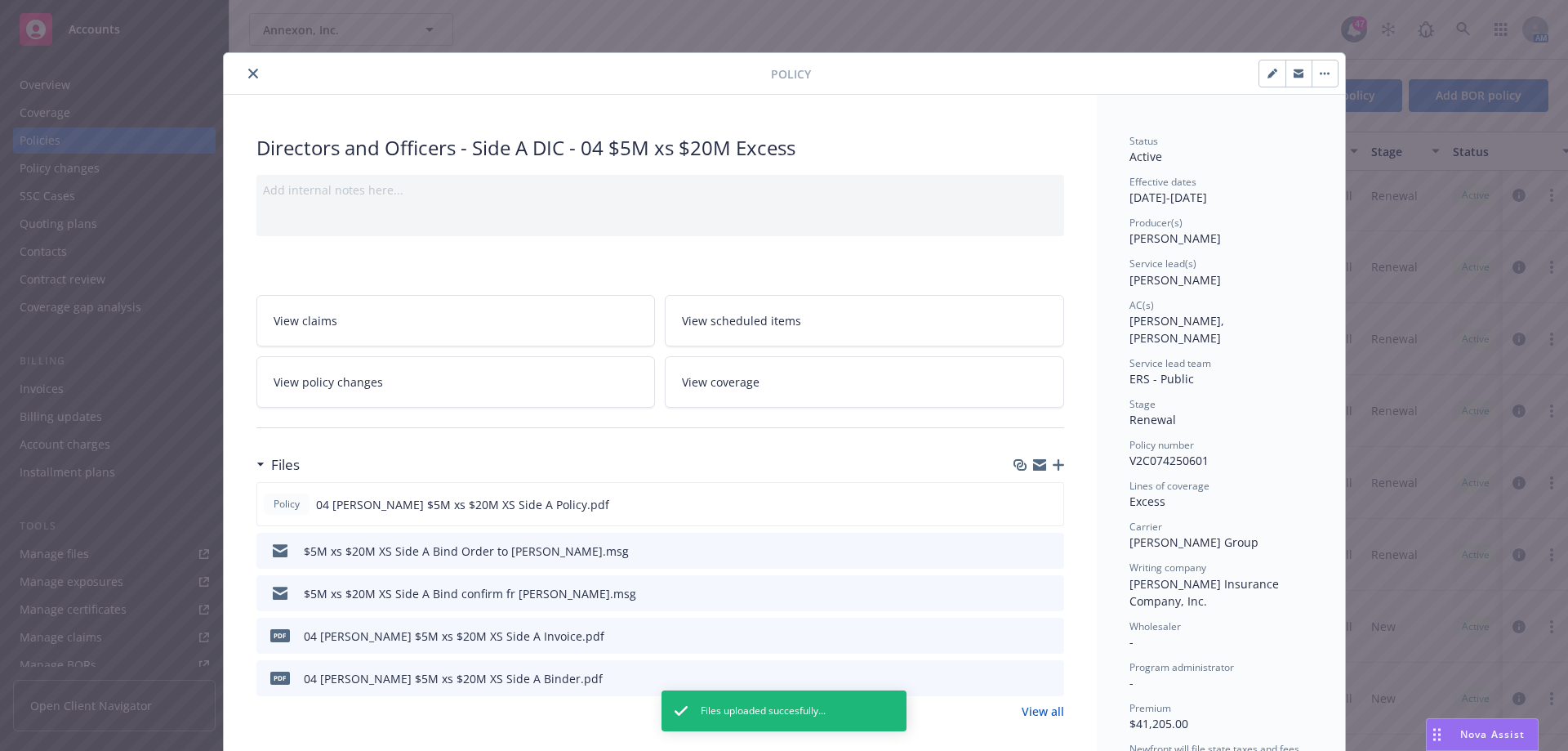
click at [243, 74] on button "close" at bounding box center [253, 74] width 20 height 20
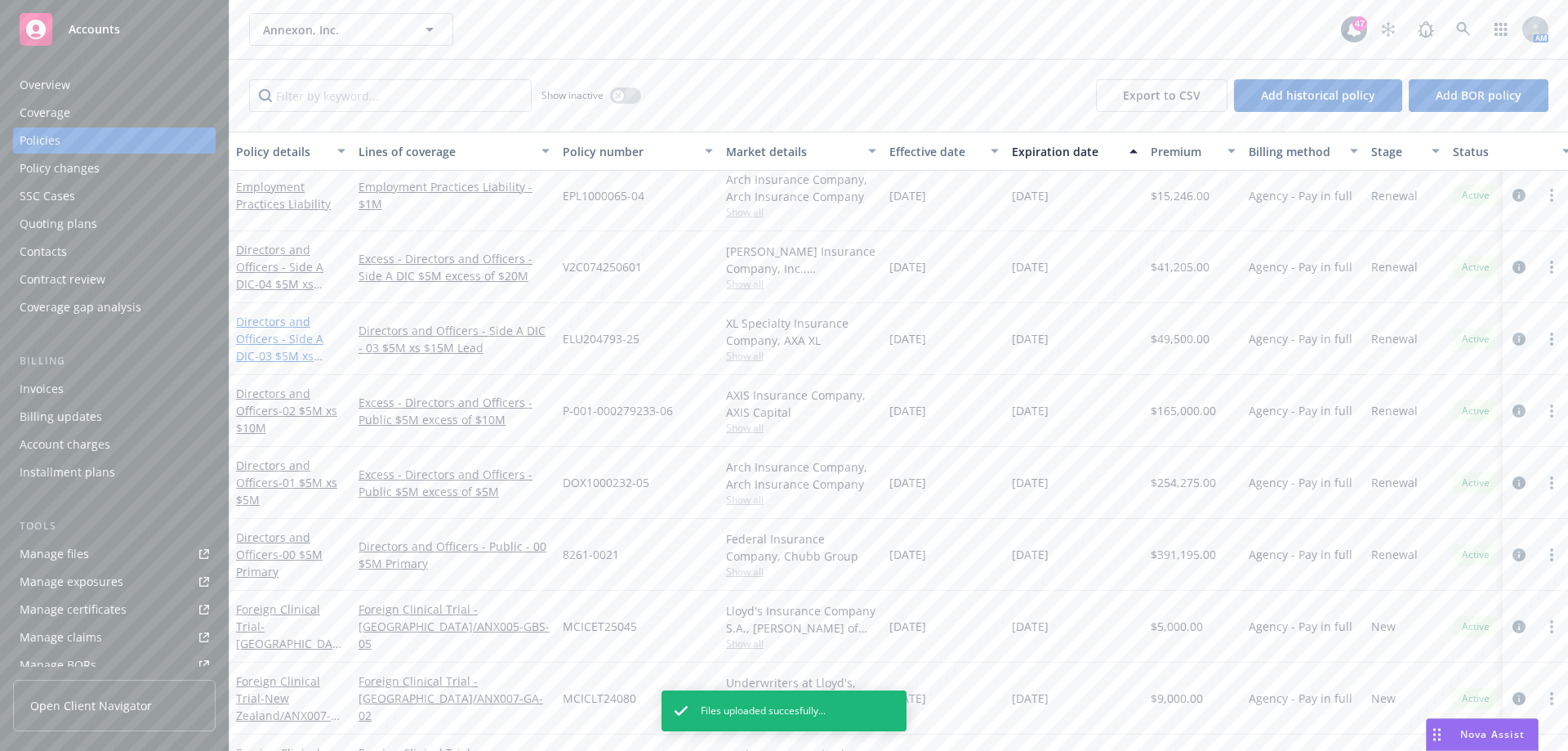
click at [295, 340] on link "Directors and Officers - Side A DIC - 03 $5M xs $15M Lead" at bounding box center [279, 347] width 87 height 67
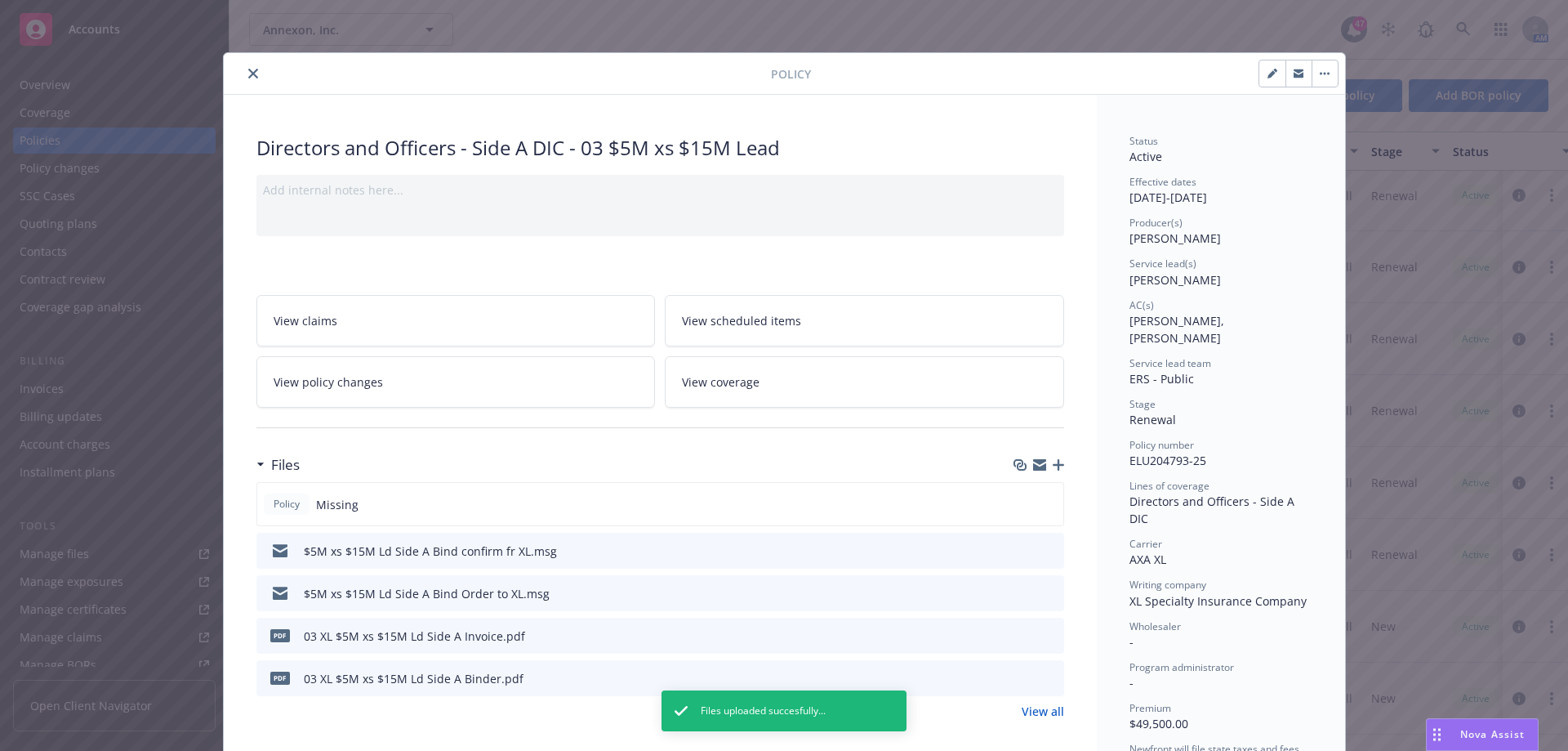
click at [1054, 461] on icon "button" at bounding box center [1058, 465] width 12 height 12
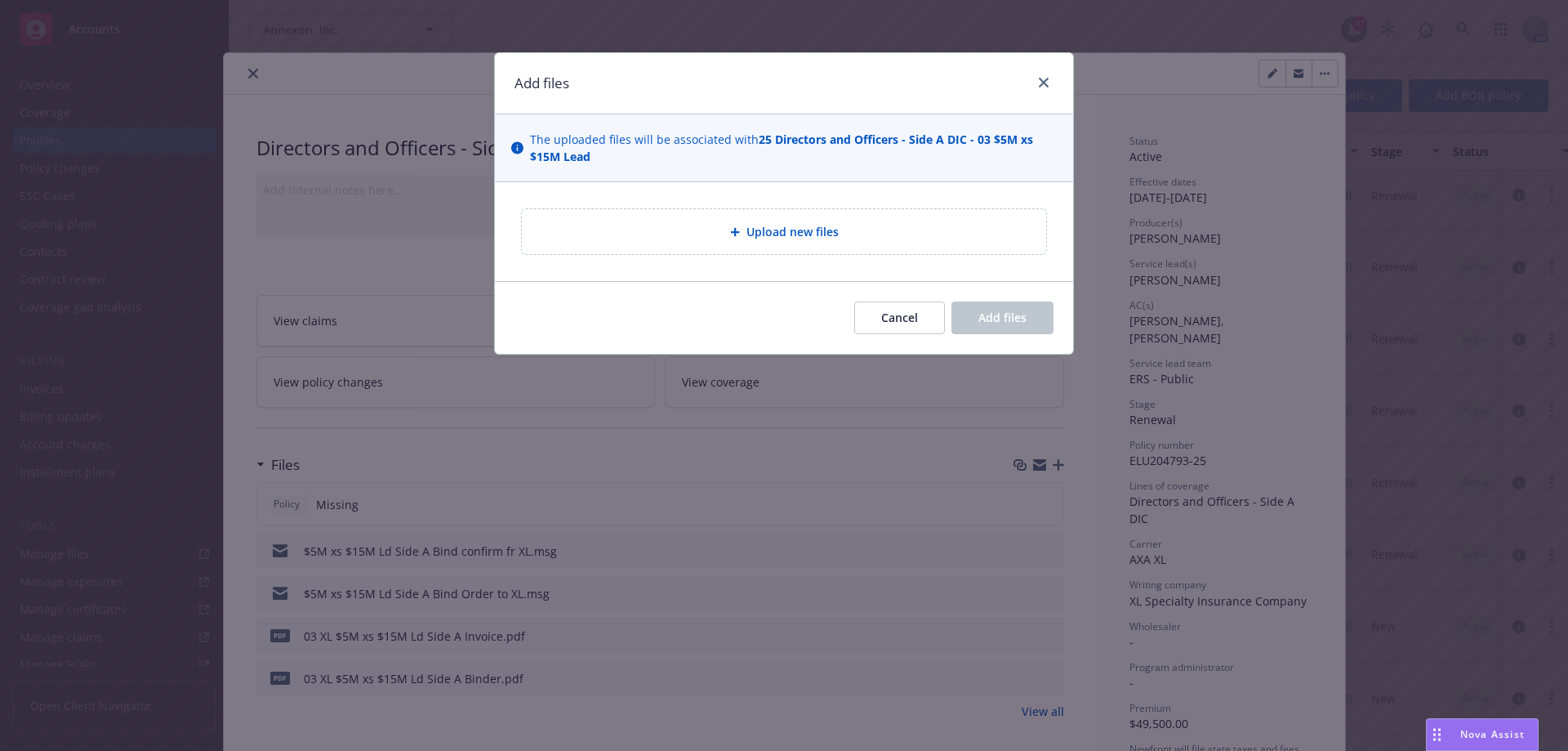
type textarea "x"
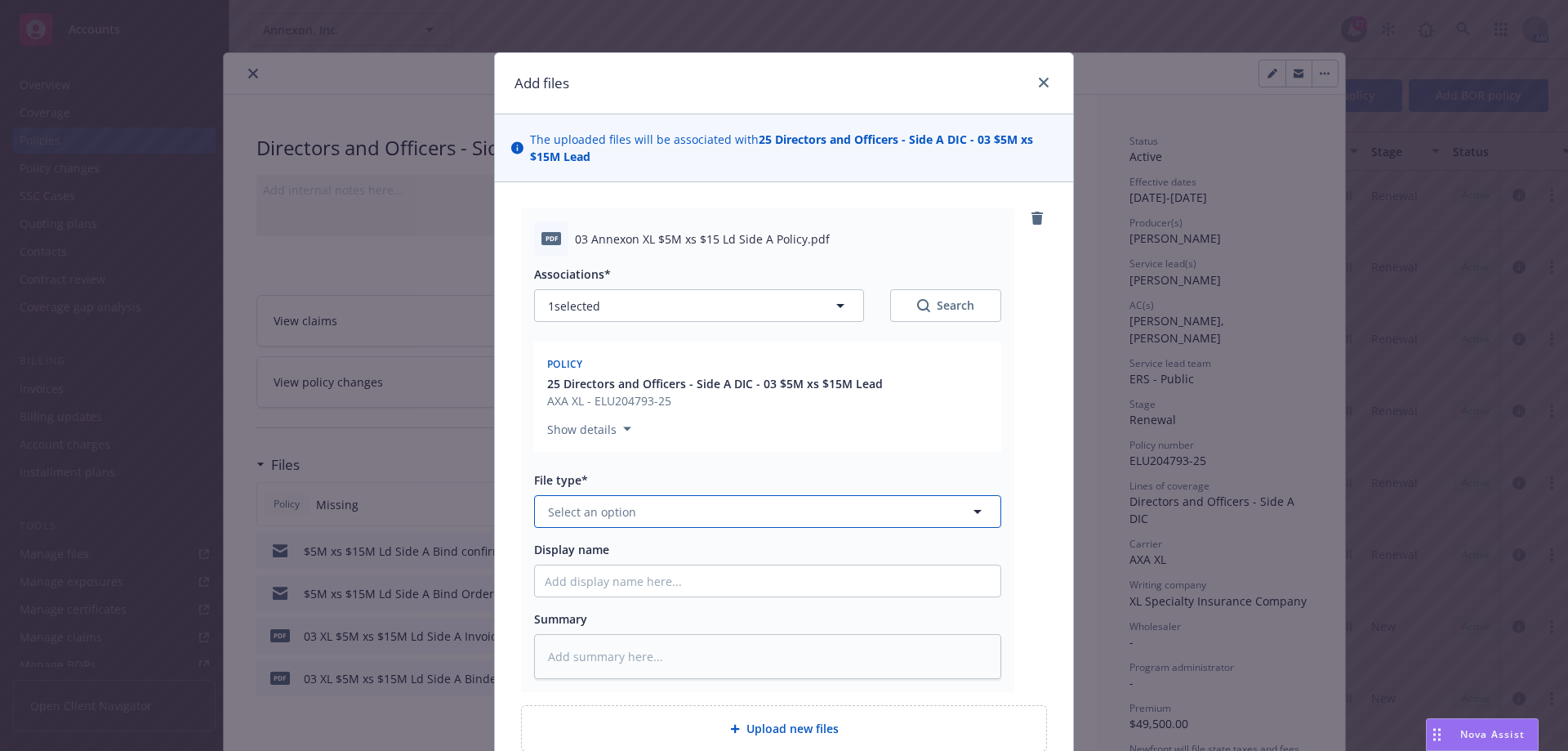
click at [778, 526] on button "Select an option" at bounding box center [767, 511] width 467 height 32
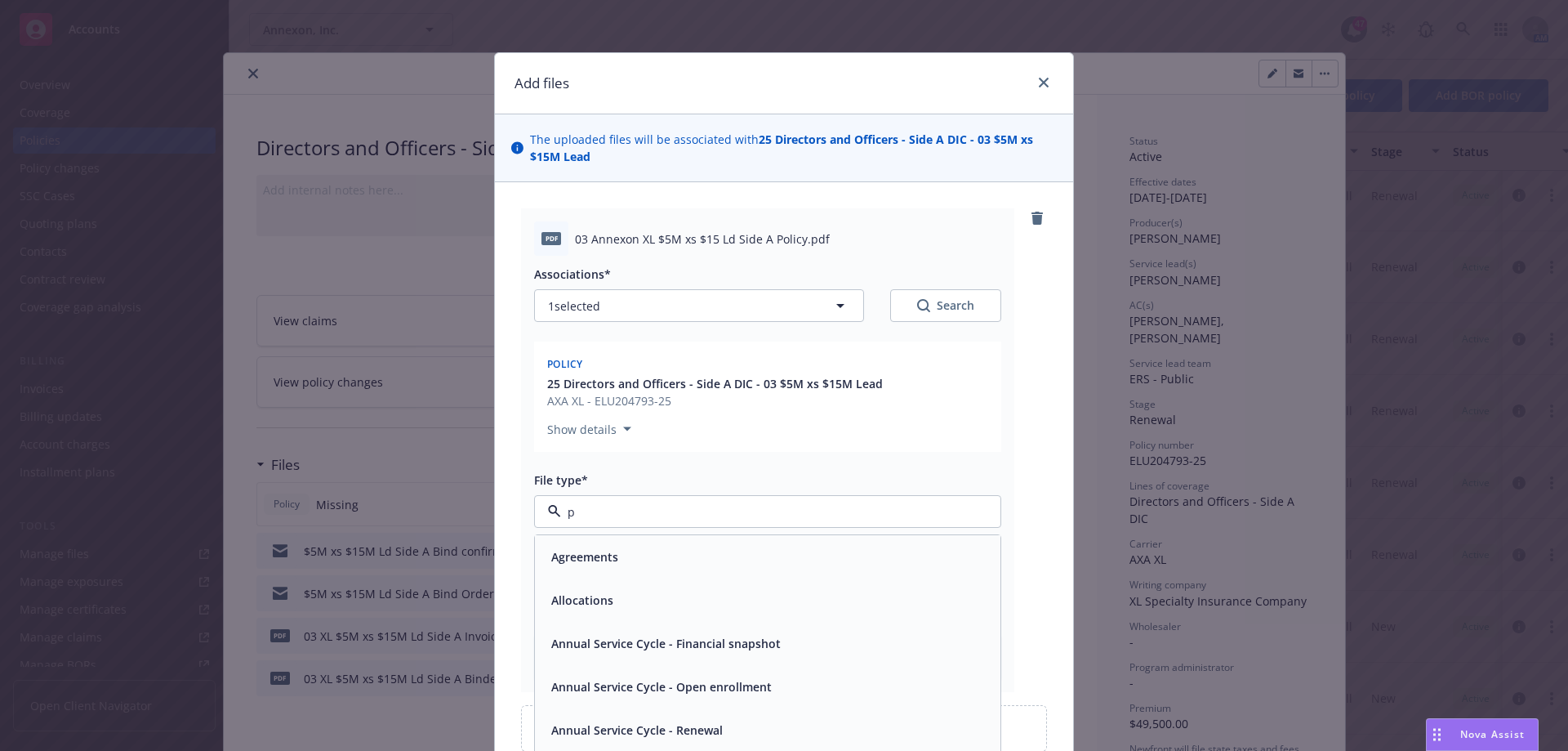
type input "po"
click at [691, 551] on div "Policy" at bounding box center [767, 556] width 446 height 23
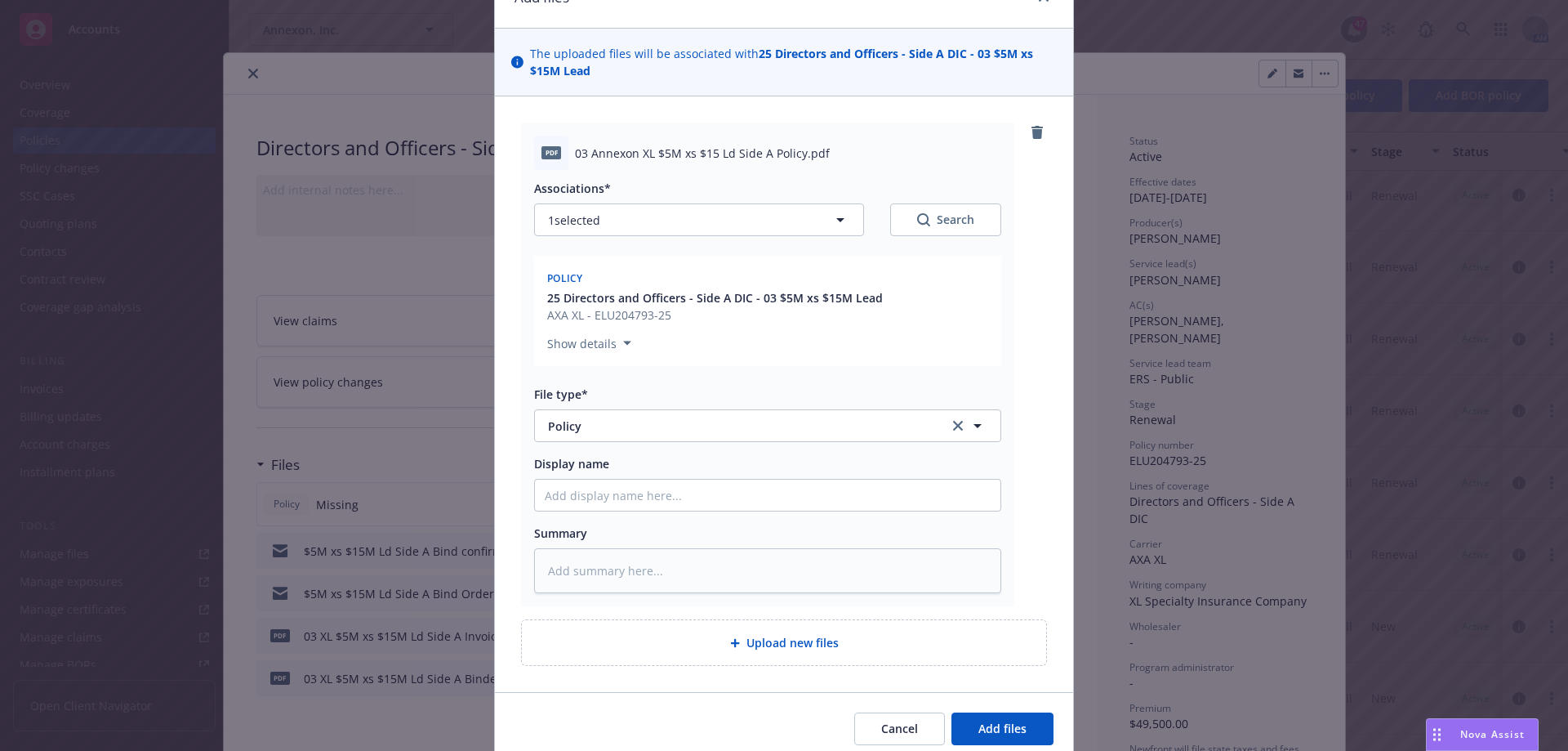
scroll to position [153, 0]
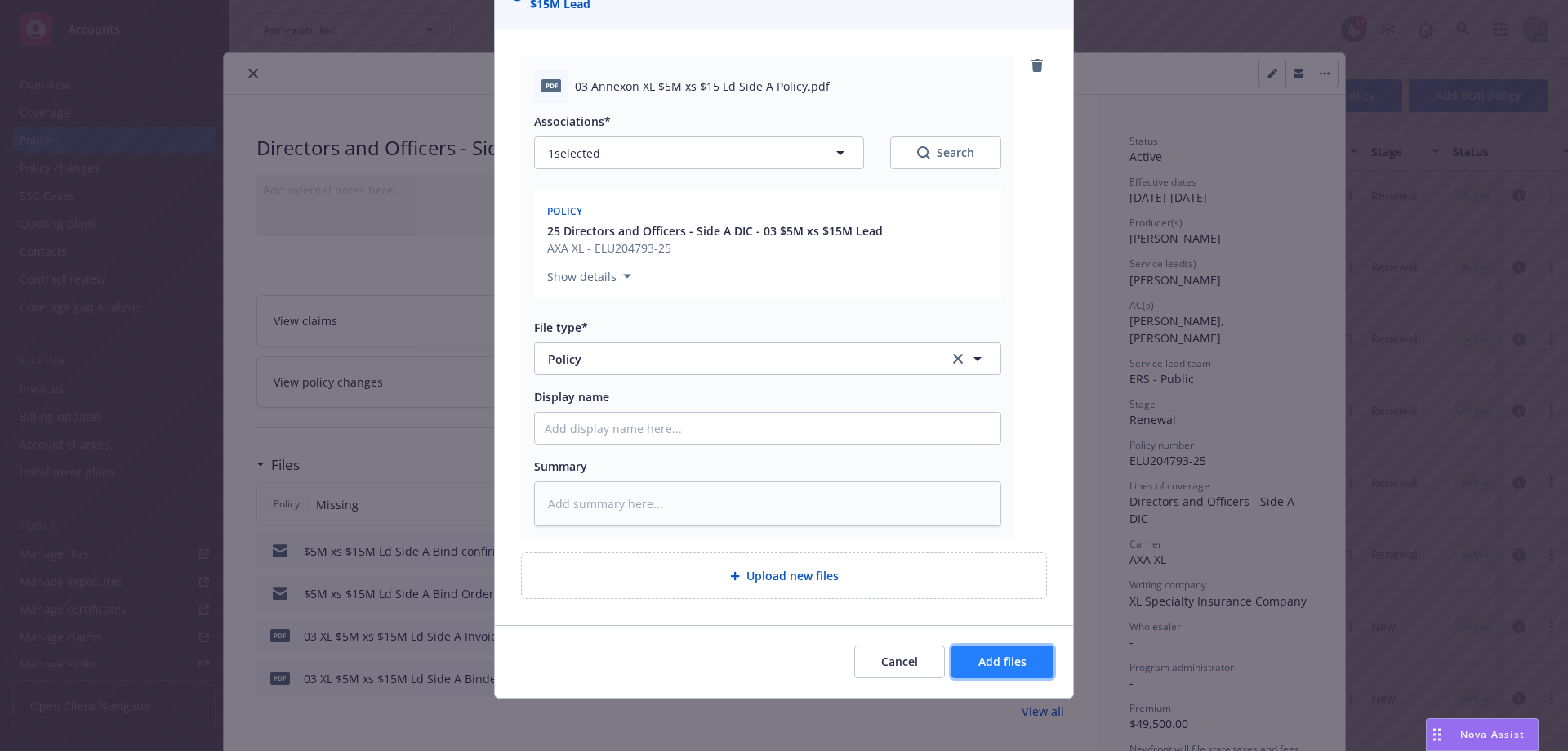
click at [986, 663] on span "Add files" at bounding box center [1003, 660] width 48 height 15
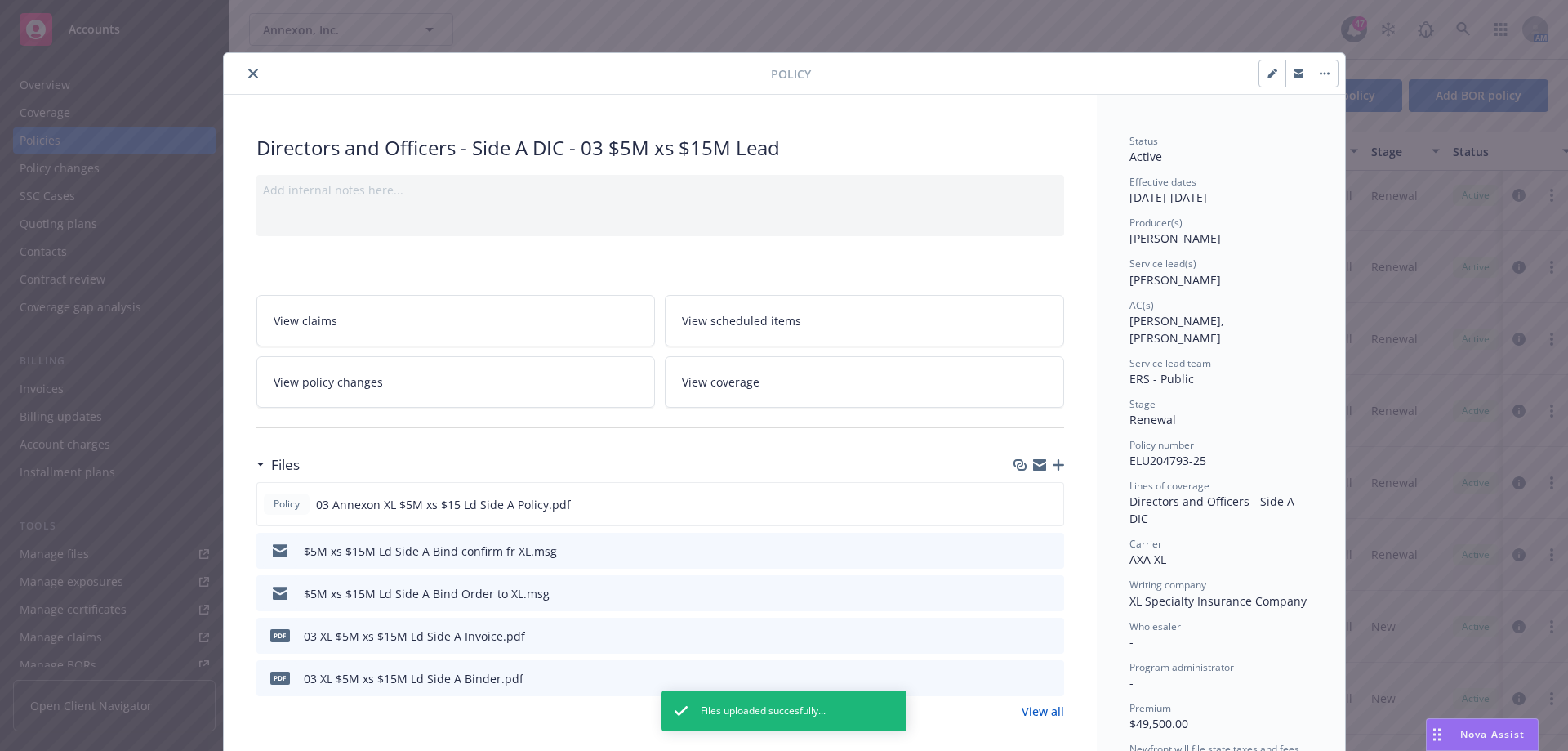
click at [248, 75] on icon "close" at bounding box center [253, 73] width 10 height 10
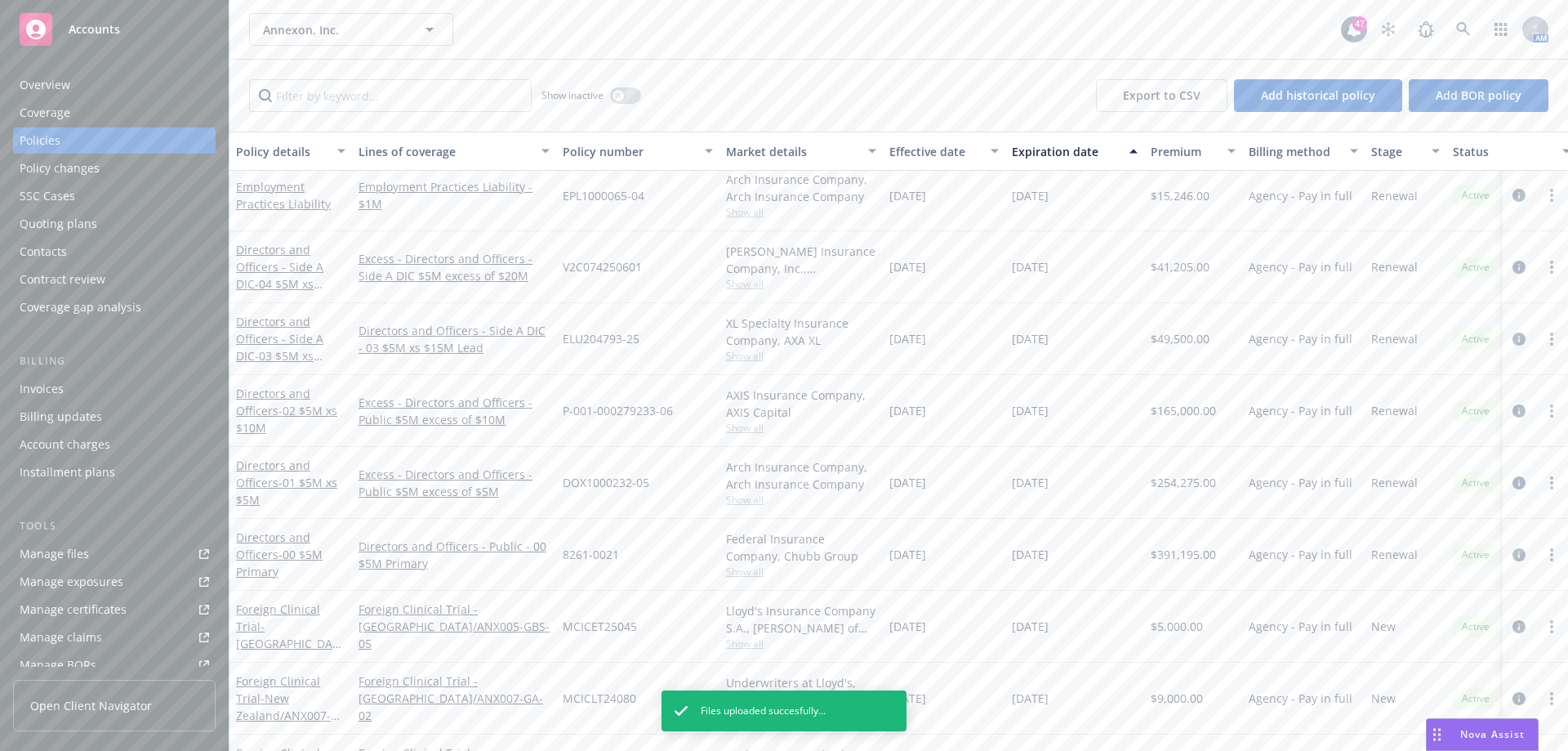
click at [283, 402] on div "Directors and Officers - 02 $5M xs $10M" at bounding box center [291, 410] width 109 height 51
click at [265, 409] on link "Directors and Officers - 02 $5M xs $10M" at bounding box center [286, 411] width 101 height 50
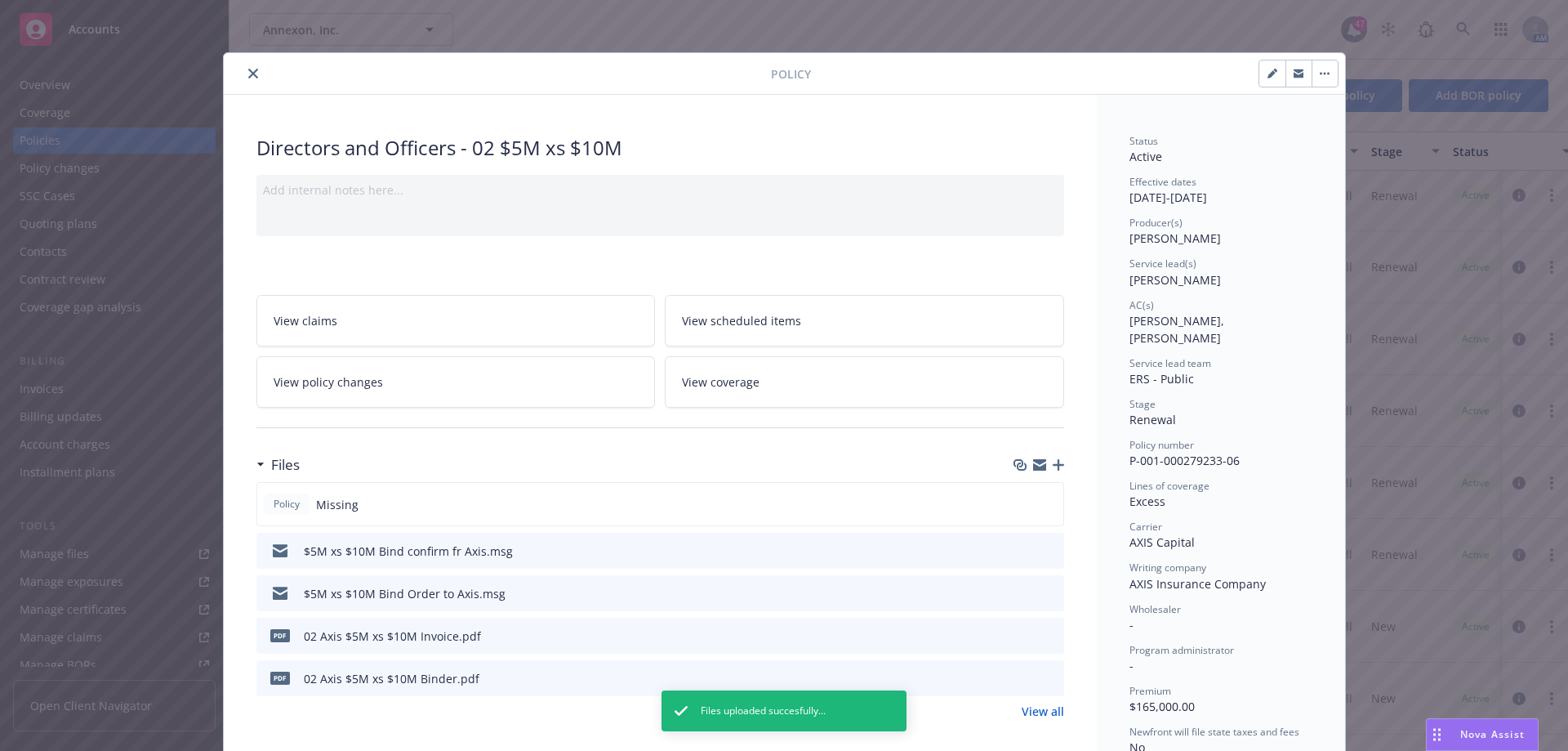
click at [1053, 459] on icon "button" at bounding box center [1058, 465] width 12 height 12
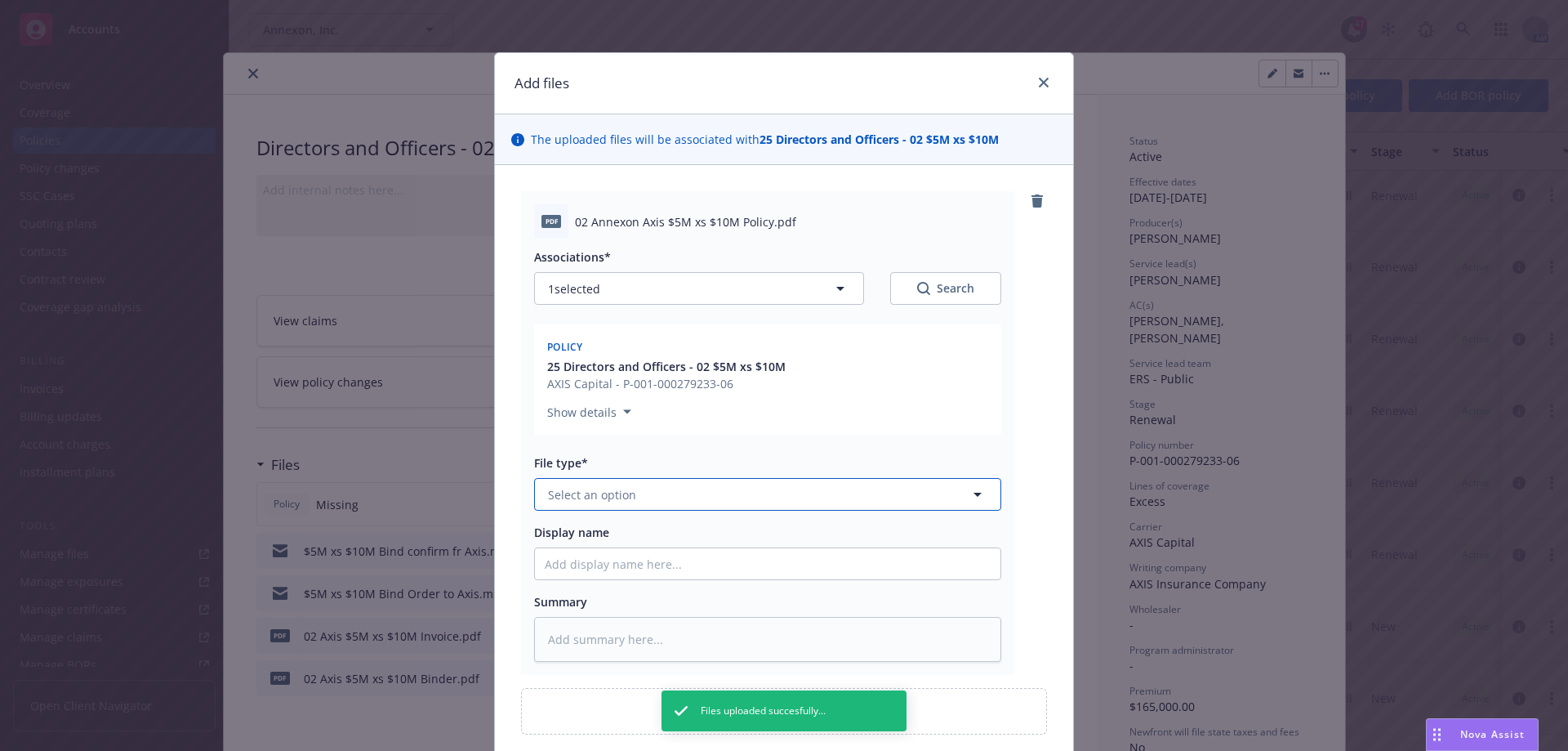
click at [799, 489] on button "Select an option" at bounding box center [767, 494] width 467 height 32
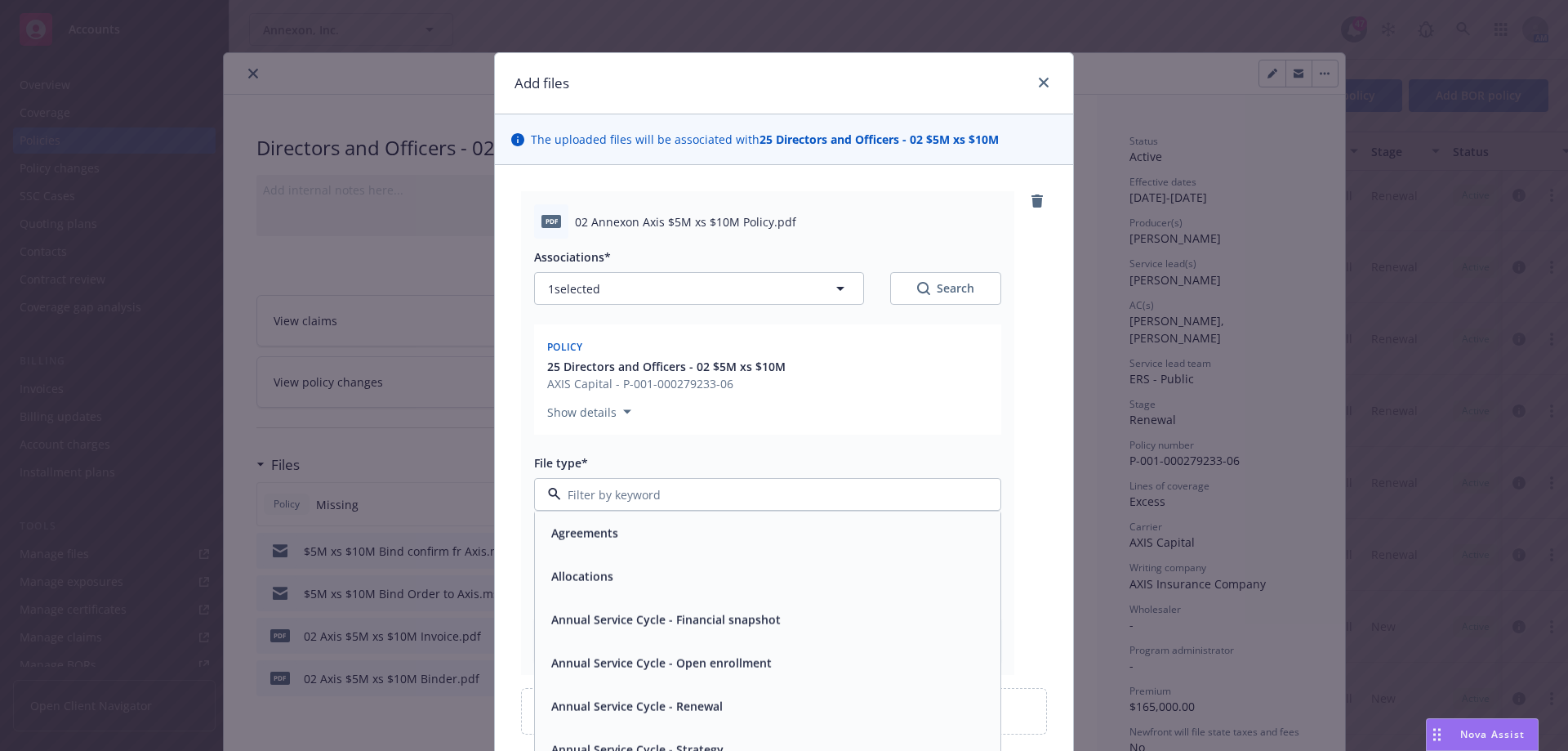
type textarea "x"
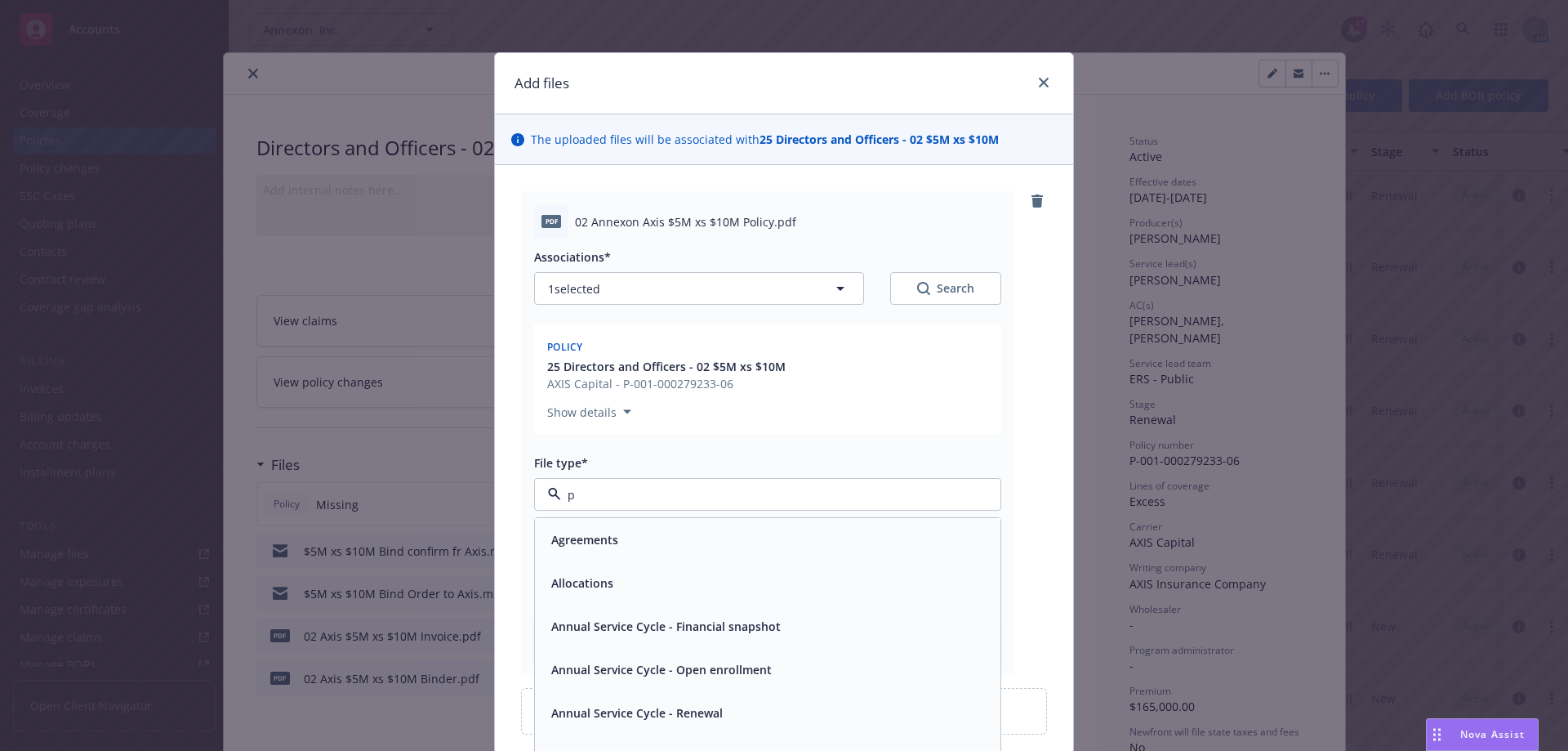
type input "po"
click at [741, 534] on div "Policy" at bounding box center [767, 539] width 446 height 23
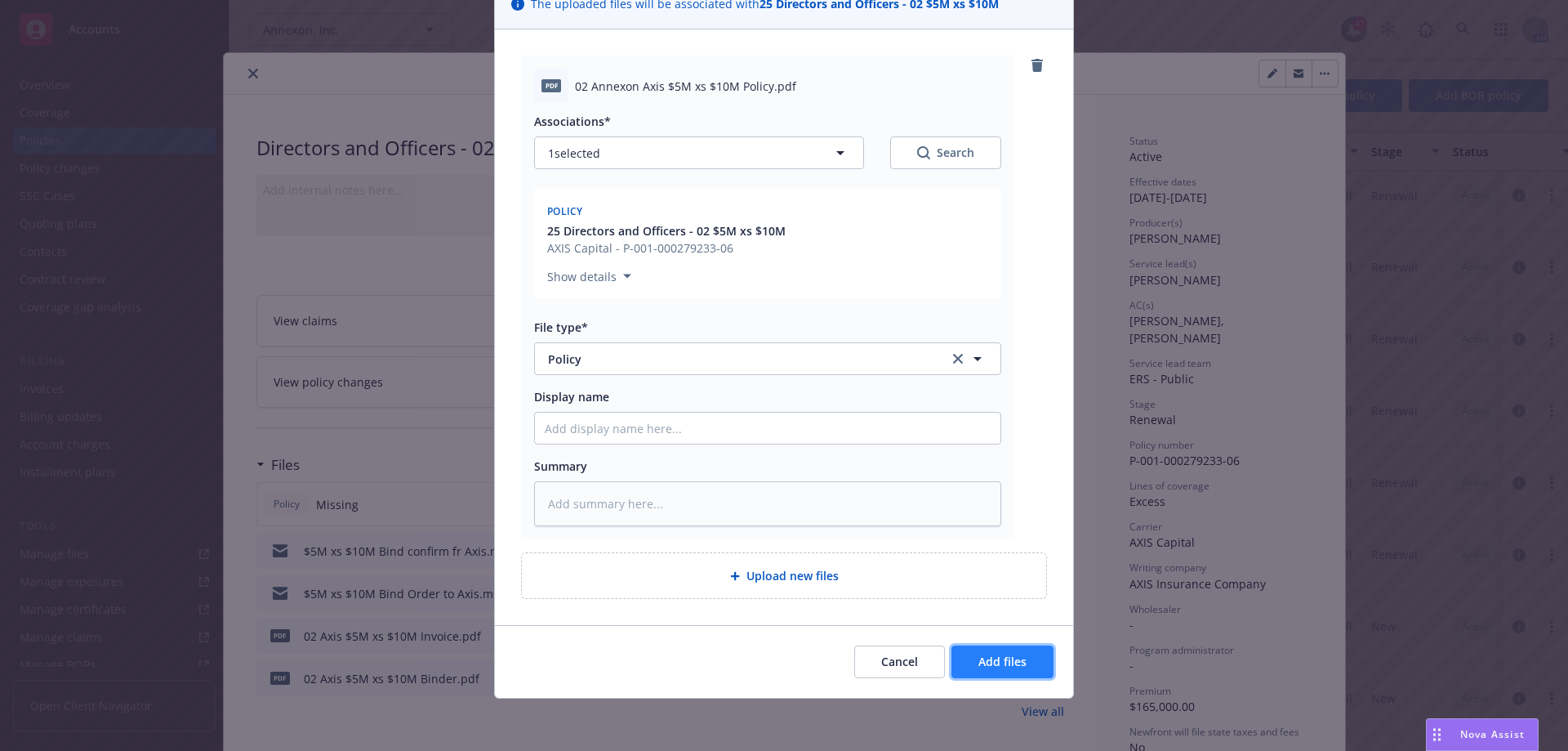
click at [985, 661] on span "Add files" at bounding box center [1003, 660] width 48 height 15
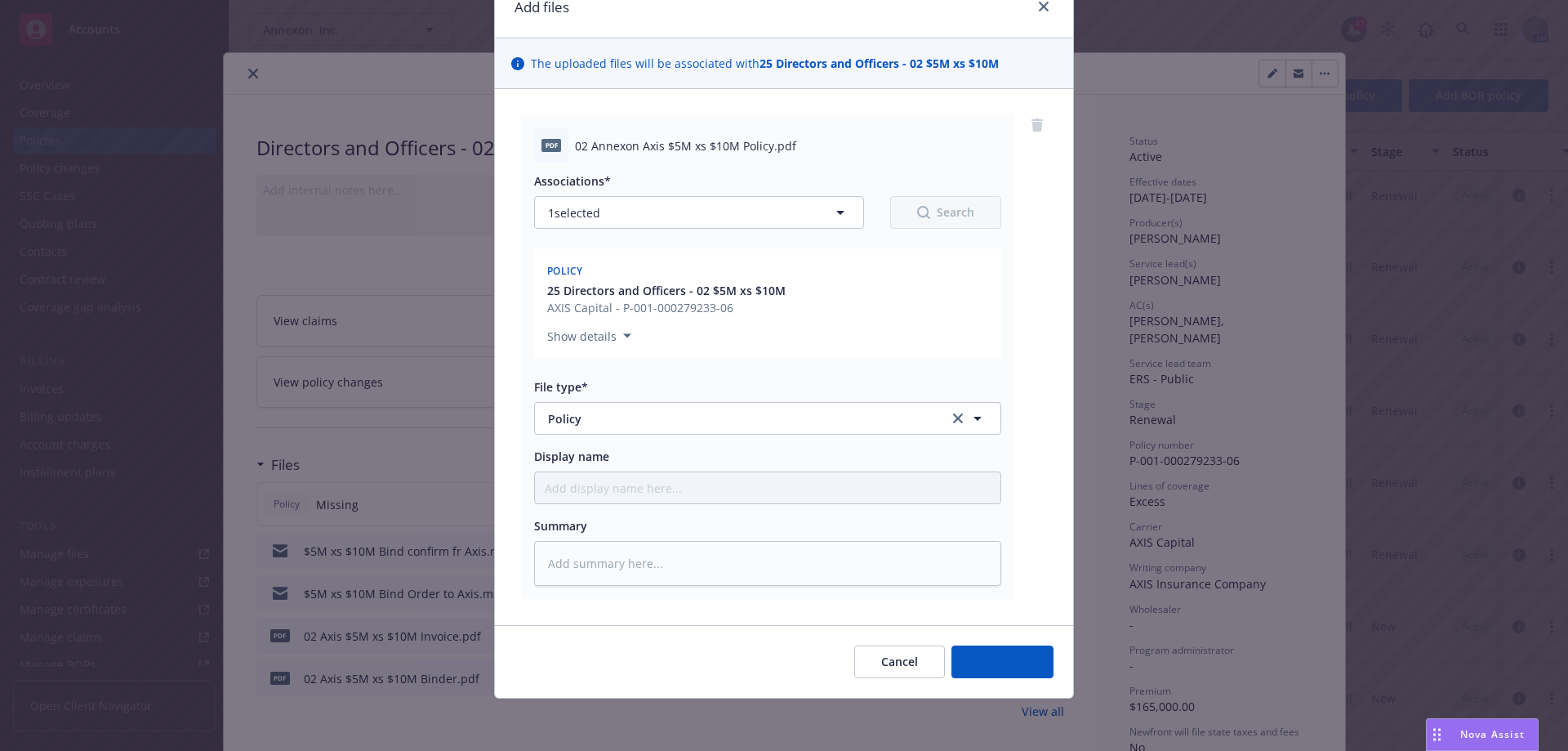
scroll to position [76, 0]
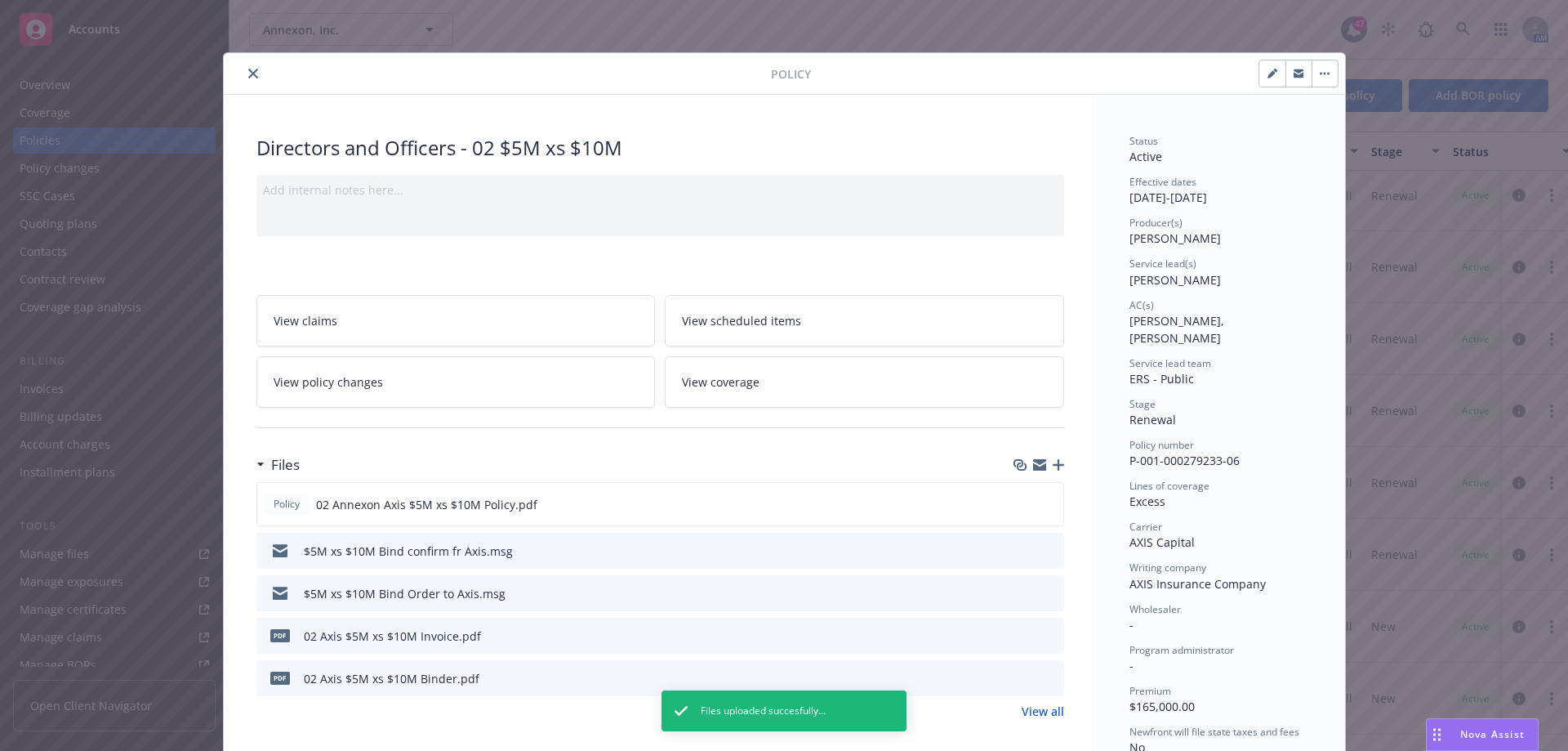
click at [248, 71] on icon "close" at bounding box center [253, 73] width 10 height 10
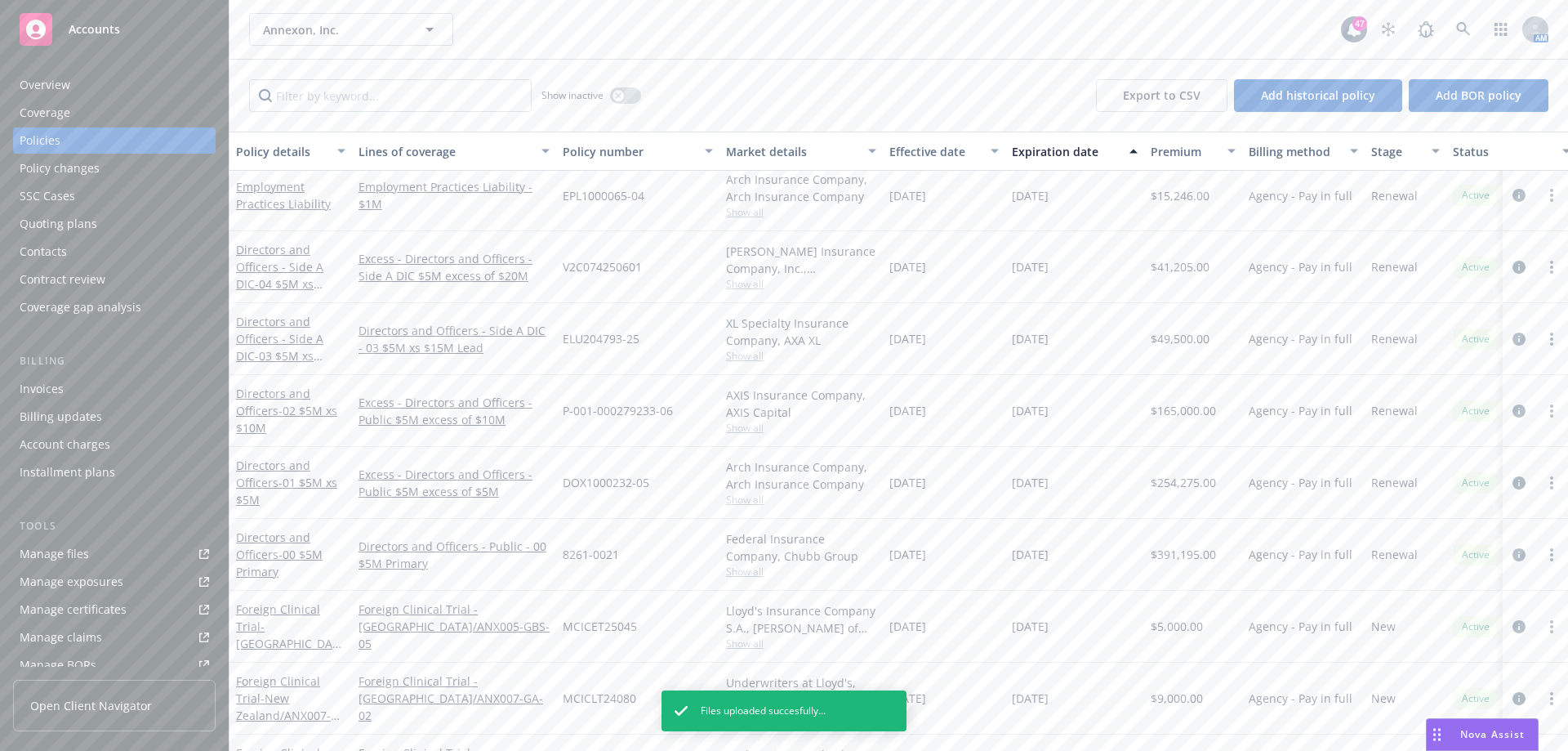
click at [292, 473] on div "Directors and Officers - 01 $5M xs $5M" at bounding box center [291, 482] width 109 height 51
click at [291, 470] on link "Directors and Officers - 01 $5M xs $5M" at bounding box center [286, 483] width 101 height 50
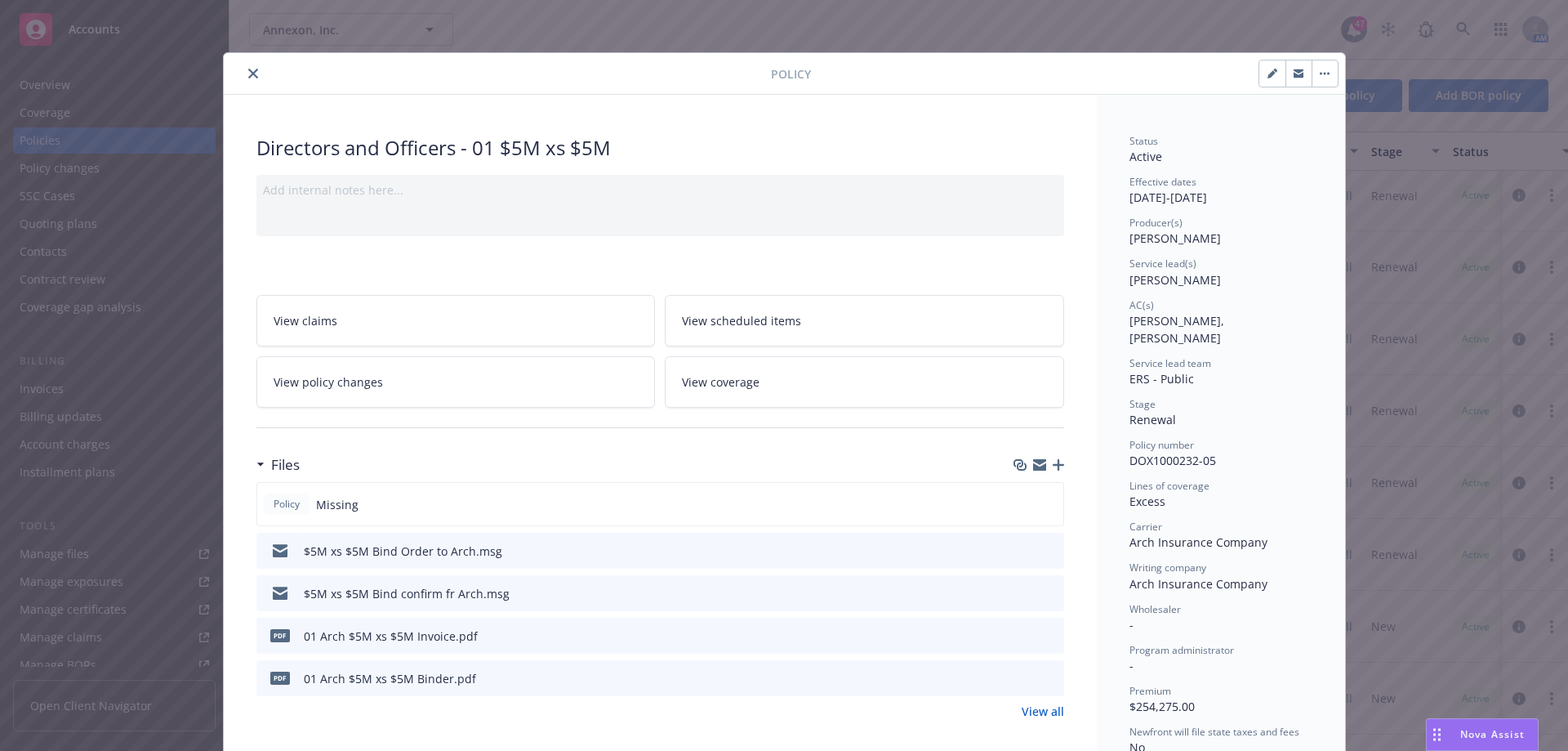
click at [1053, 459] on icon "button" at bounding box center [1058, 465] width 12 height 12
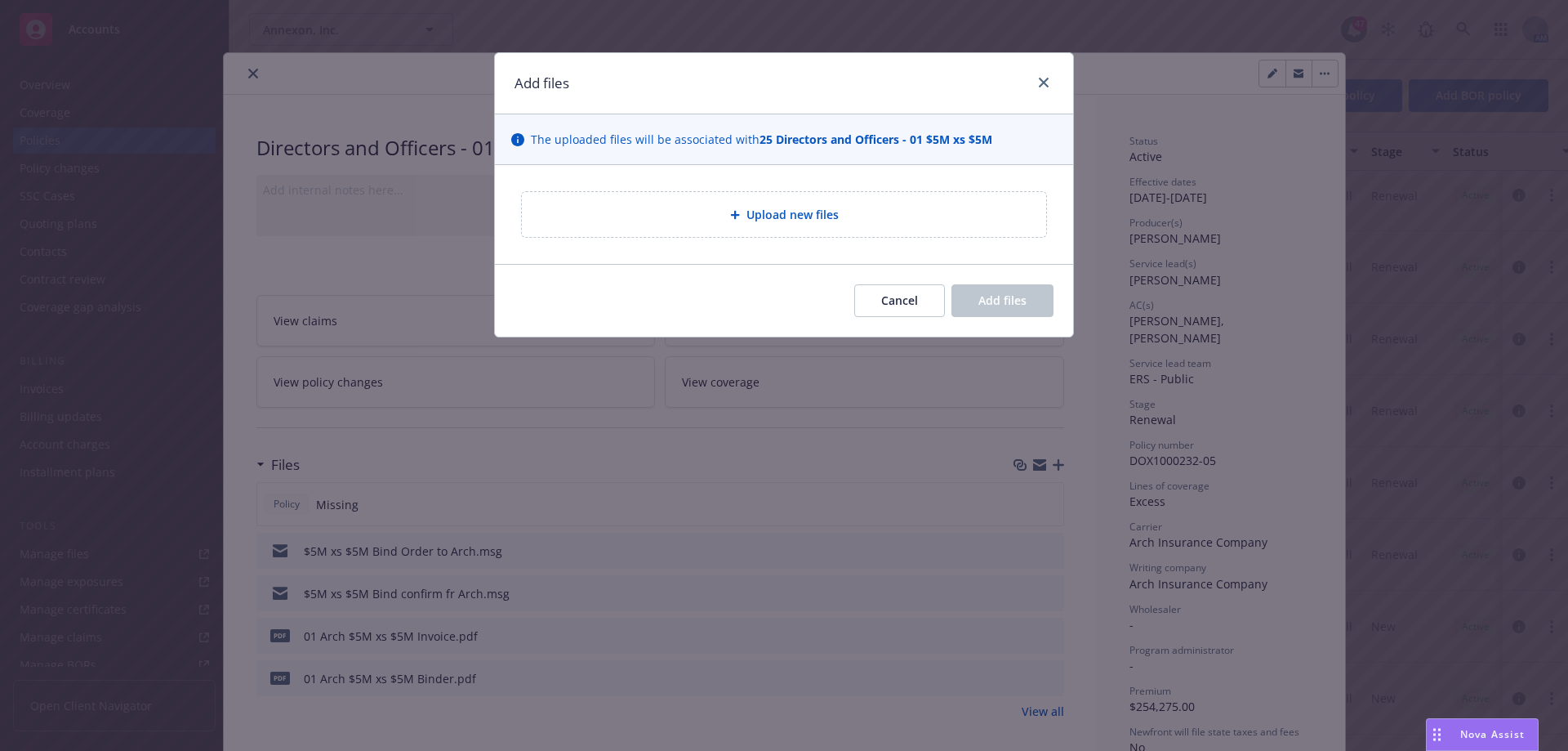
type textarea "x"
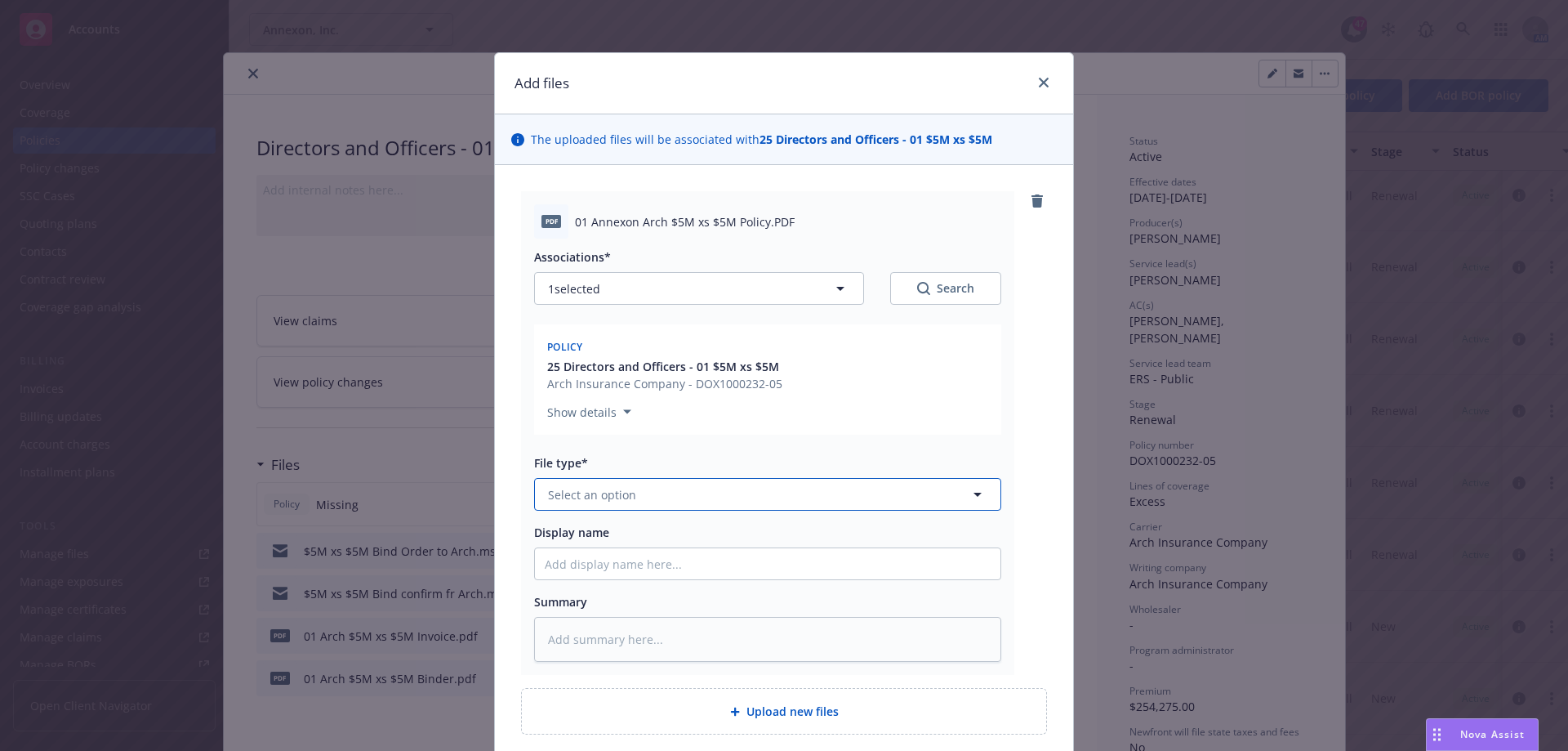
click at [805, 493] on button "Select an option" at bounding box center [767, 494] width 467 height 32
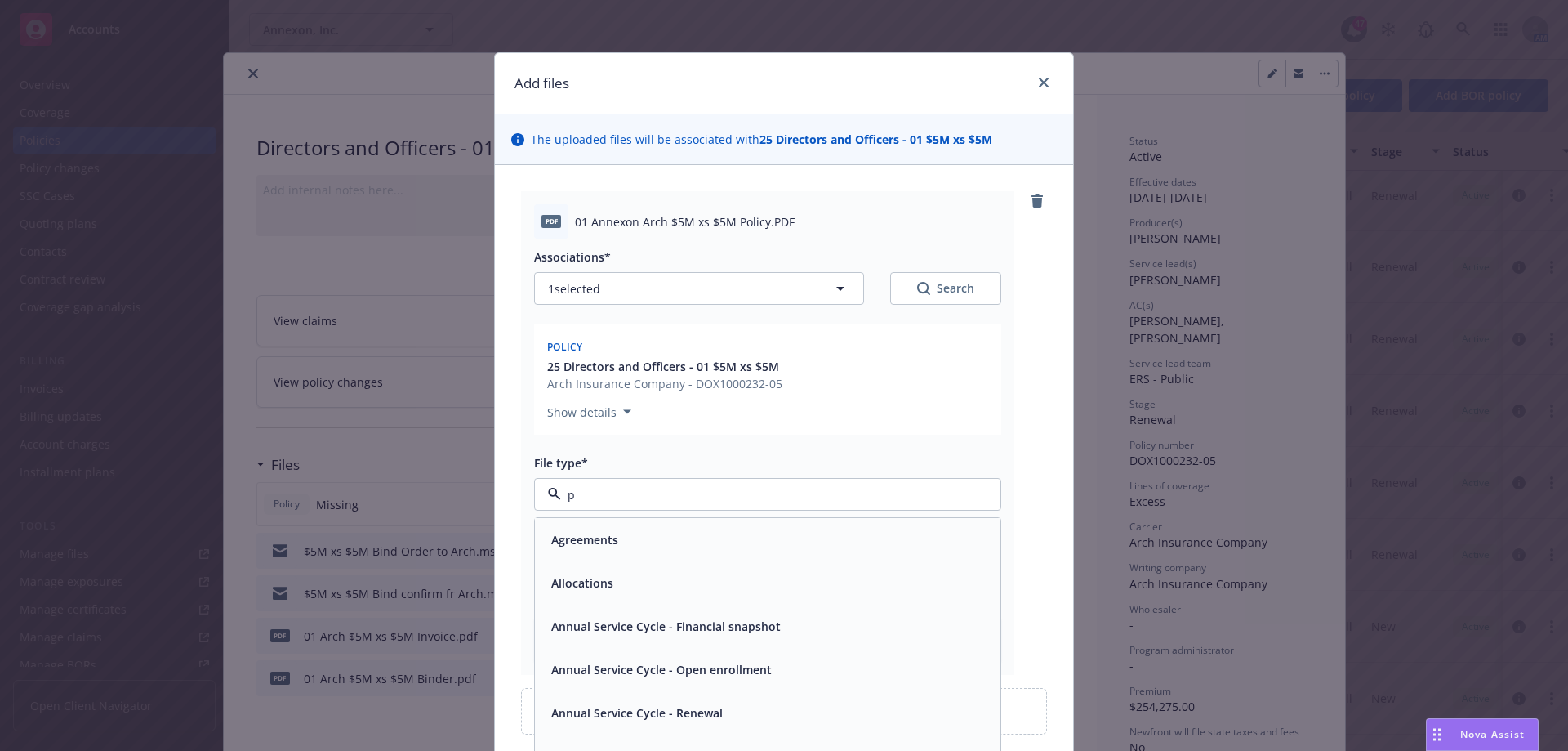
type input "po"
click at [714, 540] on div "Policy" at bounding box center [767, 539] width 446 height 23
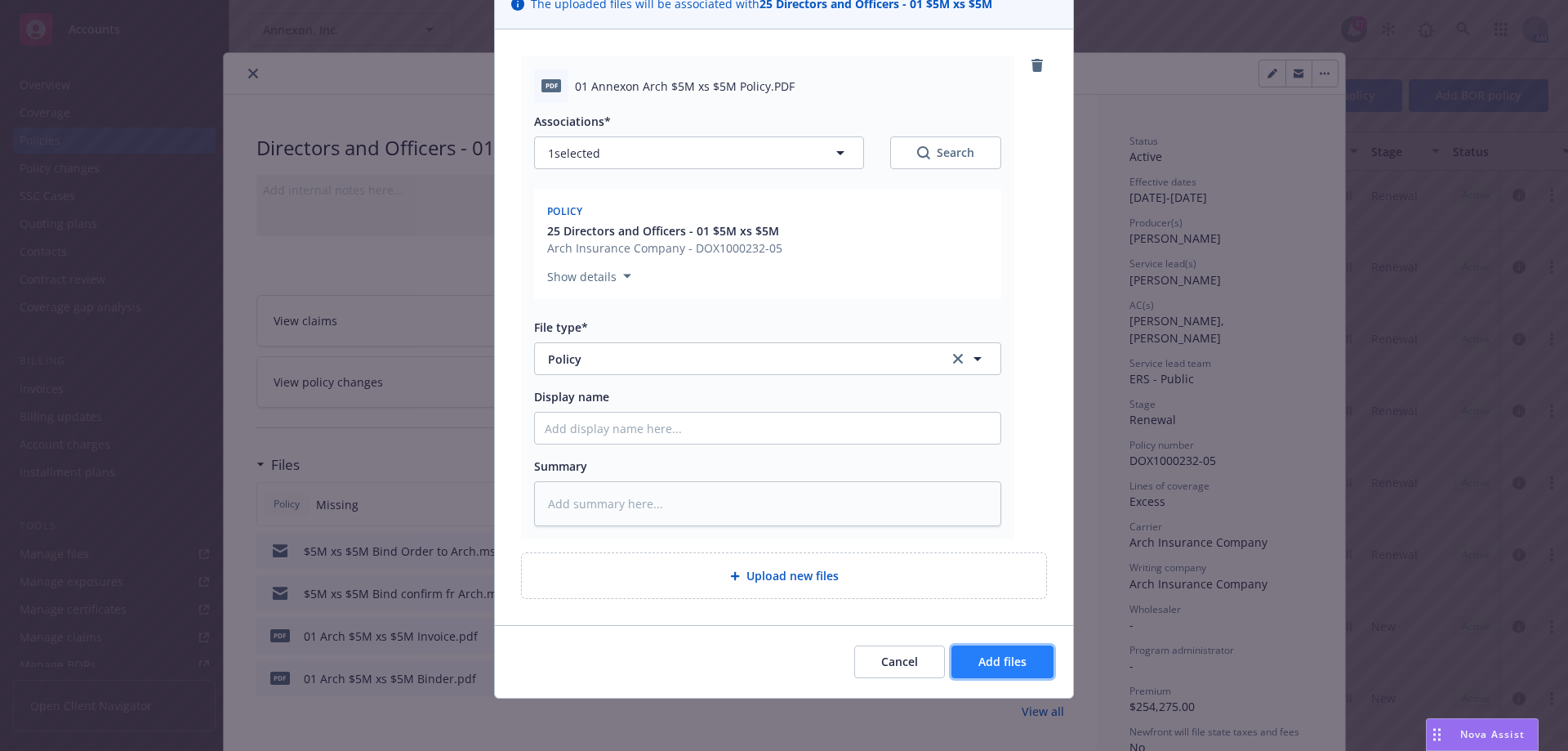
click at [979, 659] on span "Add files" at bounding box center [1003, 660] width 48 height 15
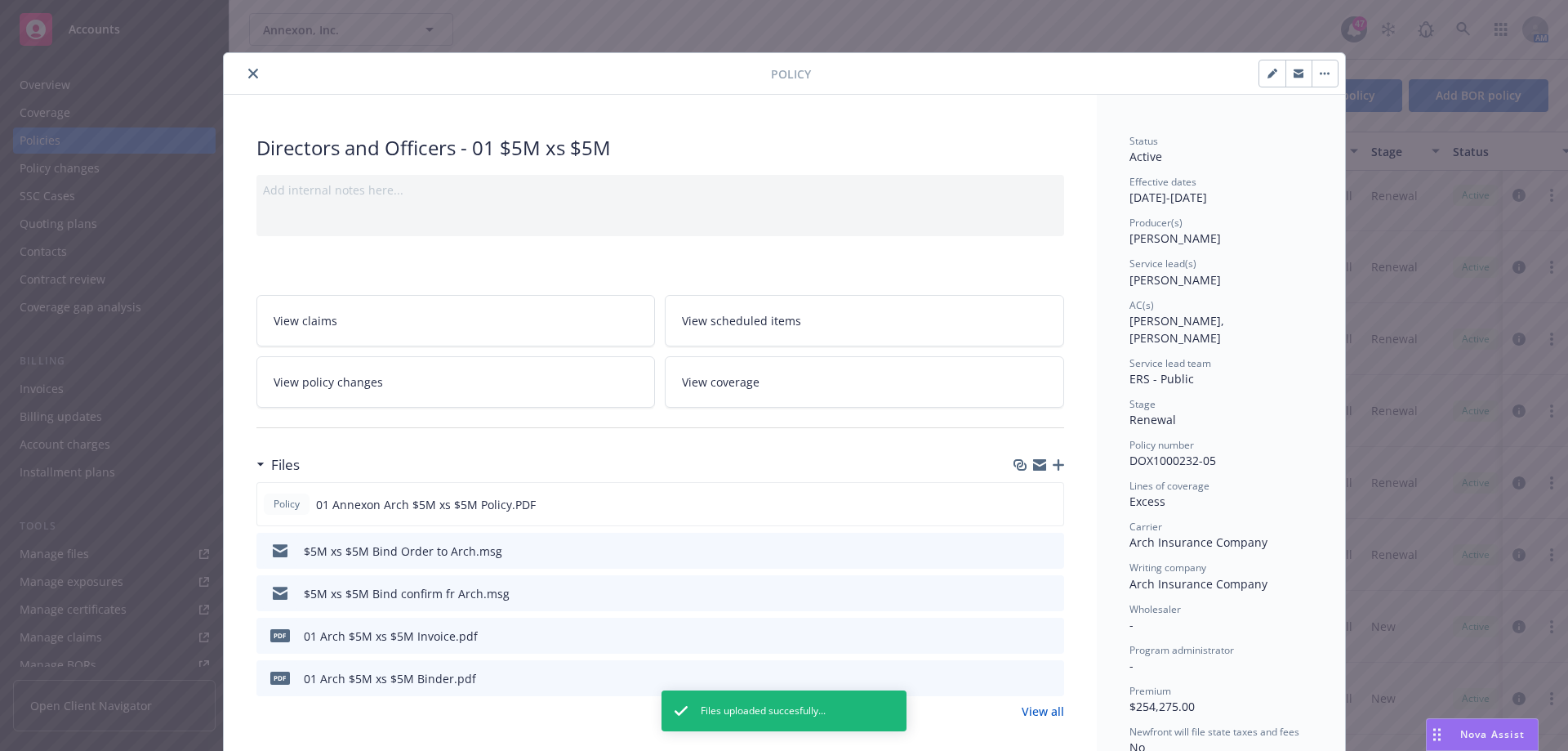
click at [249, 75] on icon "close" at bounding box center [253, 73] width 10 height 10
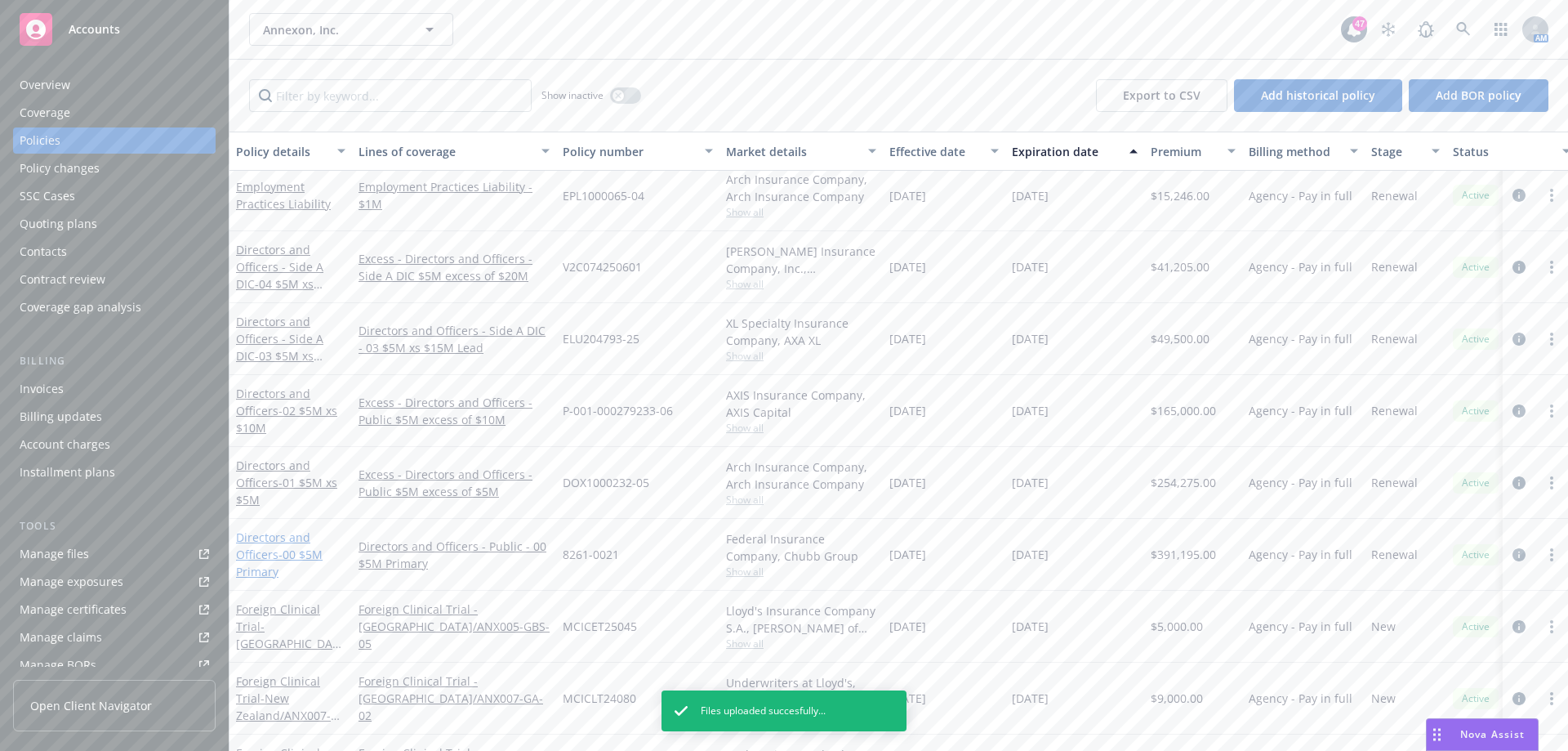
click at [252, 556] on link "Directors and Officers - 00 $5M Primary" at bounding box center [279, 555] width 87 height 50
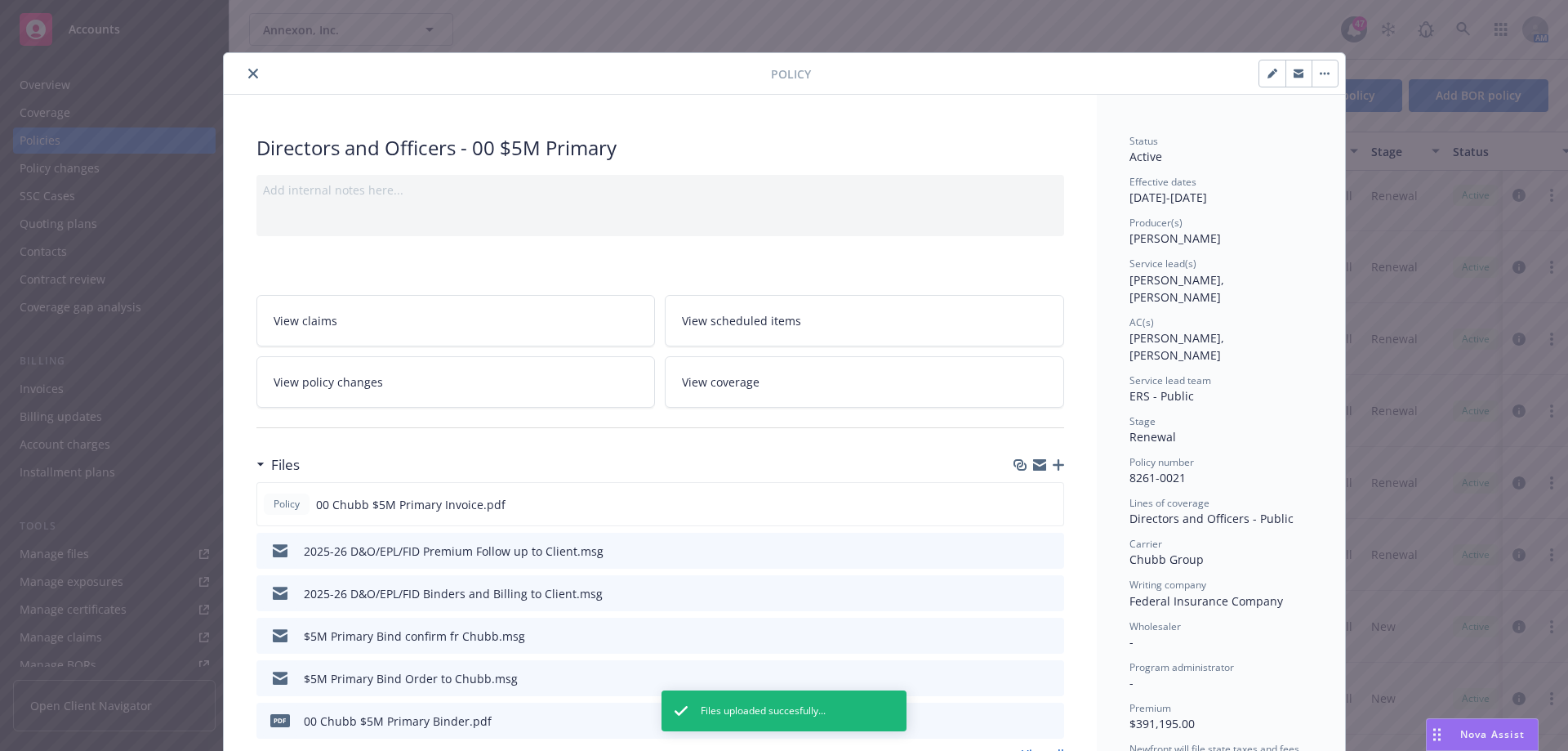
click at [1054, 465] on icon "button" at bounding box center [1058, 465] width 12 height 12
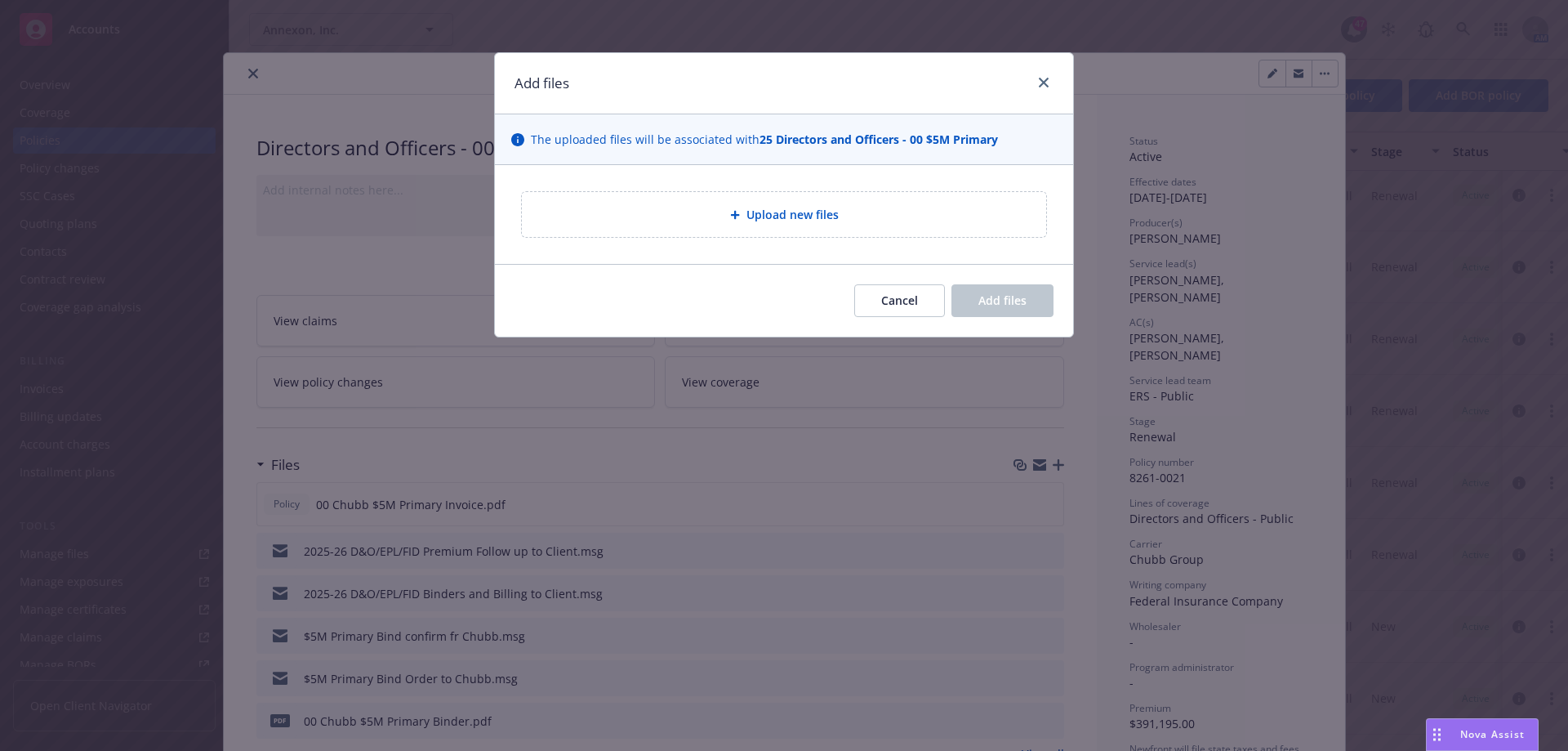
type textarea "x"
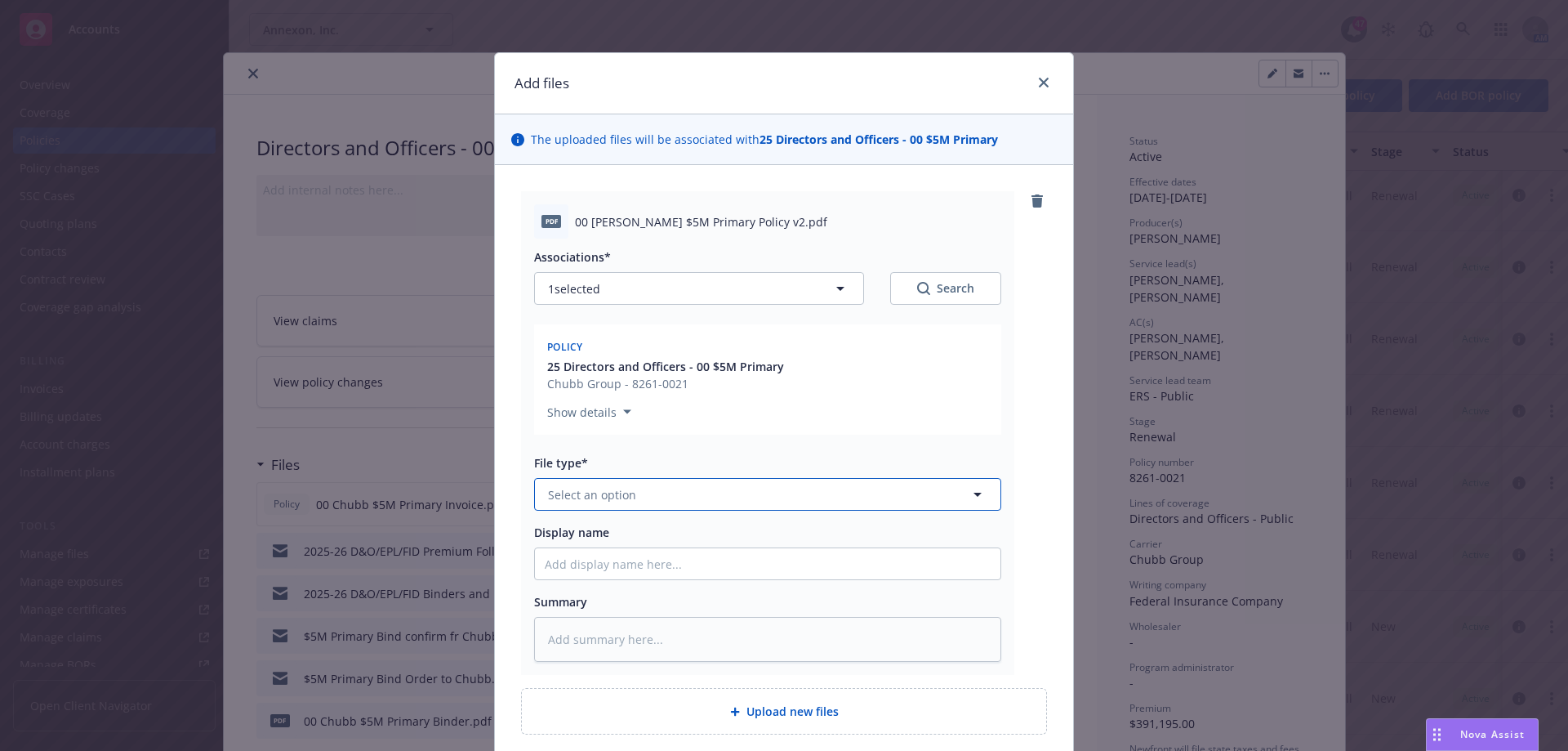
click at [839, 489] on button "Select an option" at bounding box center [767, 494] width 467 height 32
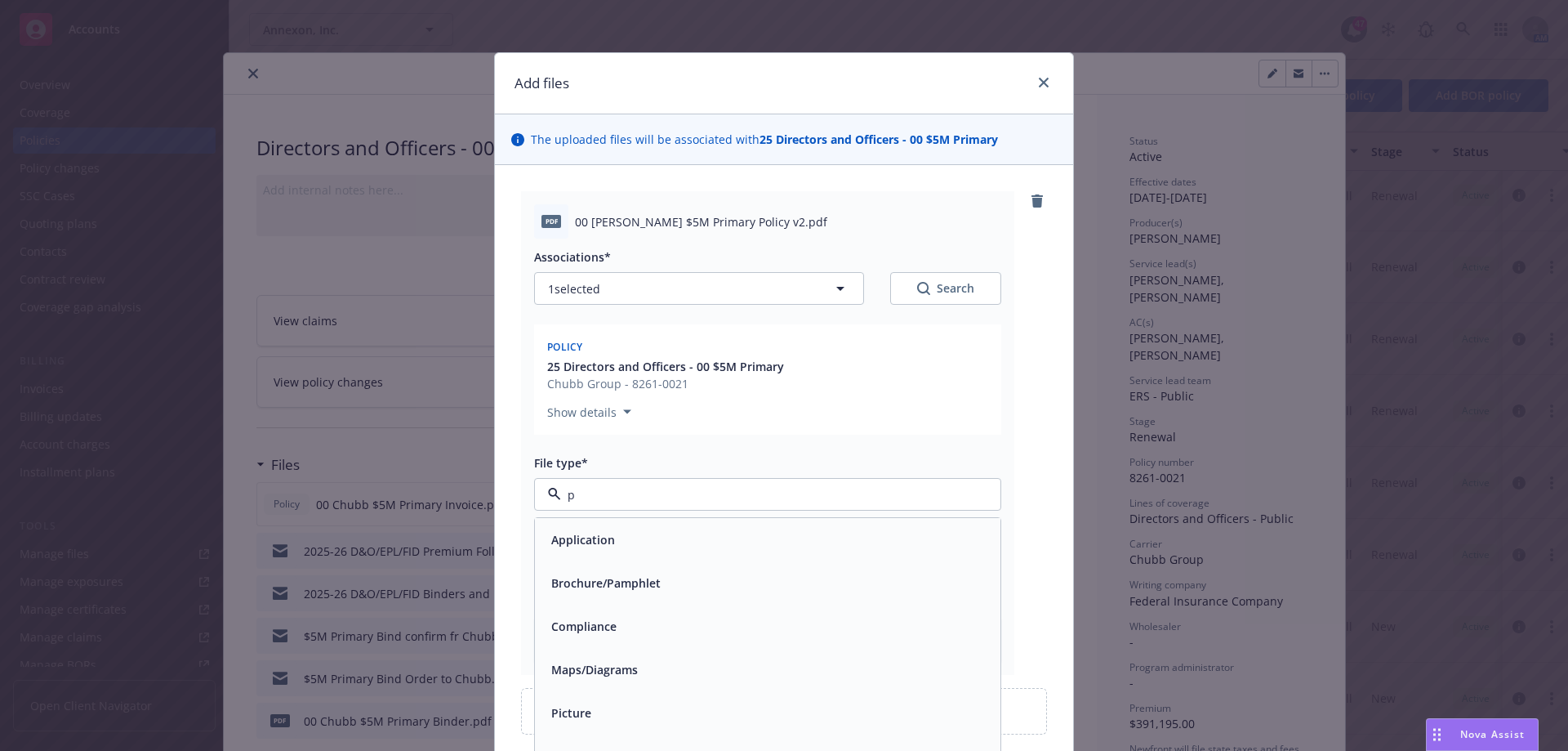
type input "po"
click at [722, 551] on div "Policy" at bounding box center [767, 539] width 446 height 23
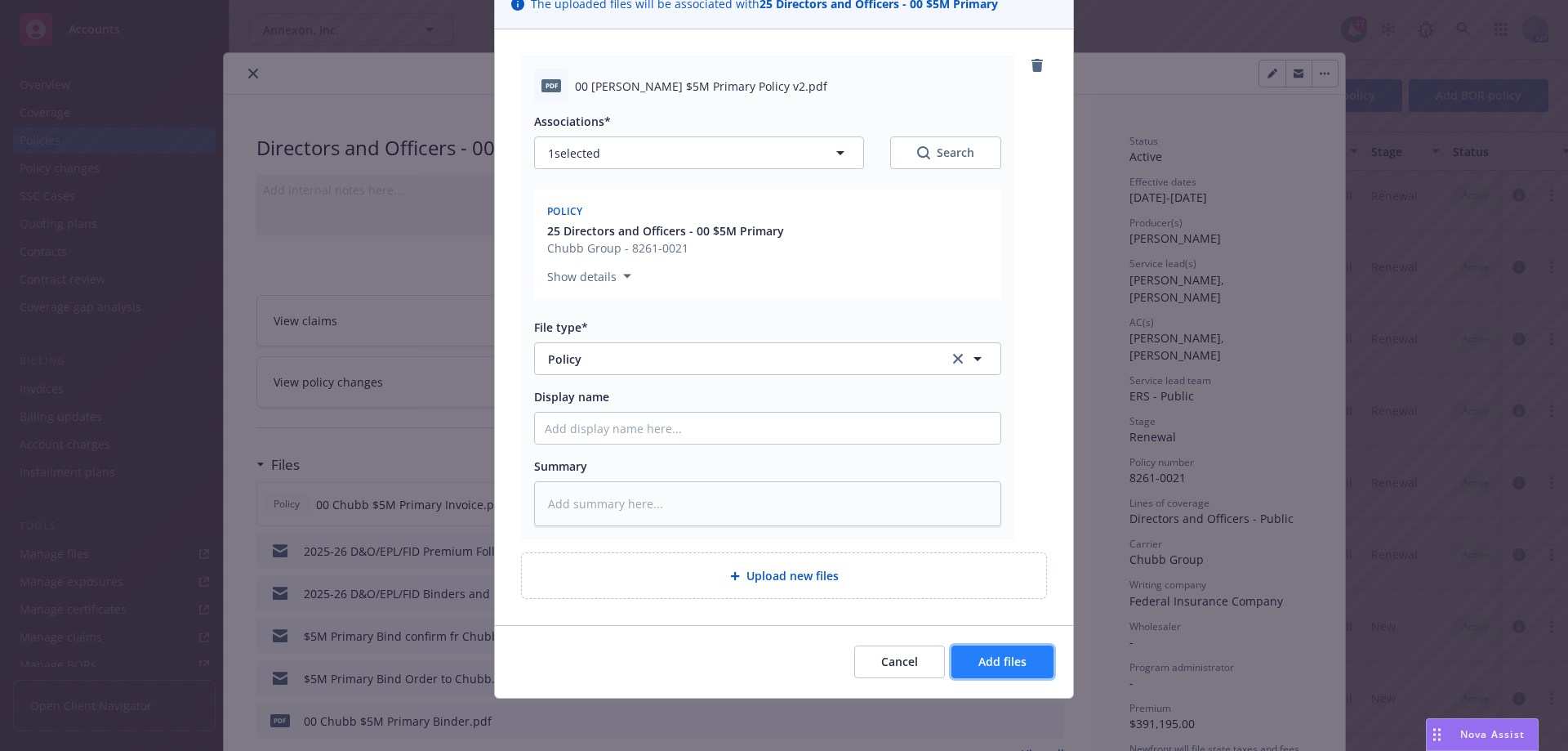
click at [1038, 666] on button "Add files" at bounding box center [1003, 661] width 102 height 32
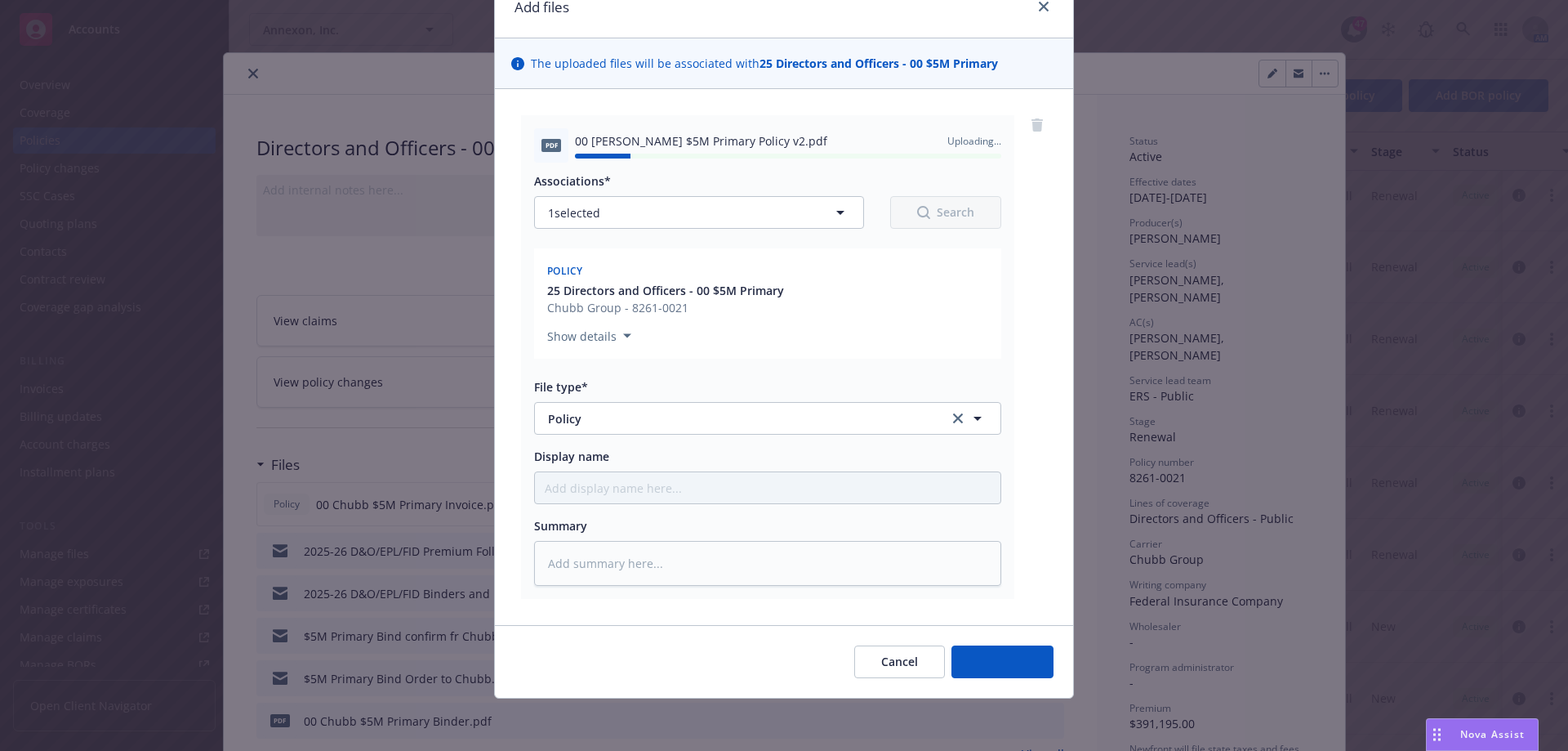
type textarea "x"
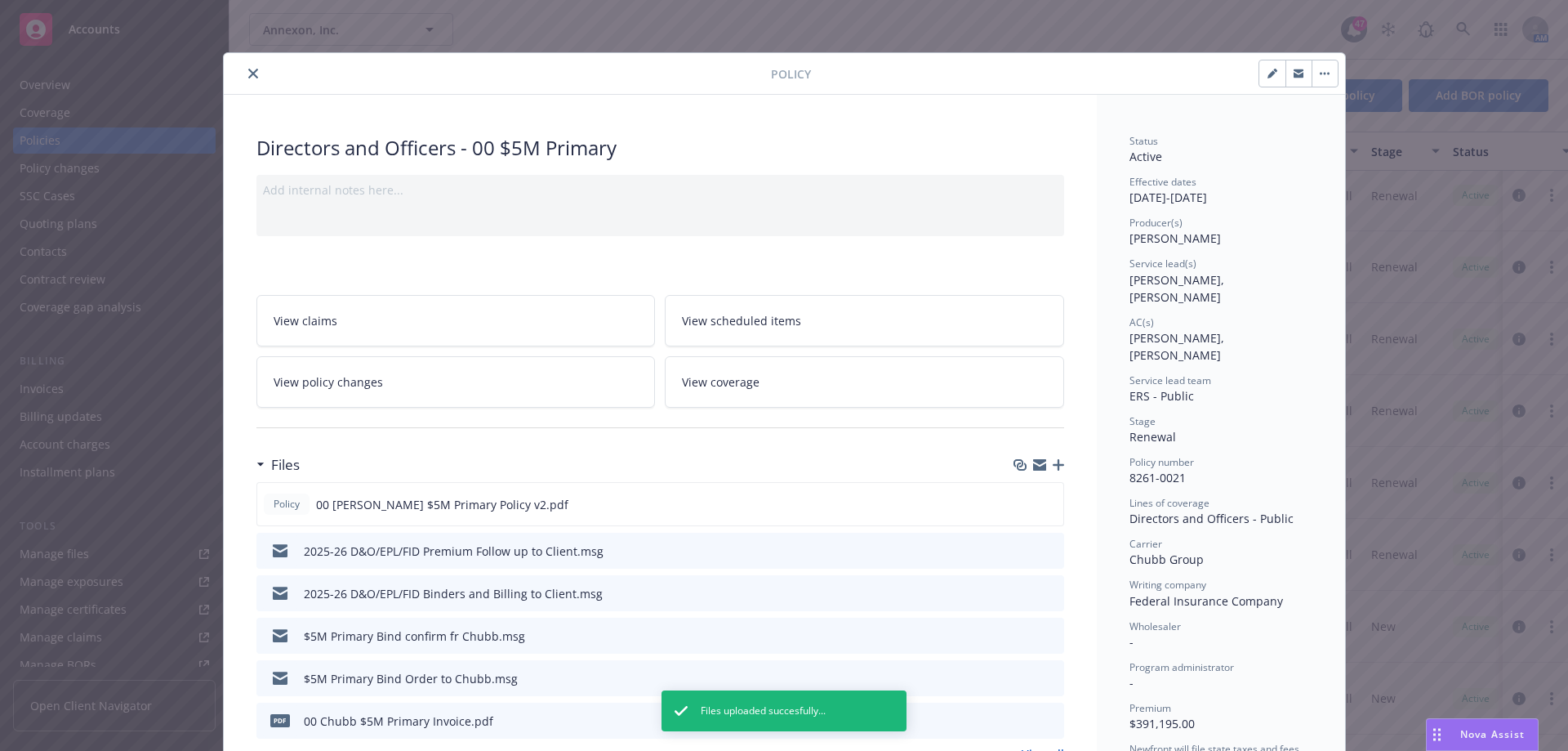
click at [248, 71] on icon "close" at bounding box center [253, 73] width 10 height 10
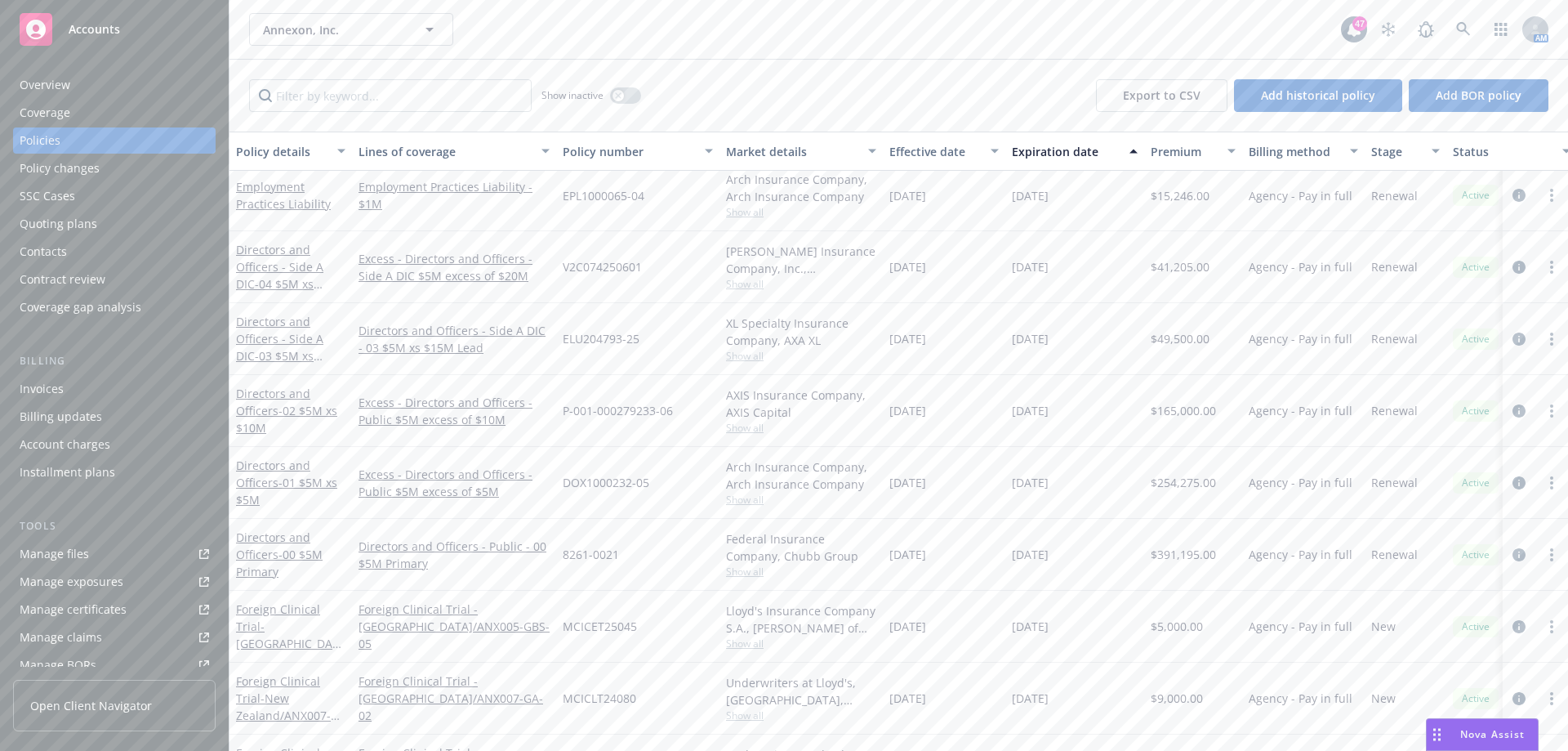
click at [80, 553] on div "Manage files" at bounding box center [54, 554] width 69 height 26
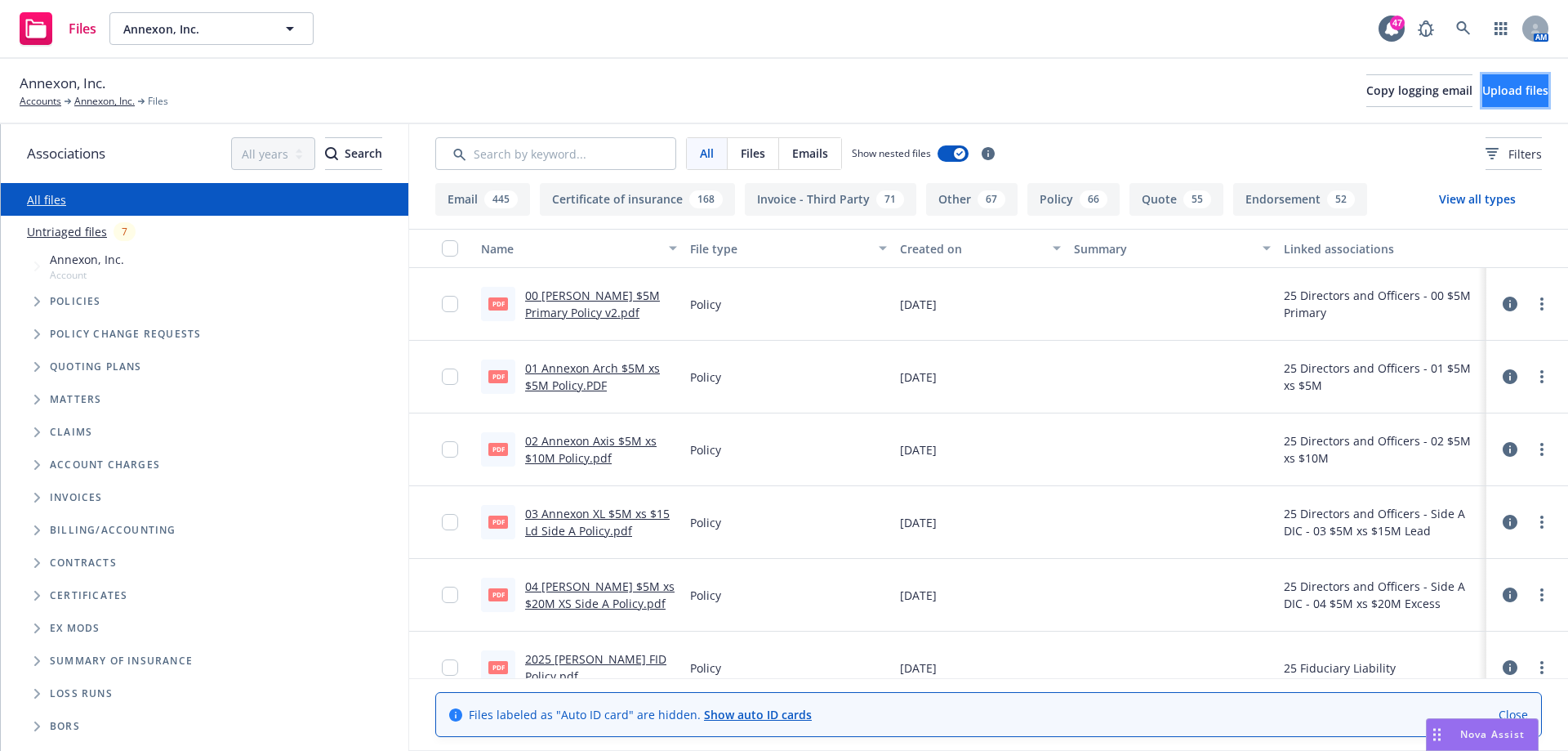
click at [1485, 81] on button "Upload files" at bounding box center [1515, 91] width 66 height 32
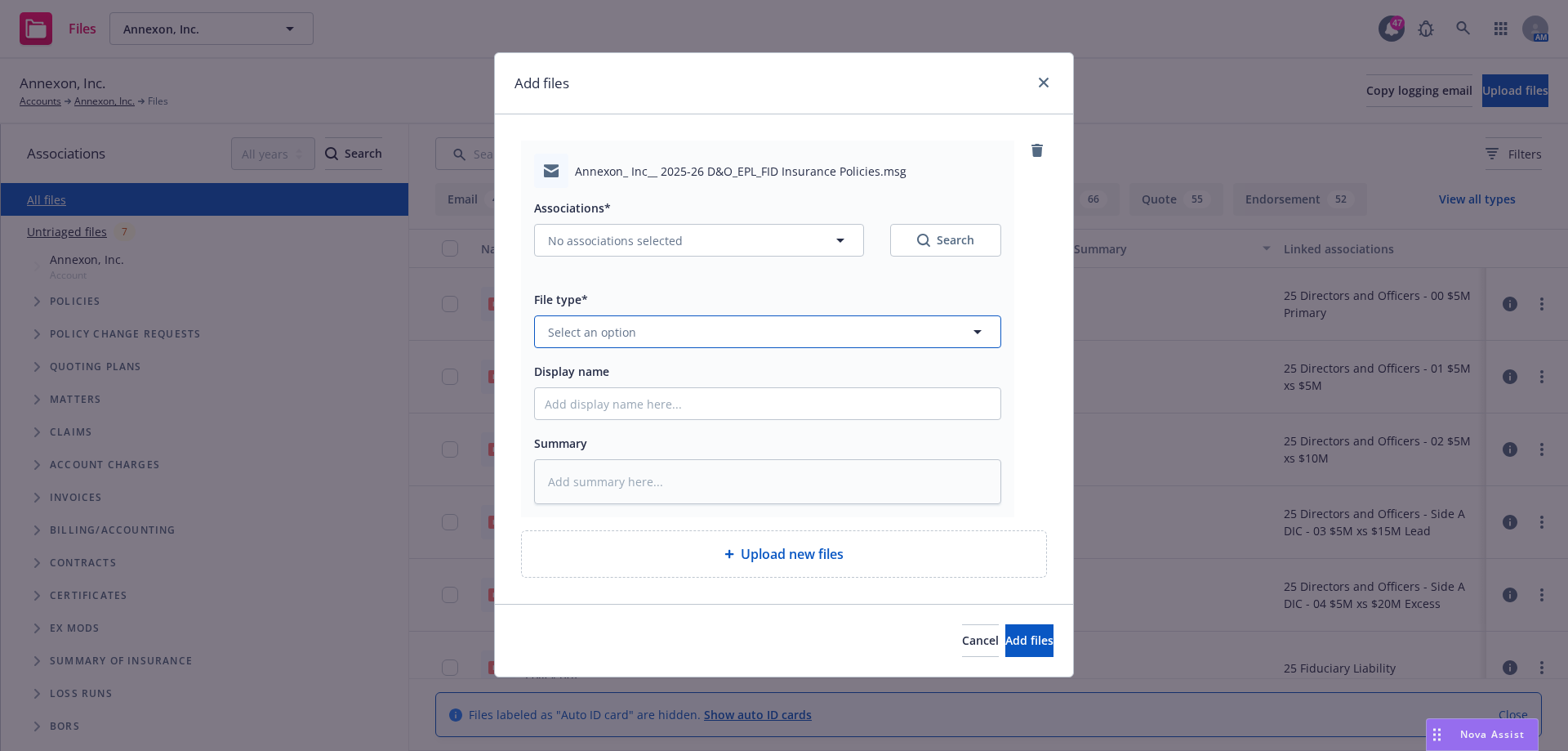
click at [701, 336] on button "Select an option" at bounding box center [767, 331] width 467 height 32
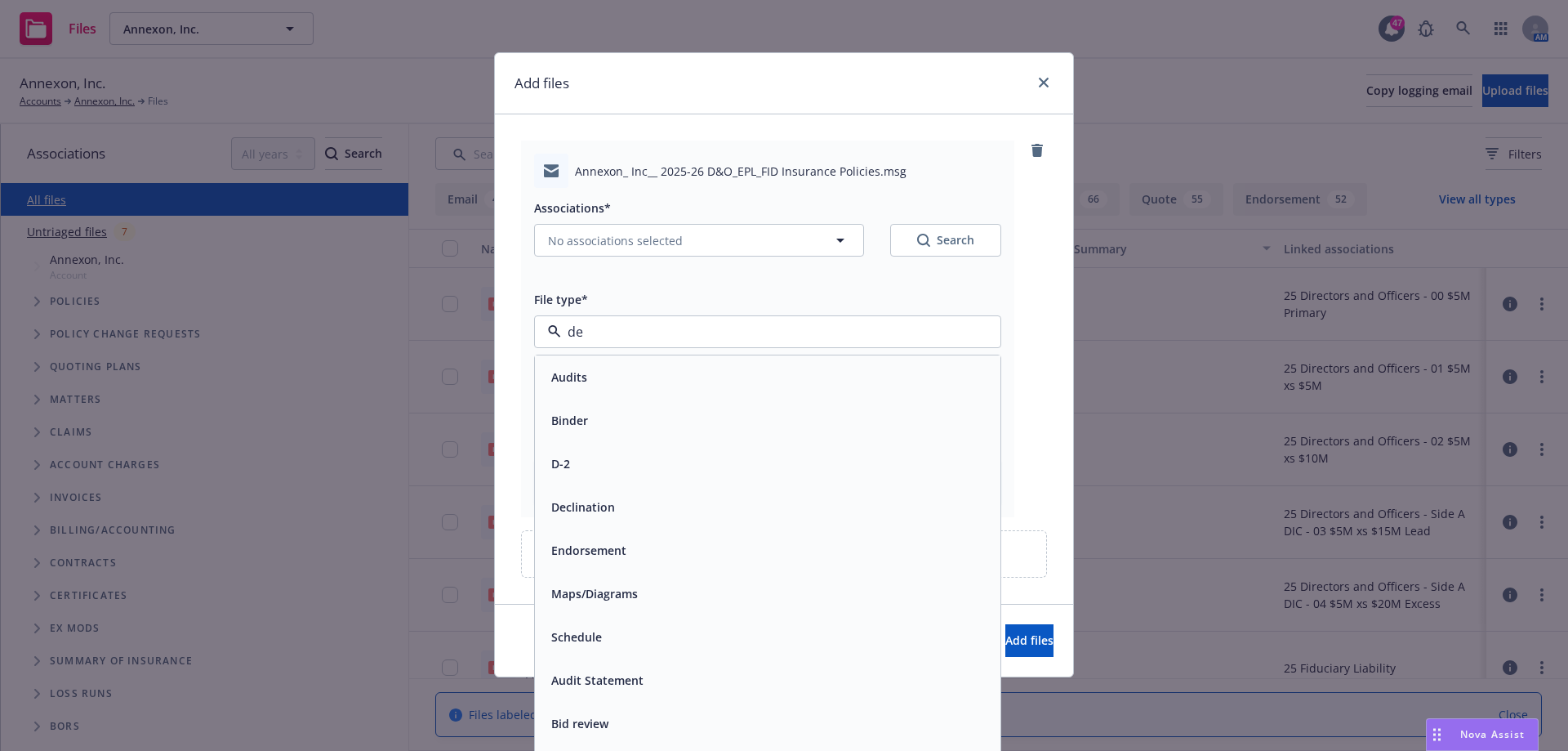
type input "del"
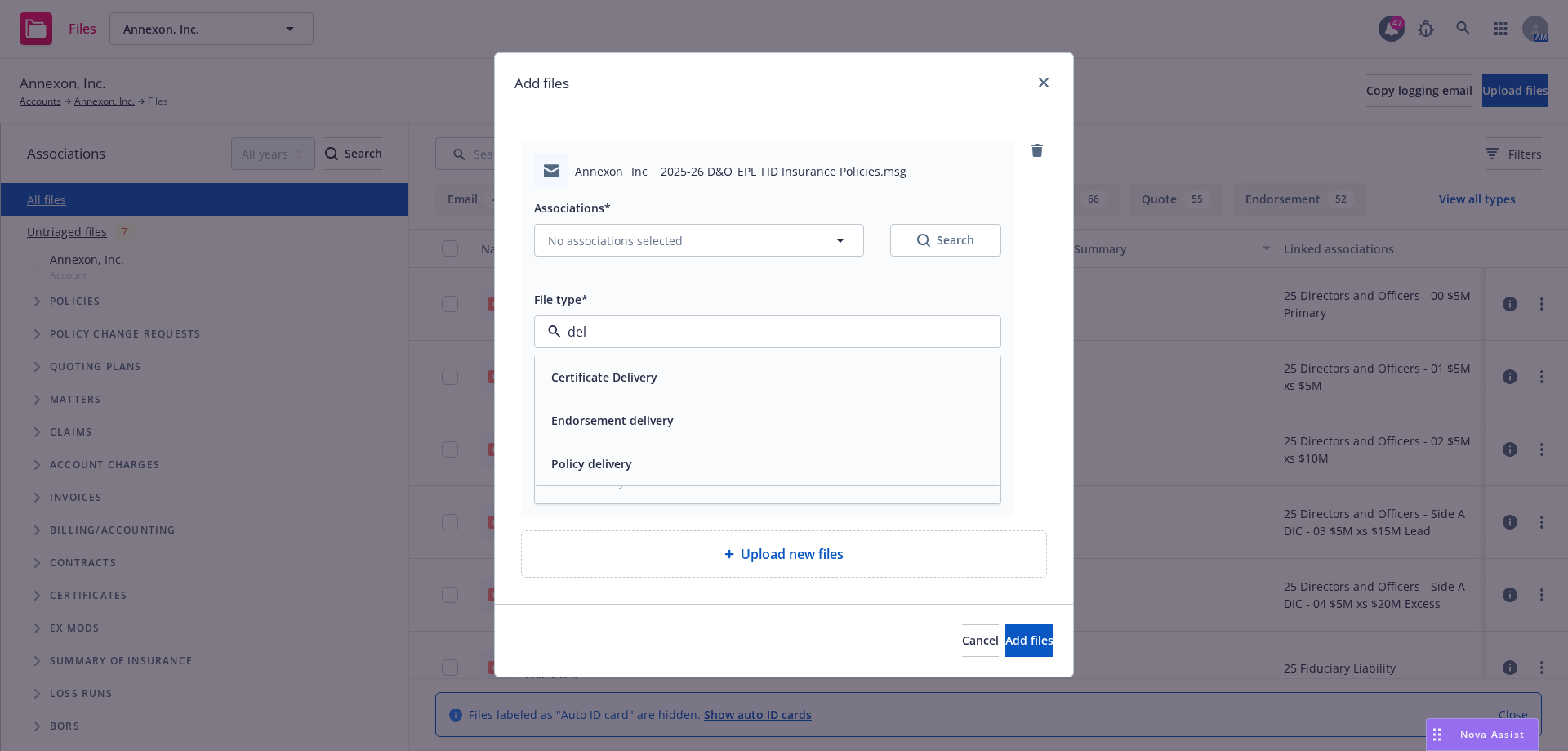
click at [588, 463] on span "Policy delivery" at bounding box center [592, 463] width 81 height 17
click at [672, 397] on input "Display name" at bounding box center [767, 403] width 466 height 31
type textarea "x"
type input "D"
type textarea "x"
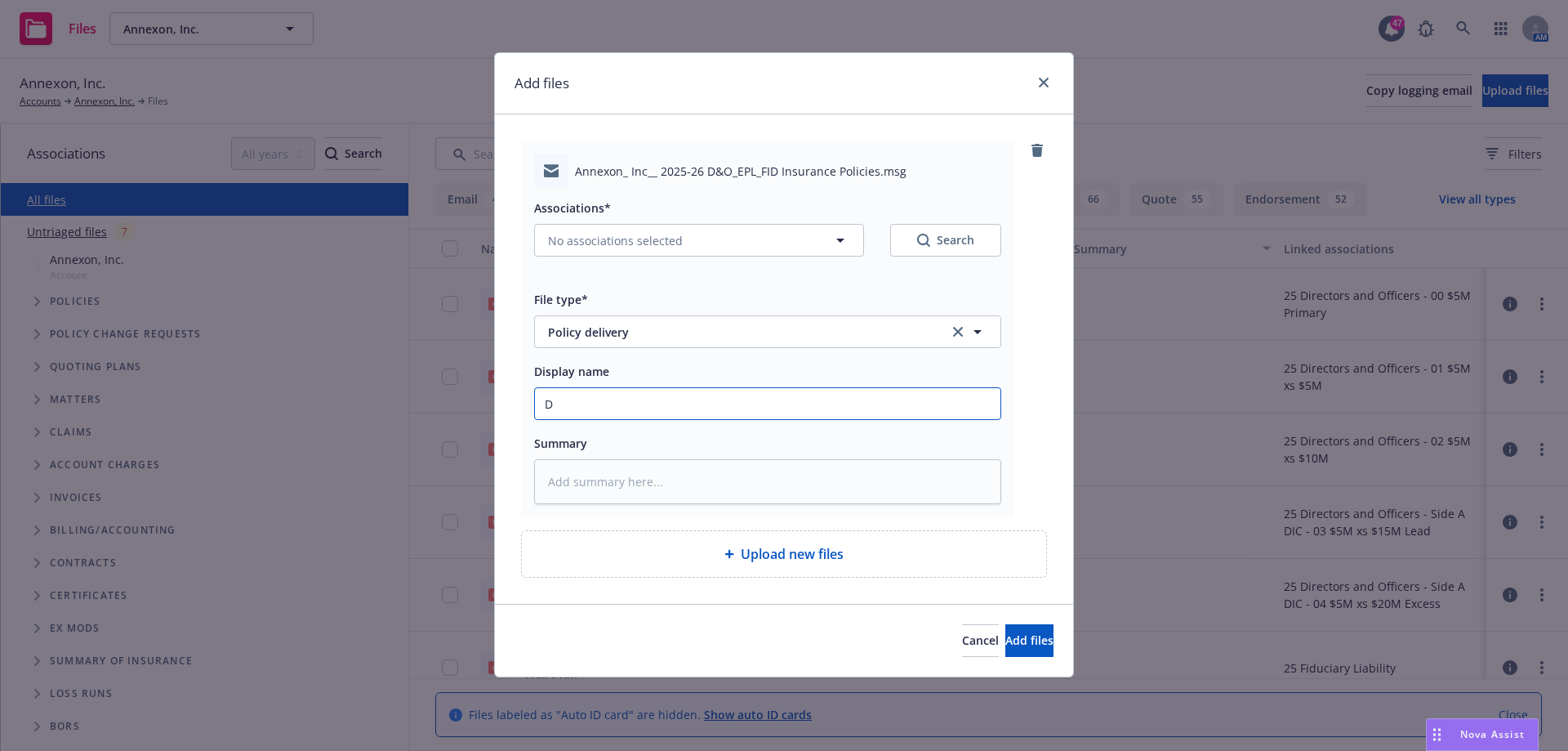
type input "D&"
type textarea "x"
type input "D&O"
type textarea "x"
type input "D&O/"
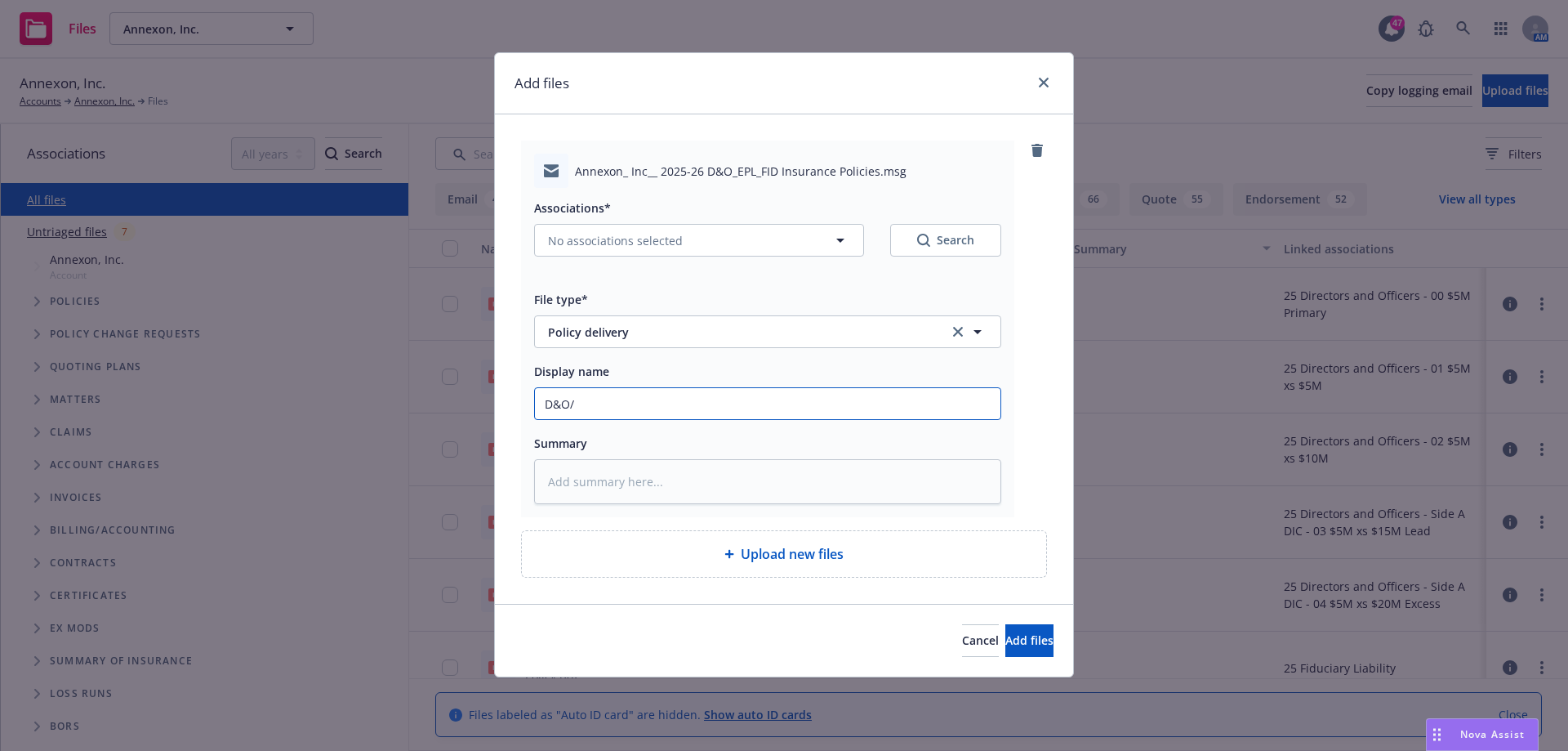
type textarea "x"
type input "D&O/E"
type textarea "x"
type input "D&O/EP"
type textarea "x"
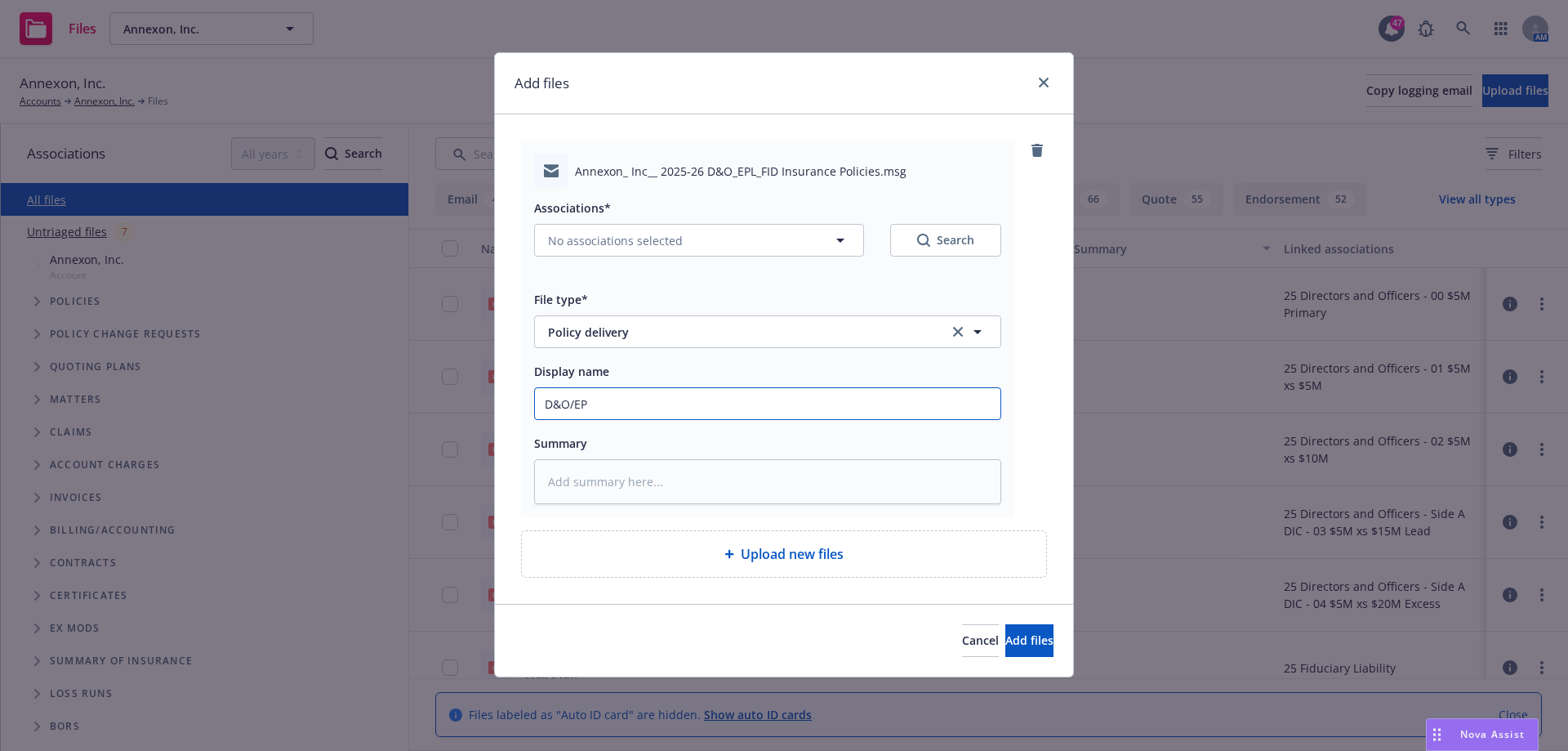
type input "D&O/EPL"
type textarea "x"
type input "D&O/EPL/"
type textarea "x"
type input "D&O/EPL/F"
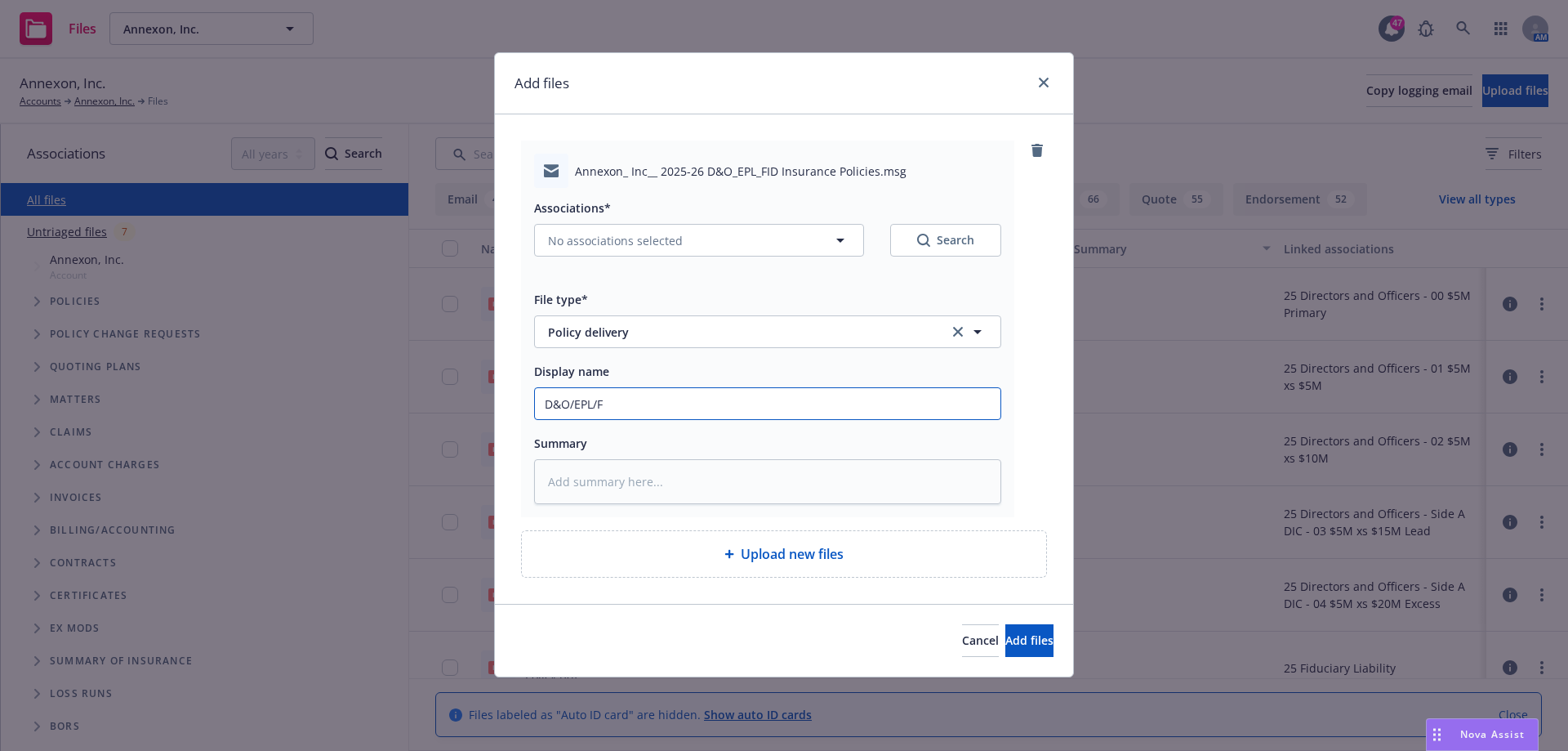
type textarea "x"
type input "D&O/EPL/FI"
type textarea "x"
type input "D&O/EPL/FID"
type textarea "x"
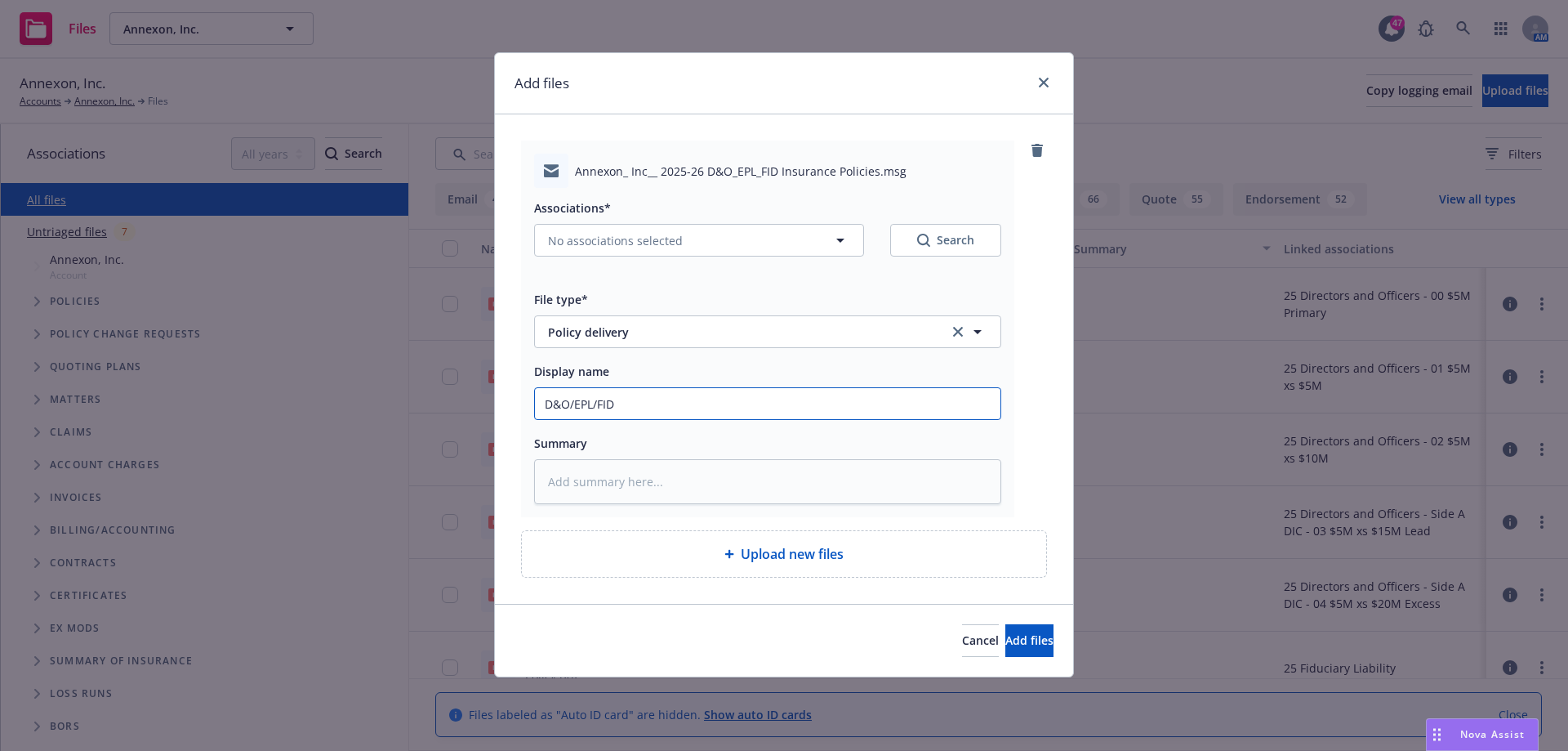
type input "D&O/EPL/FID"
type textarea "x"
type input "D&O/EPL/FID P"
type textarea "x"
type input "D&O/EPL/FID Po"
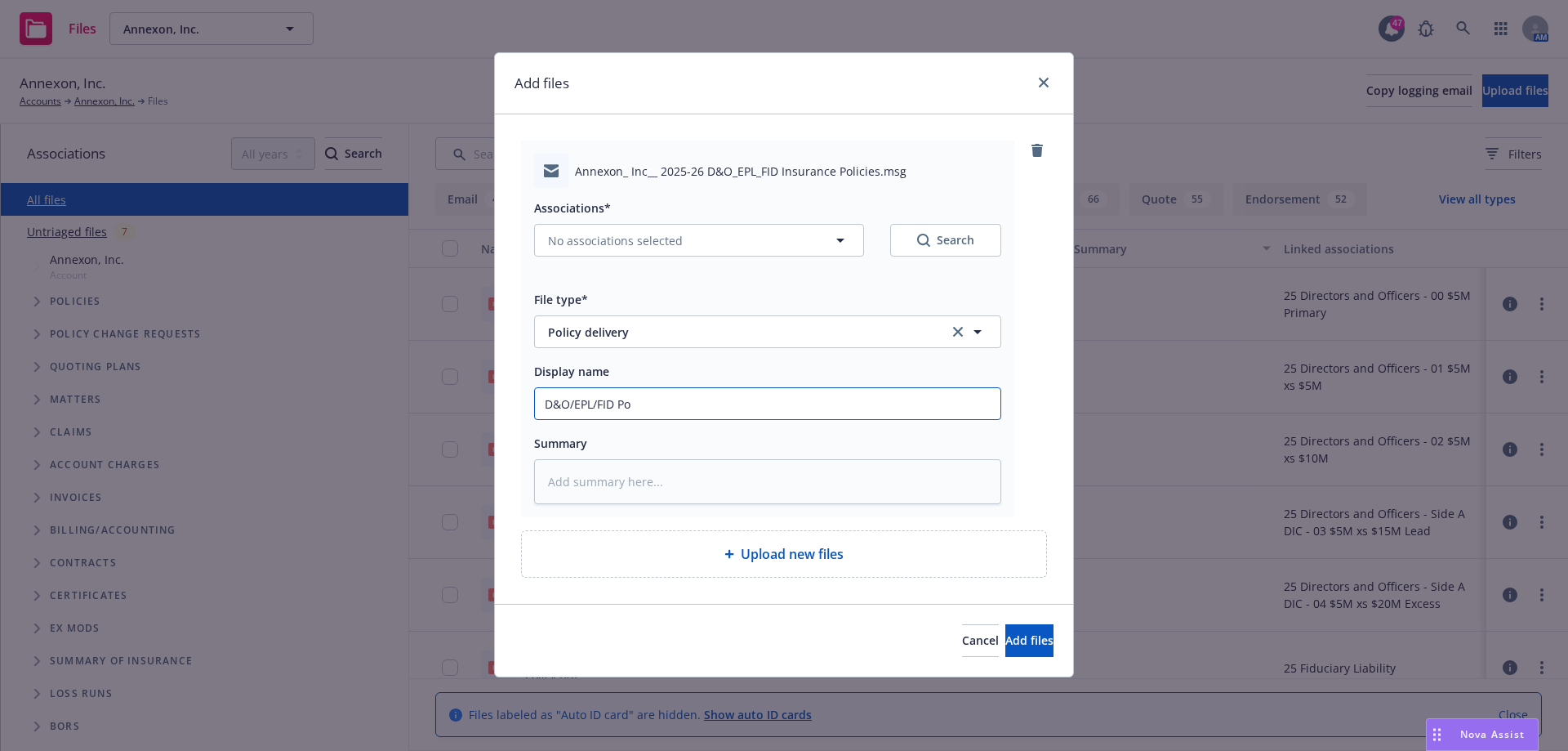
type textarea "x"
type input "D&O/EPL/FID Pol"
type textarea "x"
type input "D&O/EPL/FID Poli"
type textarea "x"
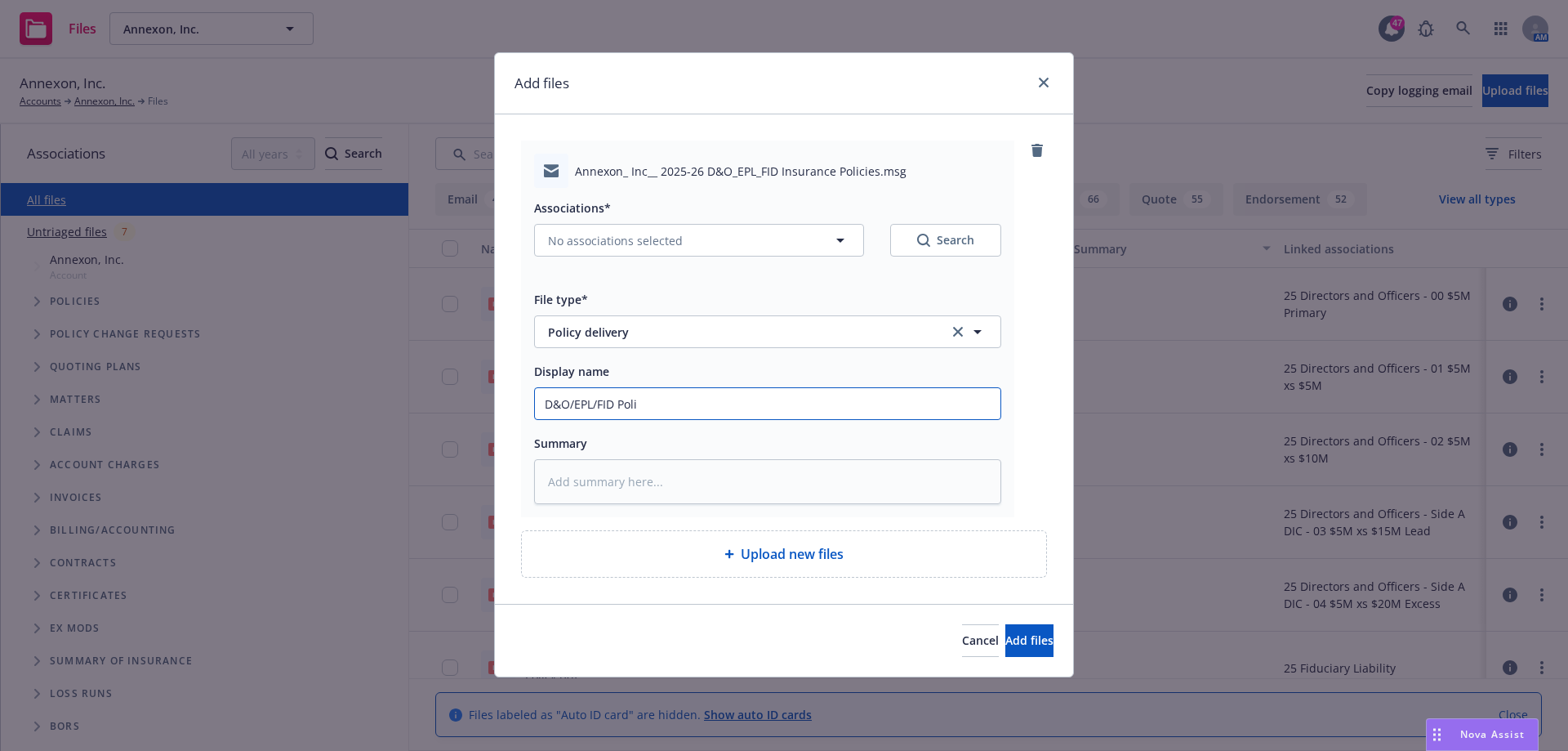
type input "D&O/EPL/FID Polic"
type textarea "x"
type input "D&O/EPL/FID Polici"
type textarea "x"
type input "D&O/EPL/FID Policie"
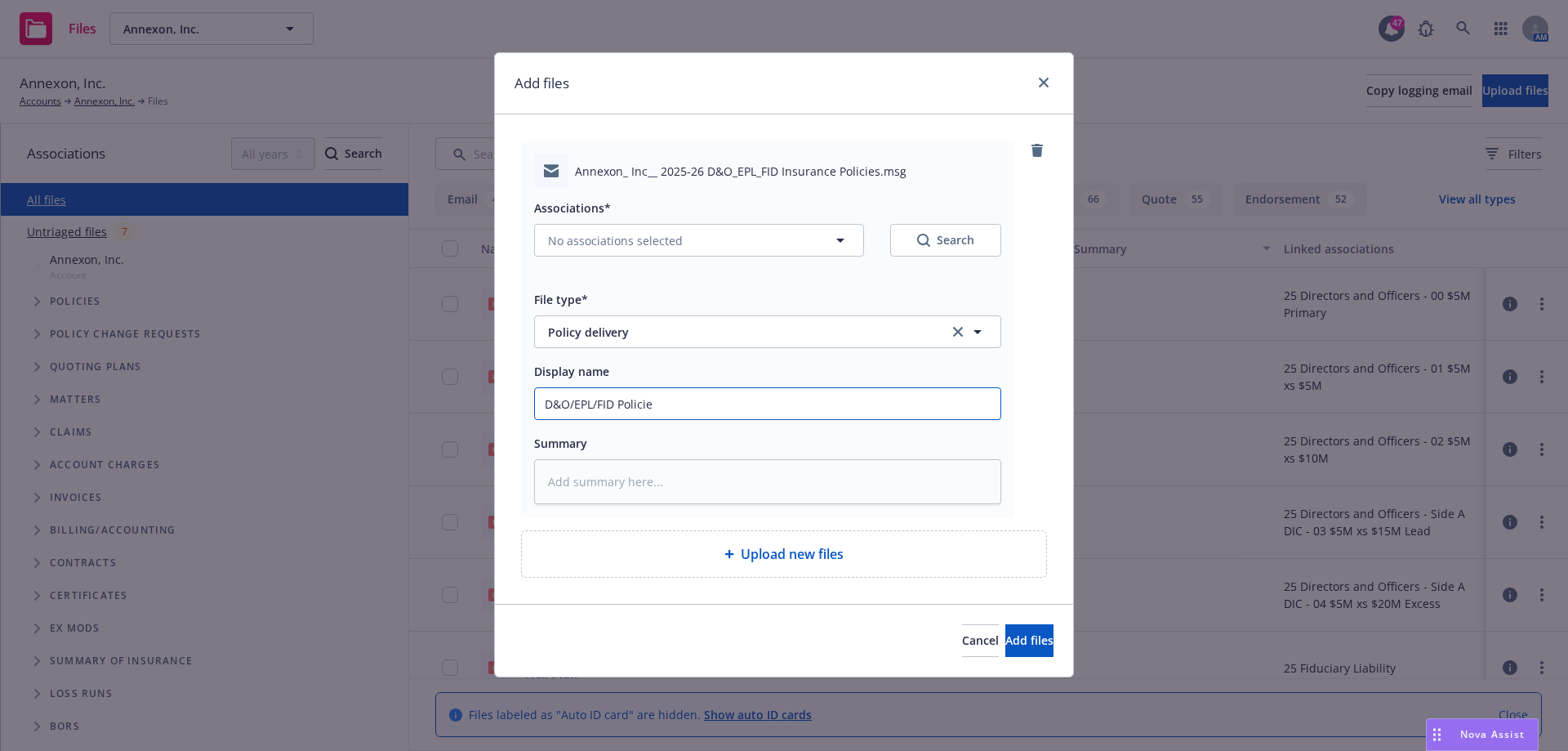
type textarea "x"
type input "D&O/EPL/FID Policies"
type textarea "x"
type input "D&O/EPL/FID Policies"
type textarea "x"
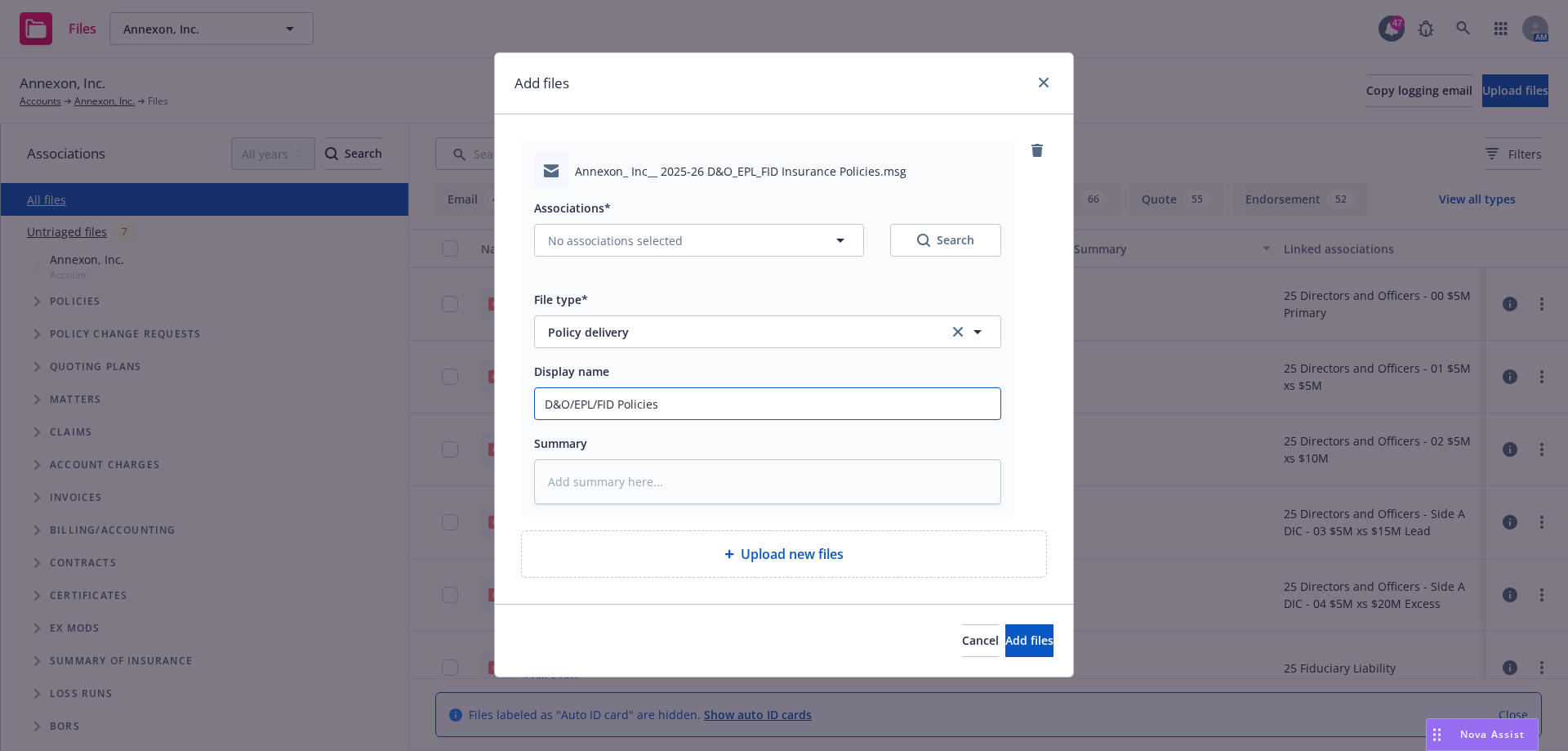
type input "D&O/EPL/FID Policies S"
type textarea "x"
type input "D&O/EPL/FID Policies Se"
type textarea "x"
type input "D&O/EPL/FID Policies Sen"
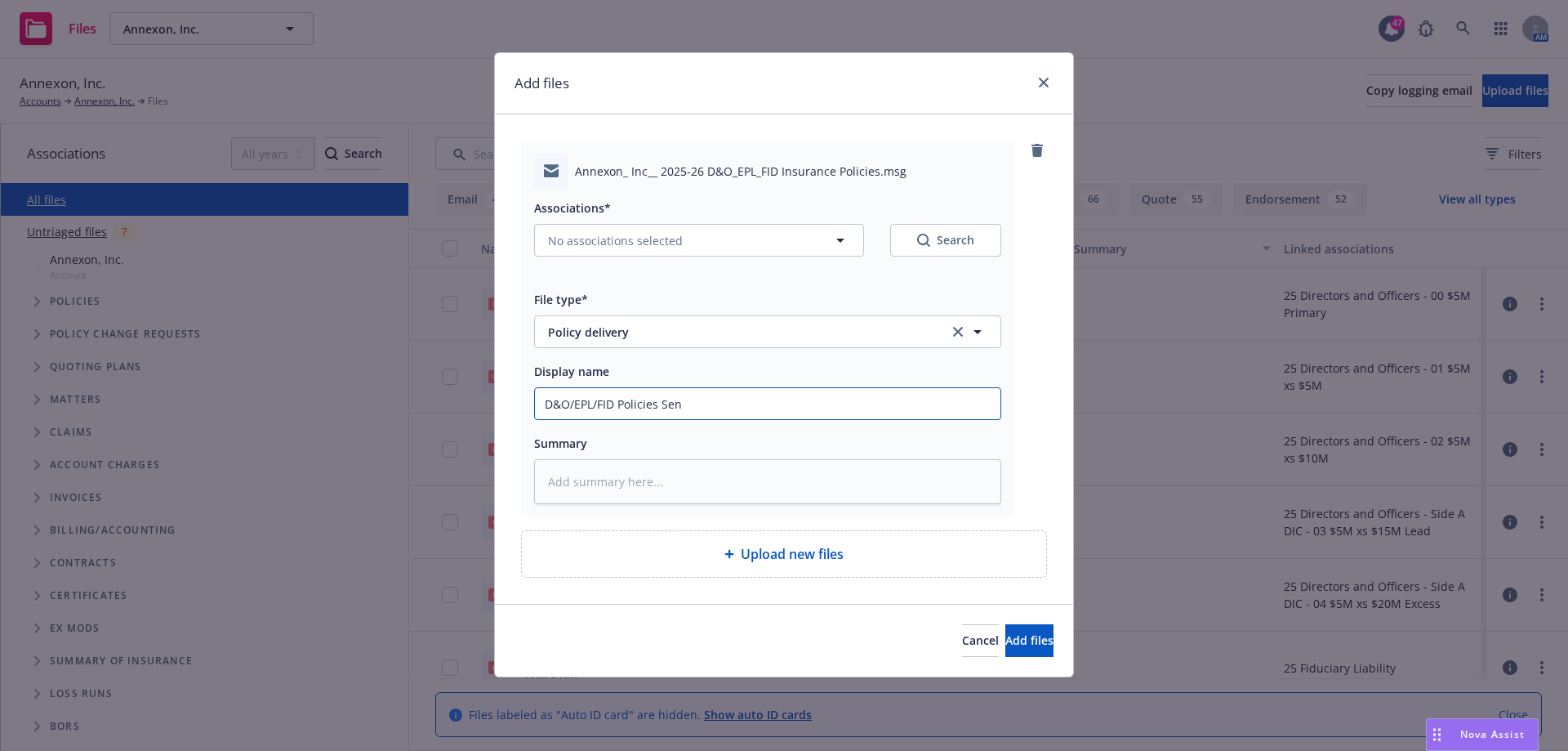
type textarea "x"
type input "D&O/EPL/FID Policies Sent"
type textarea "x"
type input "D&O/EPL/FID Policies Sent"
type textarea "x"
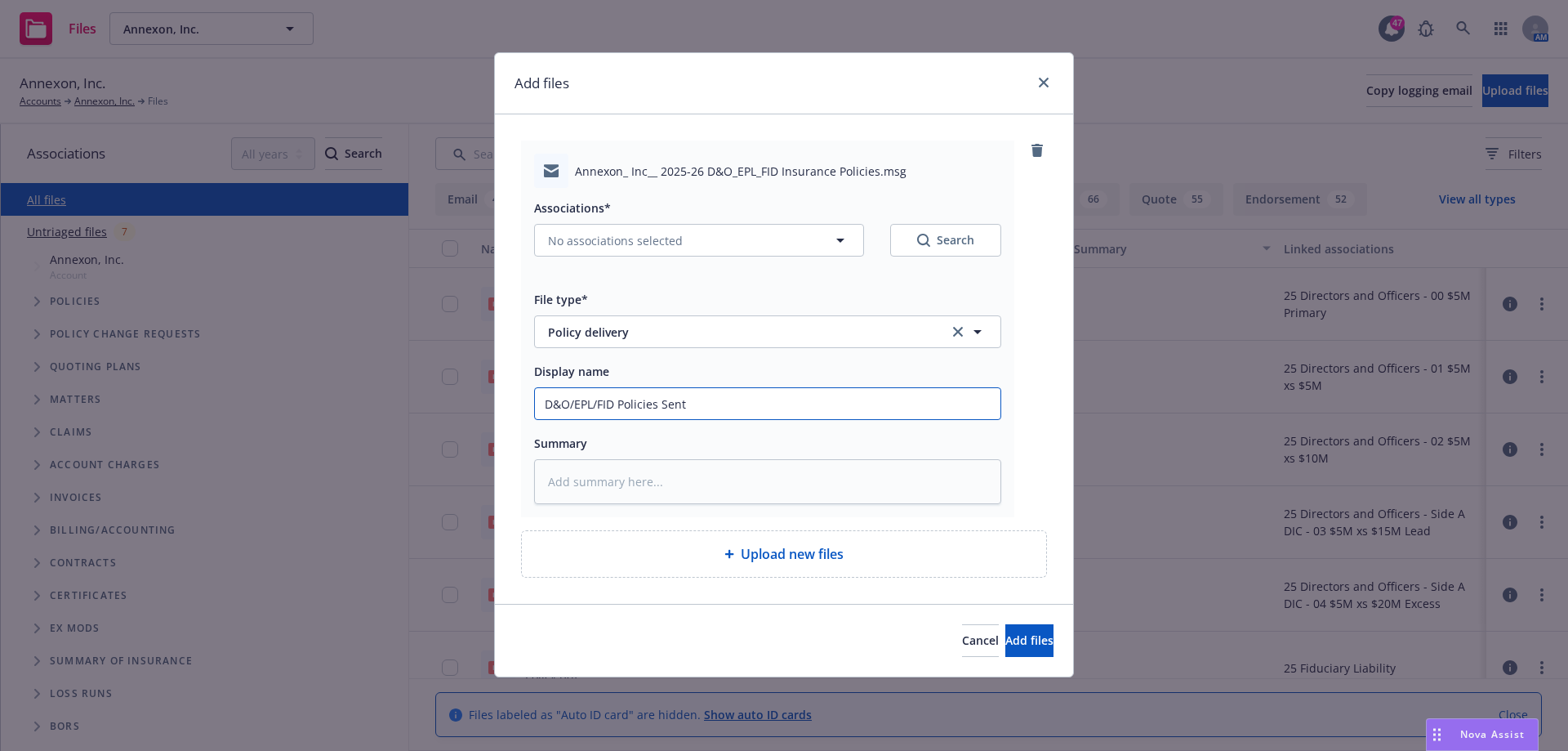
type input "D&O/EPL/FID Policies Sent t"
type textarea "x"
type input "D&O/EPL/FID Policies Sent to"
type textarea "x"
type input "D&O/EPL/FID Policies Sent to C"
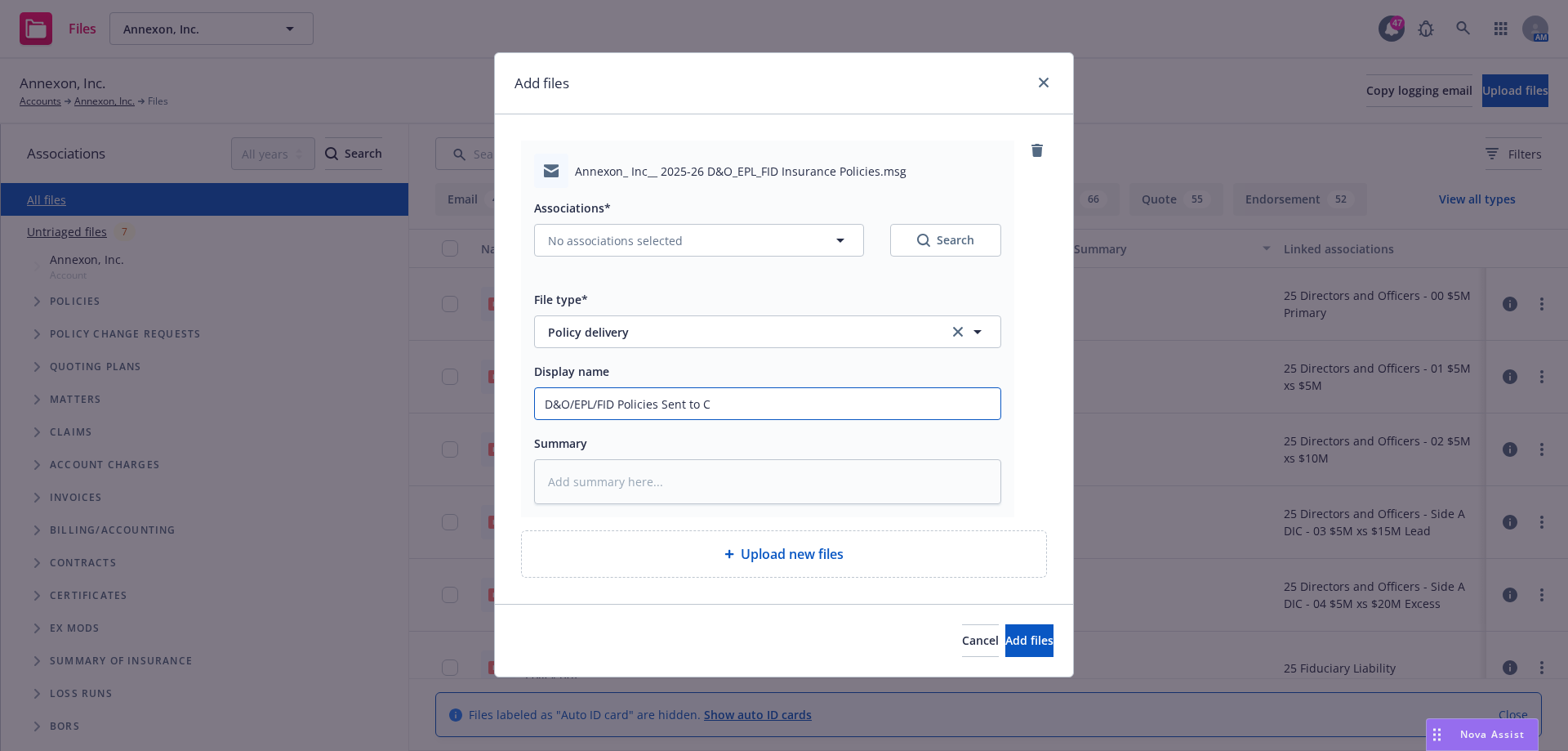
type textarea "x"
type input "D&O/EPL/FID Policies Sent to Cl"
type textarea "x"
type input "D&O/EPL/FID Policies Sent to Cli"
type textarea "x"
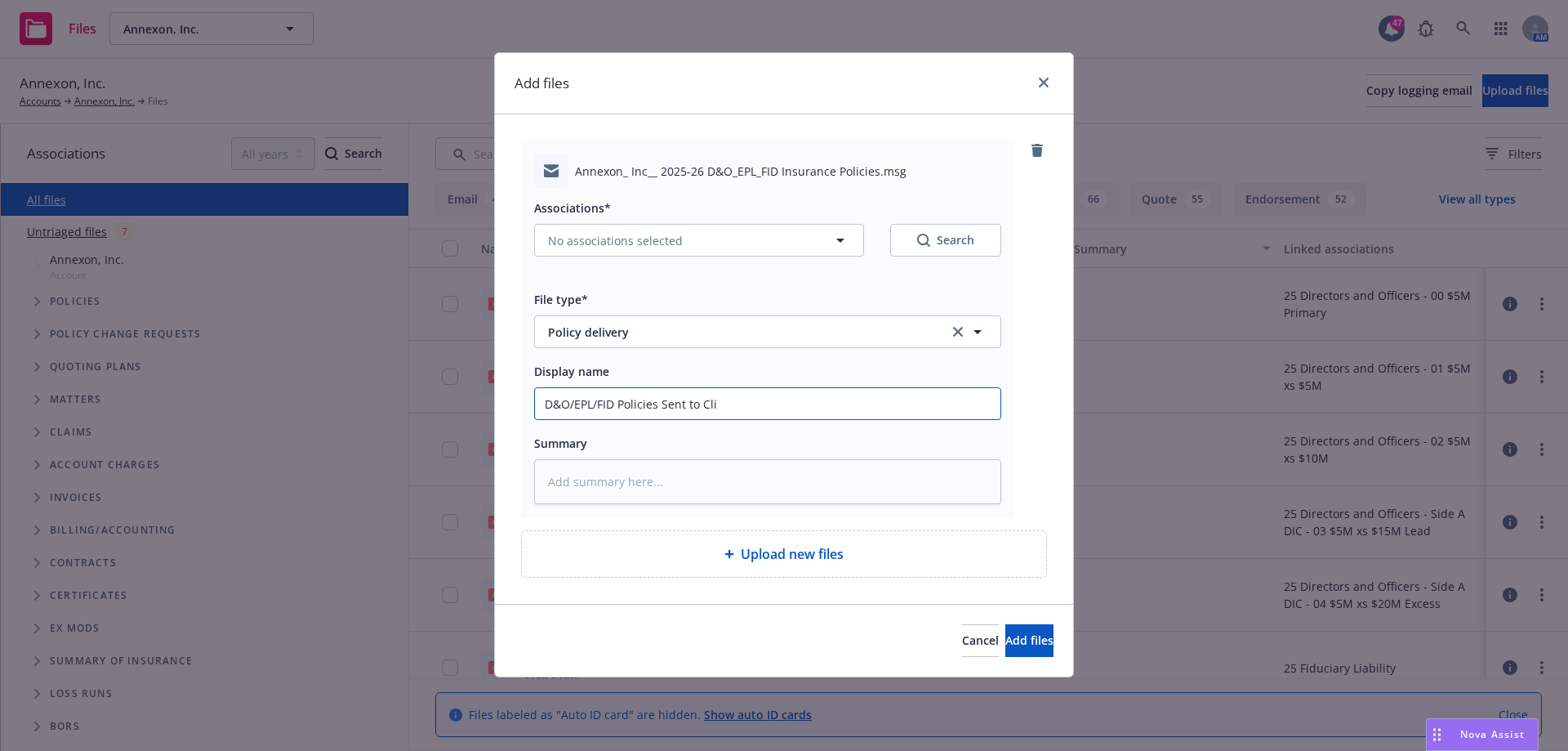
type input "D&O/EPL/FID Policies Sent to Clie"
type textarea "x"
type input "D&O/EPL/FID Policies Sent to Clien"
type textarea "x"
type input "D&O/EPL/FID Policies Sent to Client"
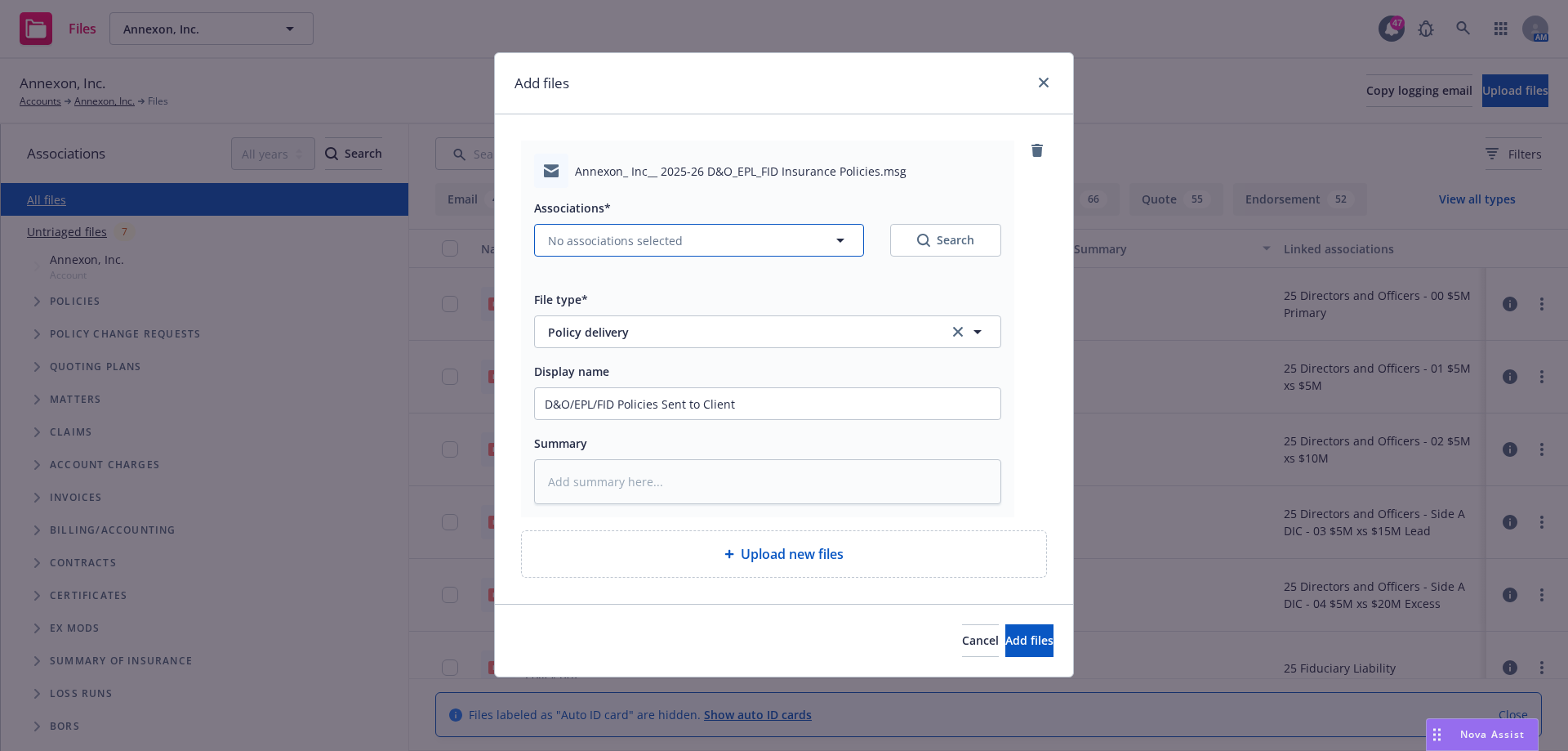
click at [770, 240] on button "No associations selected" at bounding box center [699, 240] width 330 height 32
type textarea "x"
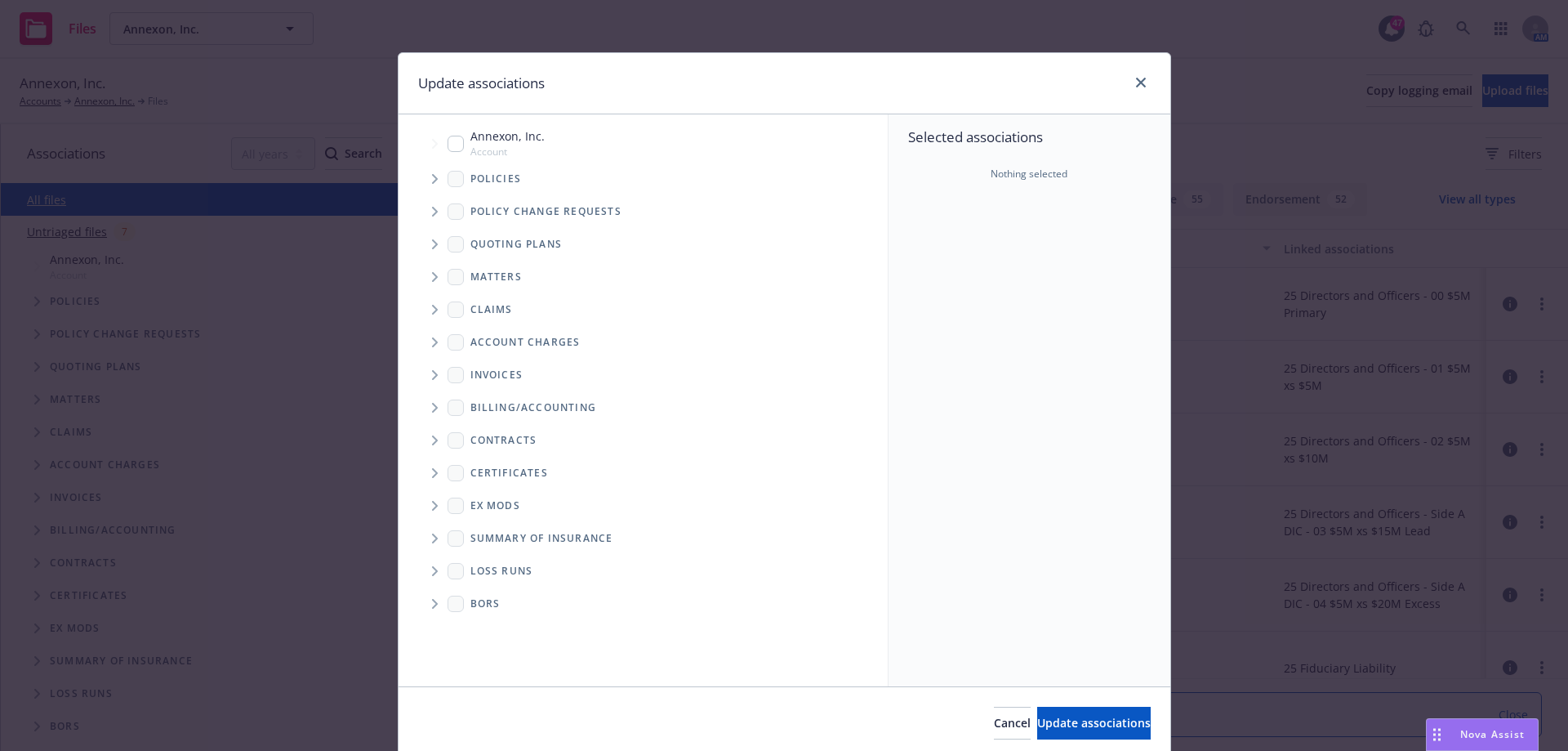
click at [453, 144] on input "Tree Example" at bounding box center [456, 144] width 16 height 16
checkbox input "true"
click at [432, 186] on span "Tree Example" at bounding box center [434, 179] width 26 height 26
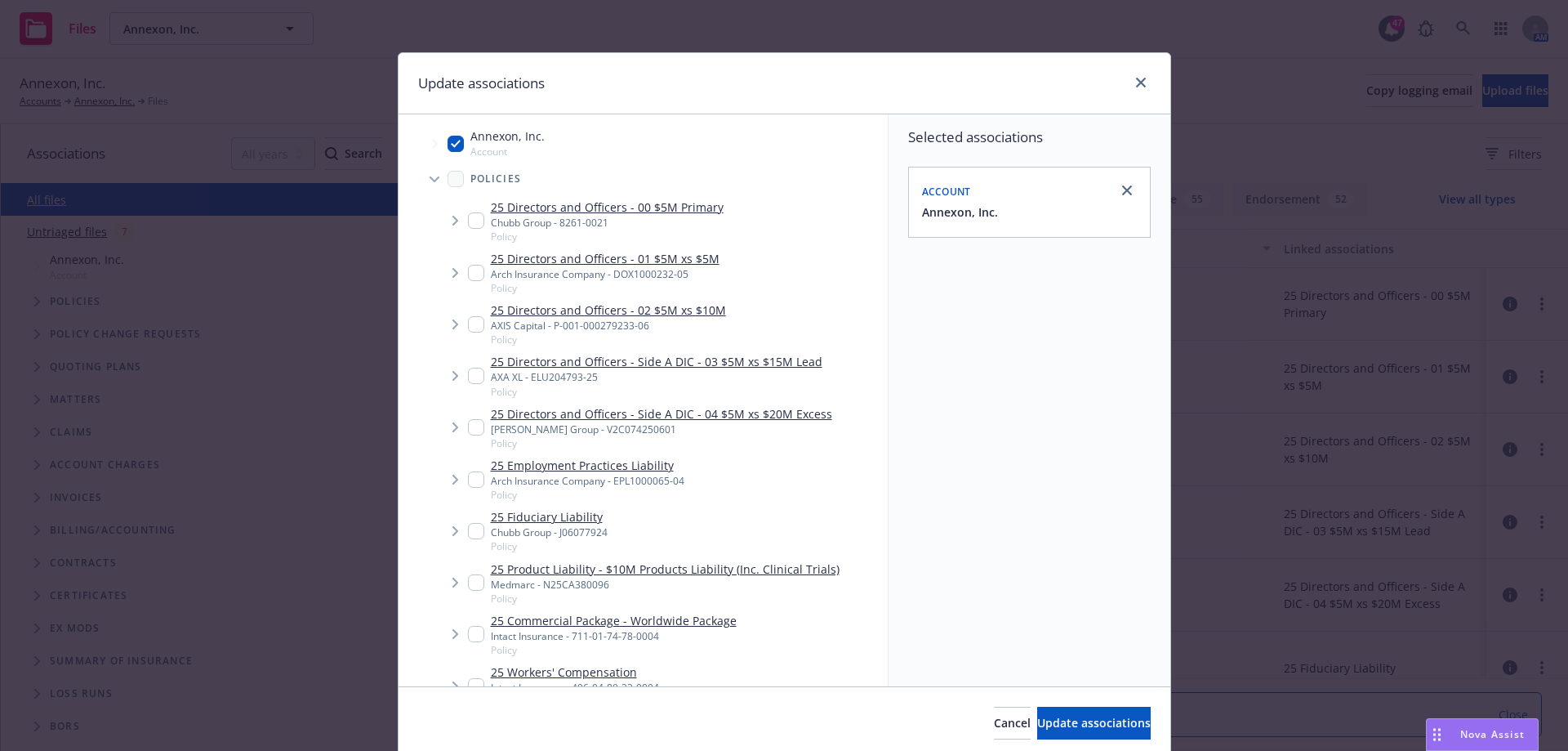
click at [474, 217] on input "Tree Example" at bounding box center [476, 221] width 16 height 16
checkbox input "true"
click at [468, 278] on input "Tree Example" at bounding box center [476, 273] width 16 height 16
checkbox input "true"
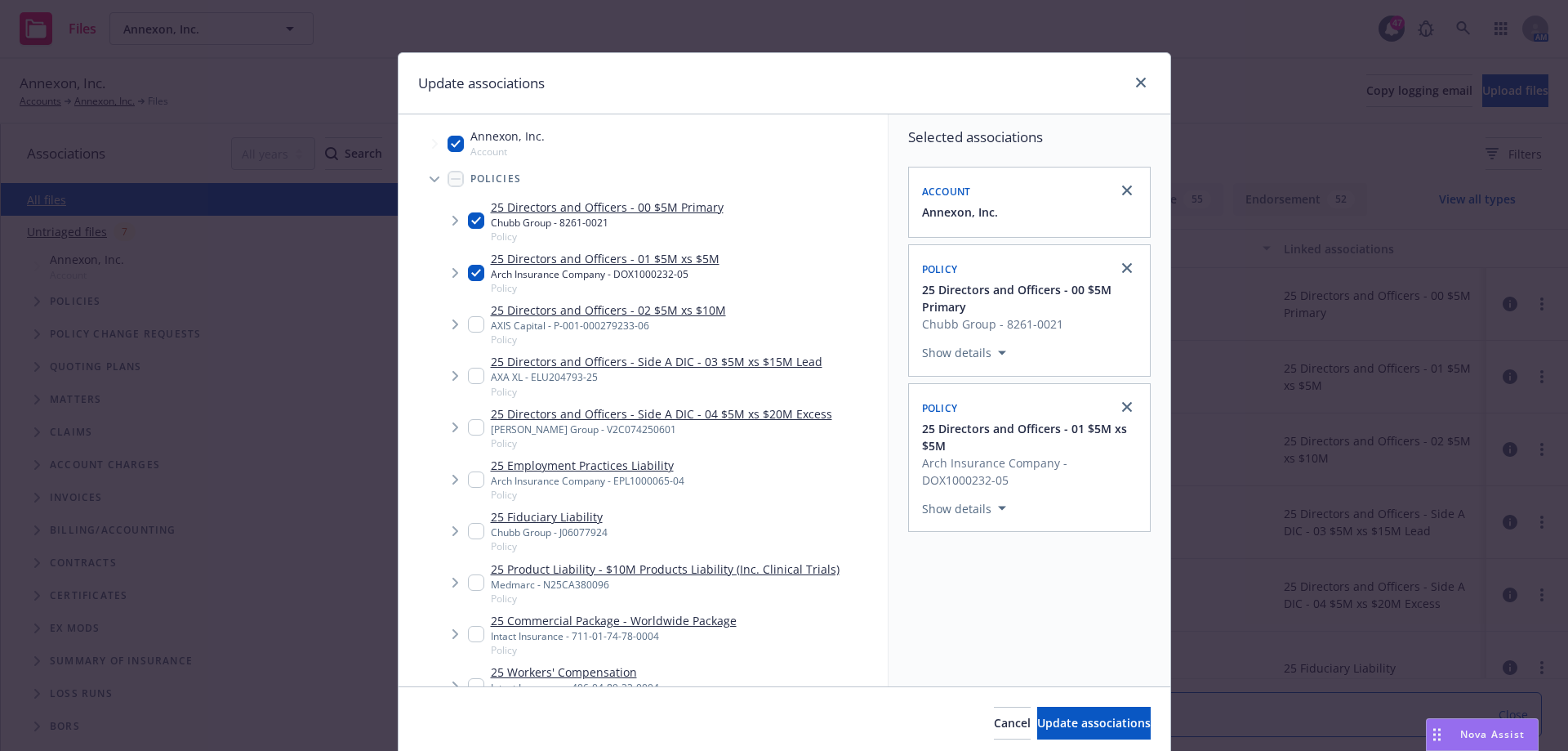
click at [468, 324] on input "Tree Example" at bounding box center [476, 324] width 16 height 16
checkbox input "true"
click at [468, 382] on input "Tree Example" at bounding box center [476, 376] width 16 height 16
checkbox input "true"
click at [468, 427] on input "Tree Example" at bounding box center [476, 427] width 16 height 16
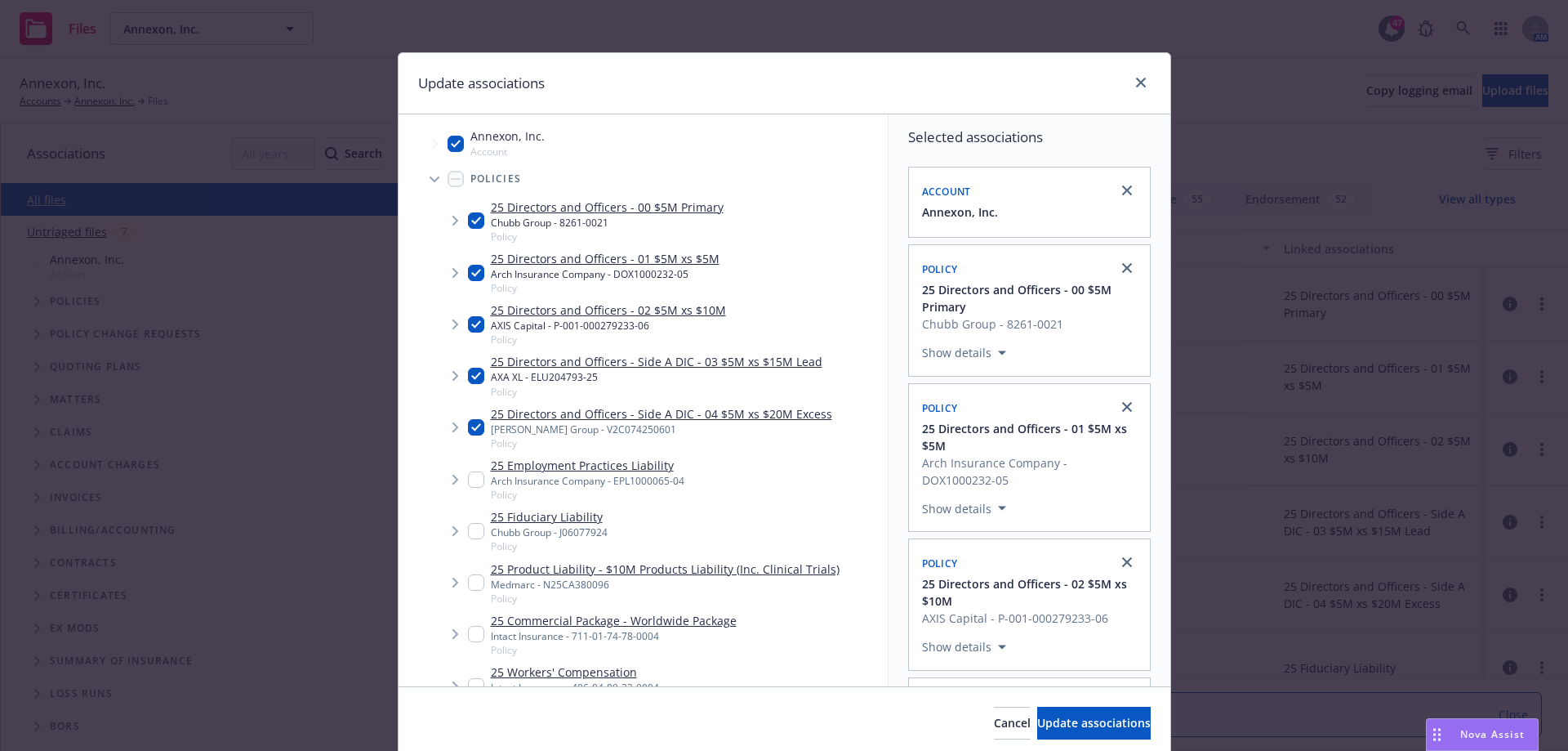
checkbox input "true"
click at [471, 476] on input "Tree Example" at bounding box center [476, 479] width 16 height 16
checkbox input "true"
click at [468, 528] on input "Tree Example" at bounding box center [476, 531] width 16 height 16
checkbox input "true"
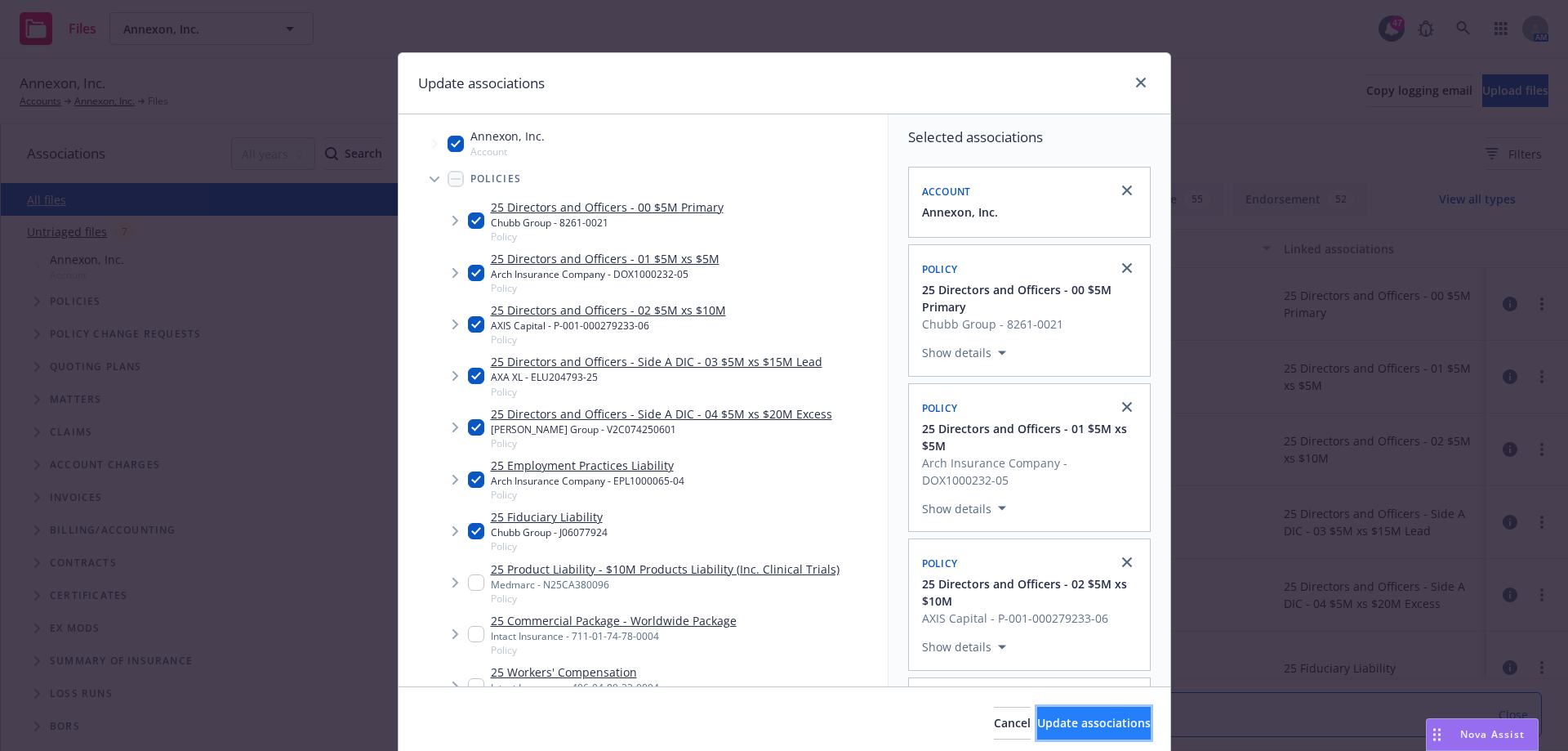
click at [1057, 724] on span "Update associations" at bounding box center [1093, 722] width 114 height 15
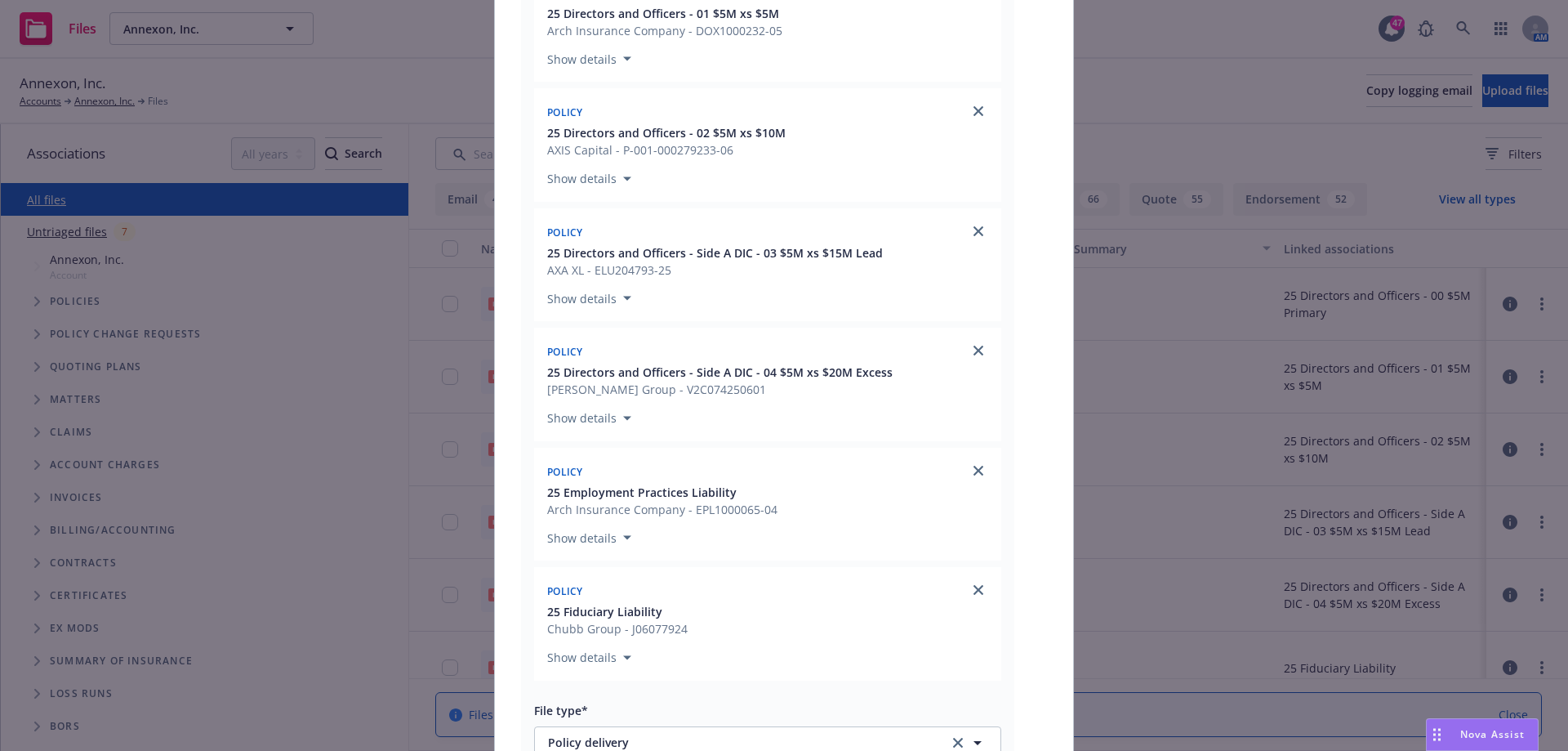
scroll to position [653, 0]
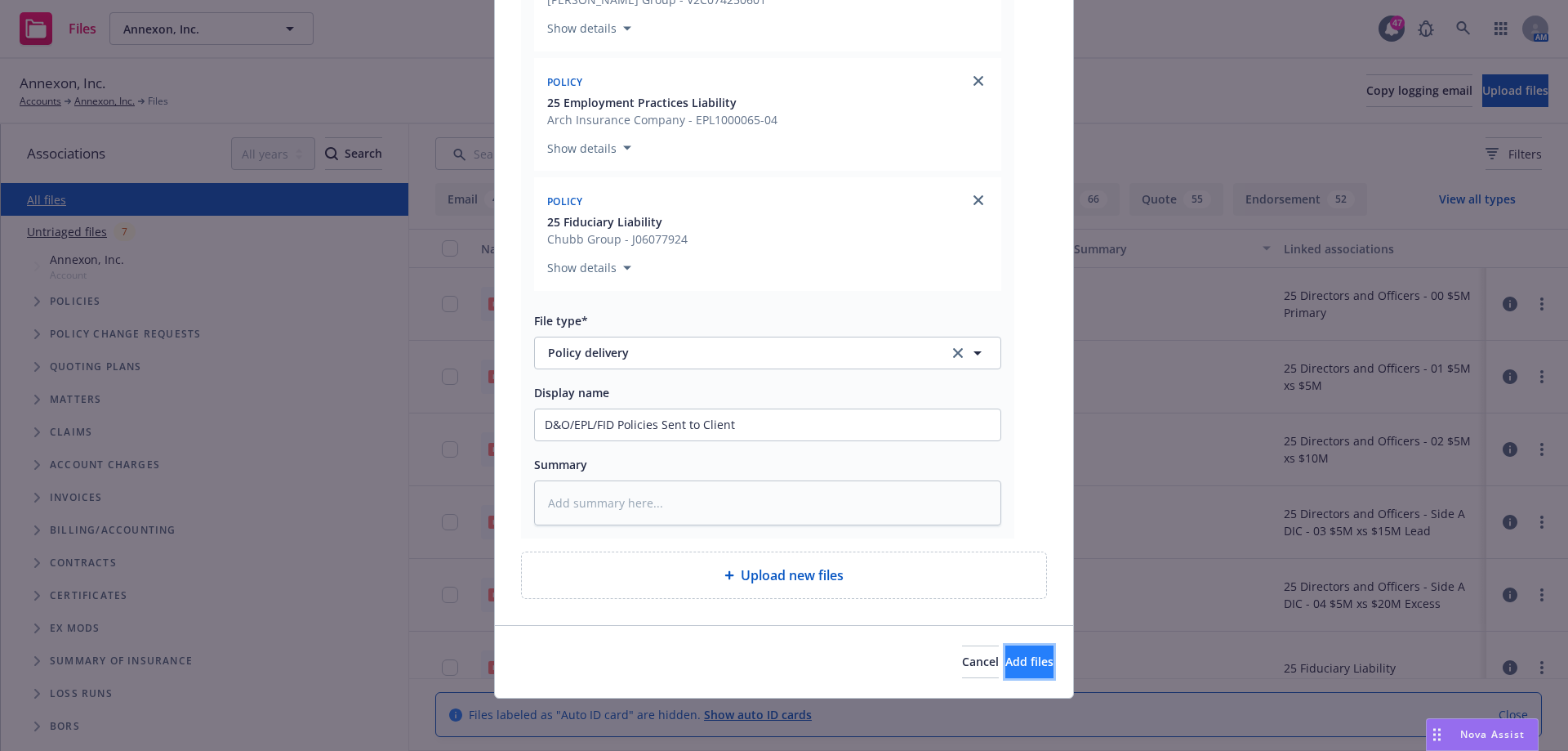
click at [1006, 661] on span "Add files" at bounding box center [1030, 660] width 48 height 15
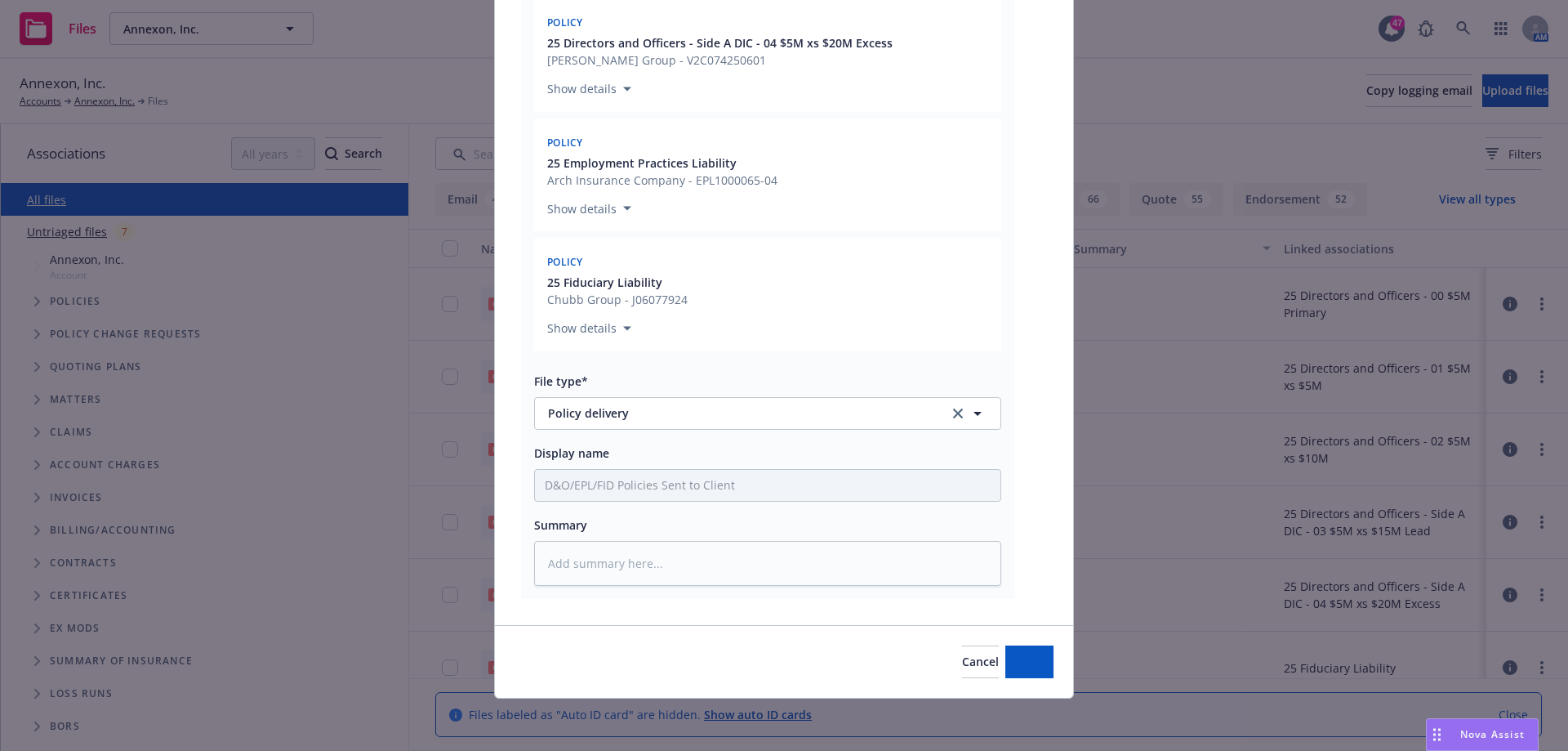
scroll to position [833, 0]
type textarea "x"
